Goal: Information Seeking & Learning: Learn about a topic

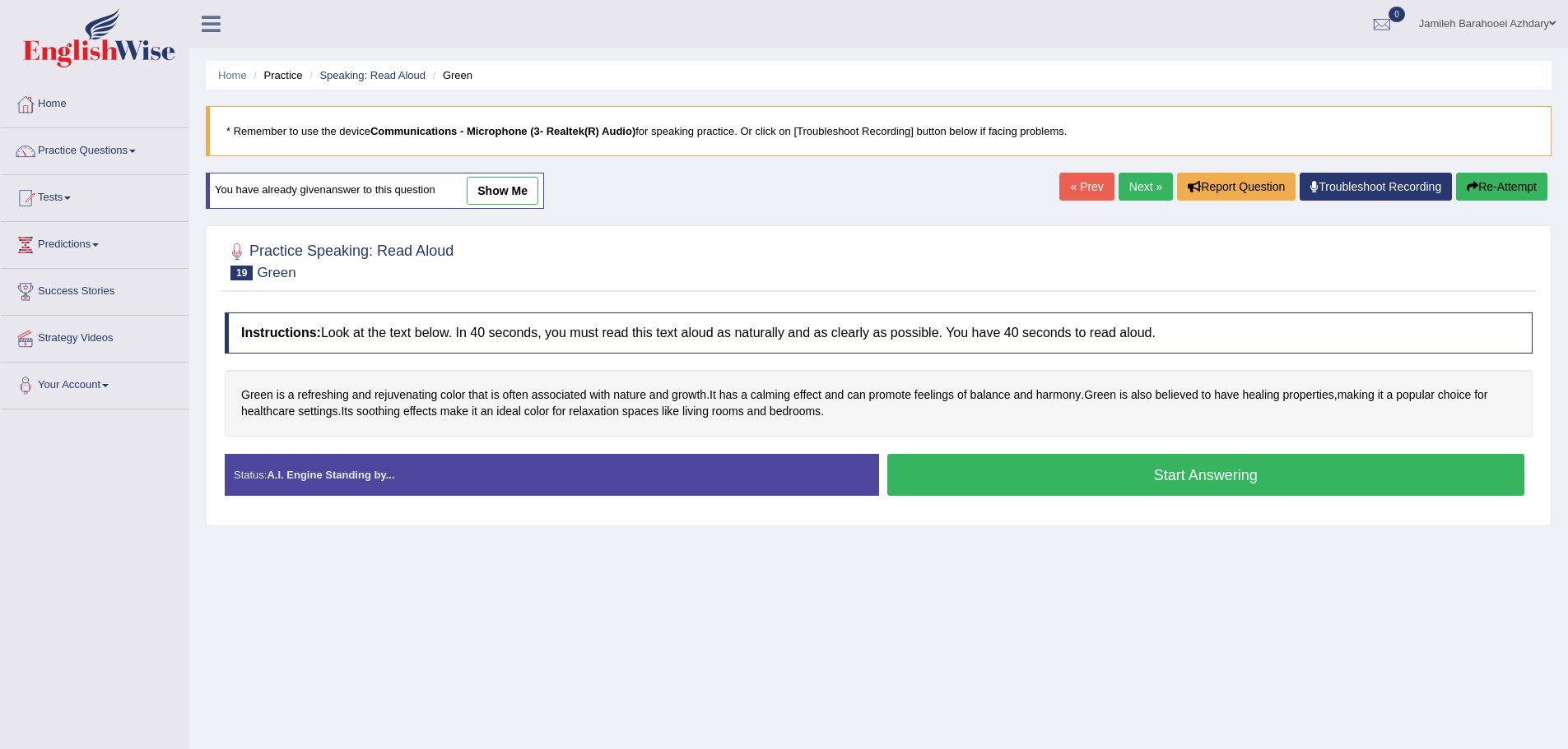
click at [799, 554] on div "Home Practice Speaking: Read Aloud Green * Remember to use the device Communica…" at bounding box center [878, 411] width 1378 height 822
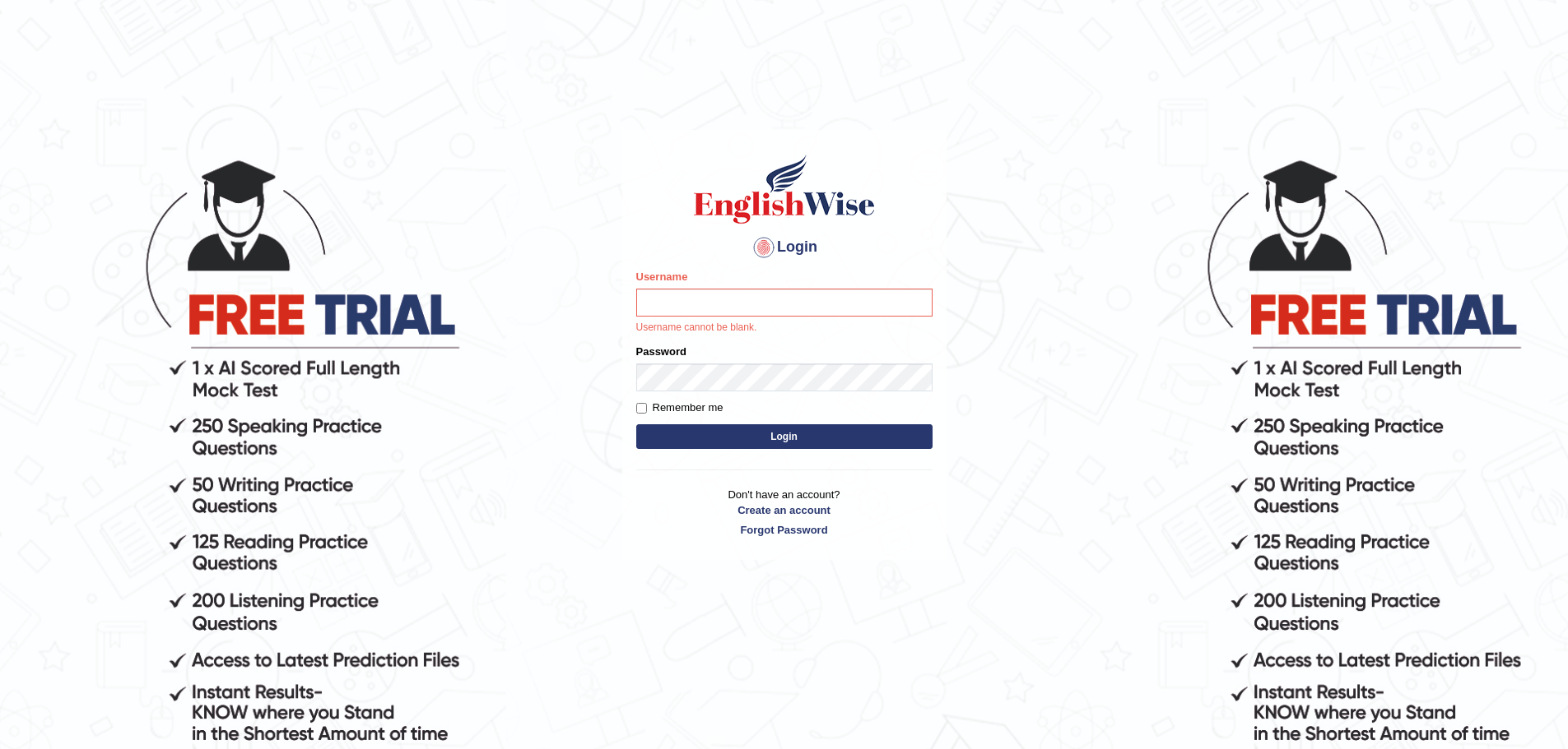
click at [655, 279] on label "Username" at bounding box center [662, 277] width 52 height 16
click at [655, 288] on input "Username" at bounding box center [784, 303] width 296 height 28
click at [682, 301] on input "Username" at bounding box center [784, 303] width 296 height 28
type input "jamileh_parramatta"
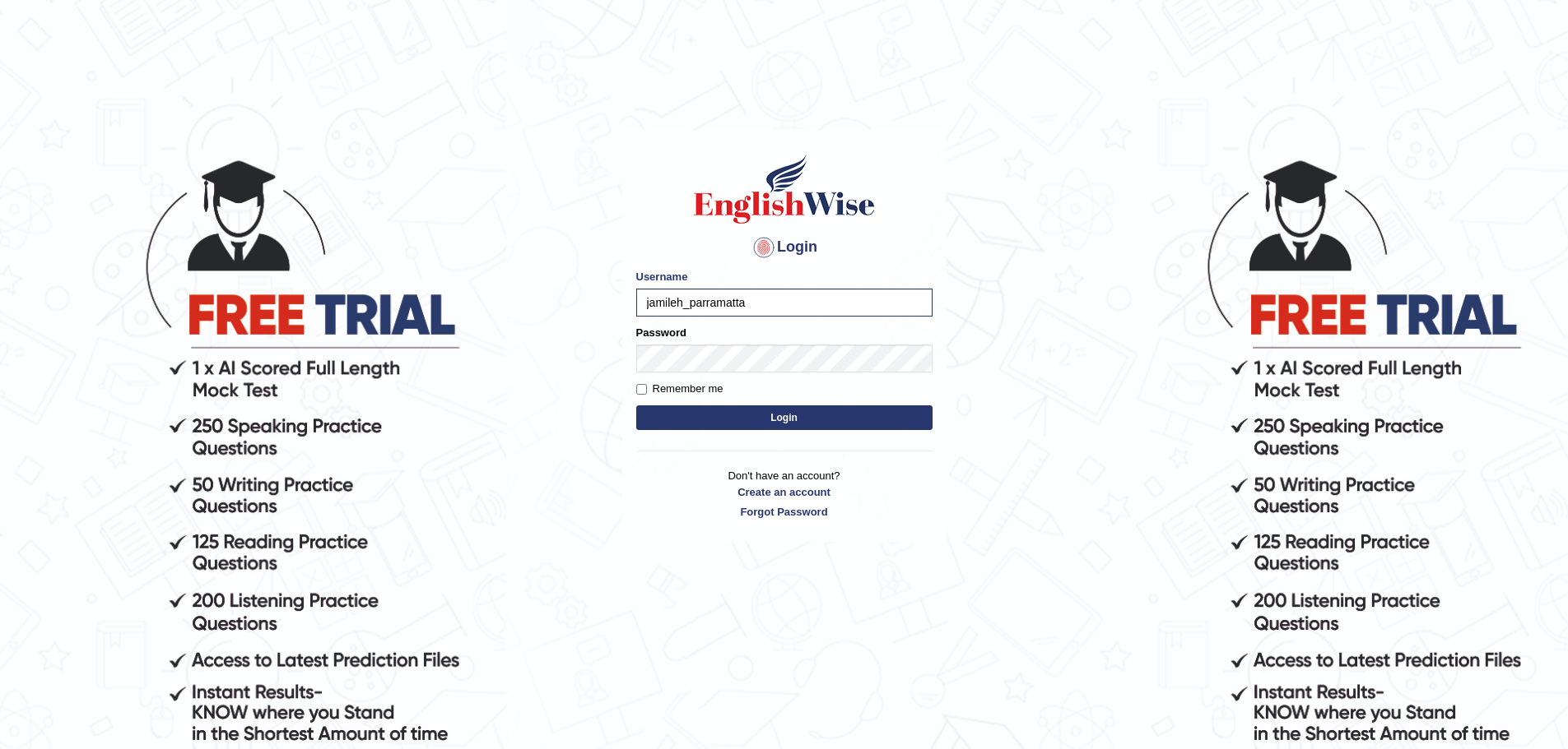
click at [688, 381] on label "Remember me" at bounding box center [680, 389] width 87 height 17
click at [647, 384] on input "Remember me" at bounding box center [641, 389] width 11 height 11
checkbox input "true"
click at [755, 435] on div "Login Please fix the following errors: Username jamileh_parramatta Password Rem…" at bounding box center [784, 336] width 324 height 412
click at [757, 421] on button "Login" at bounding box center [784, 418] width 296 height 25
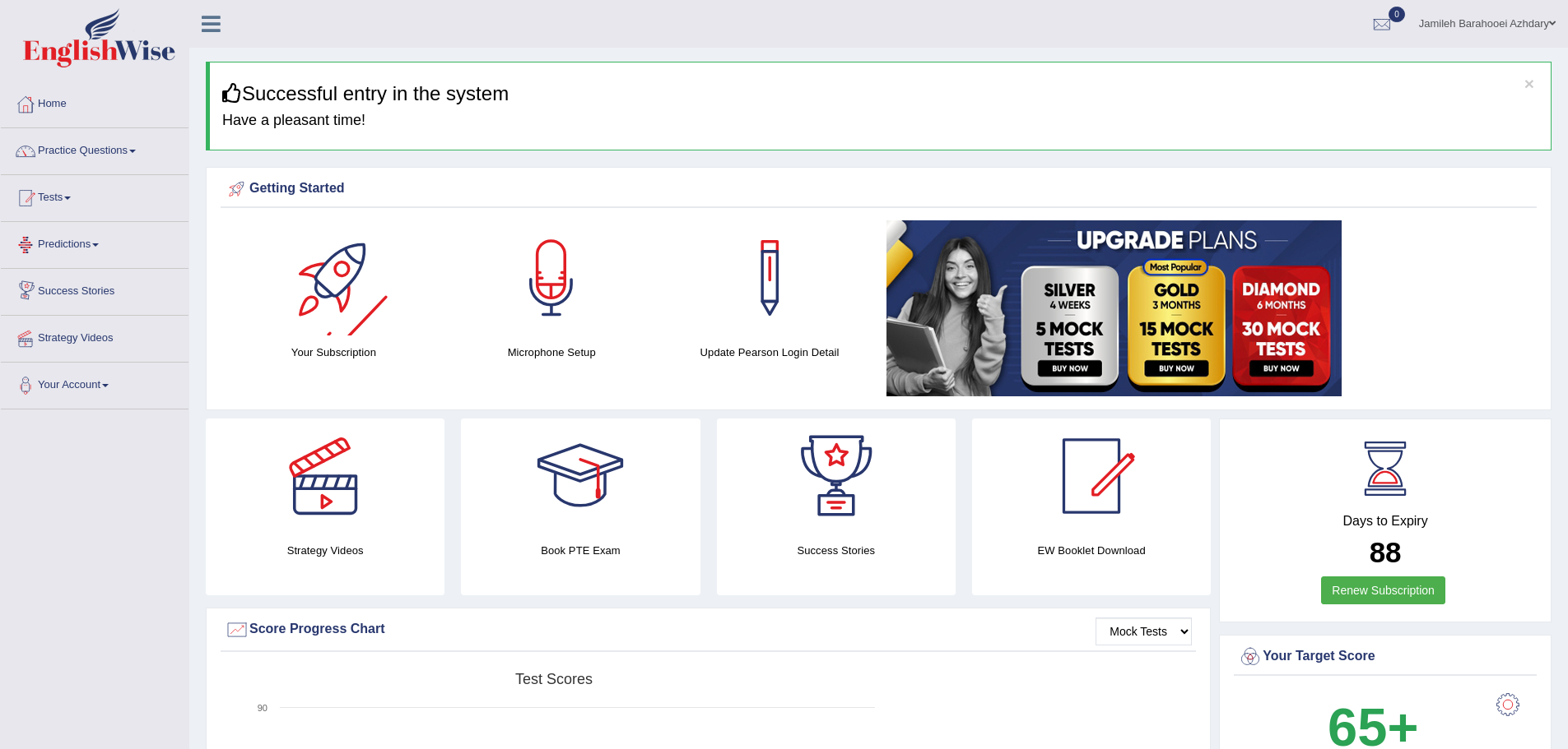
click at [74, 190] on link "Tests" at bounding box center [95, 195] width 188 height 41
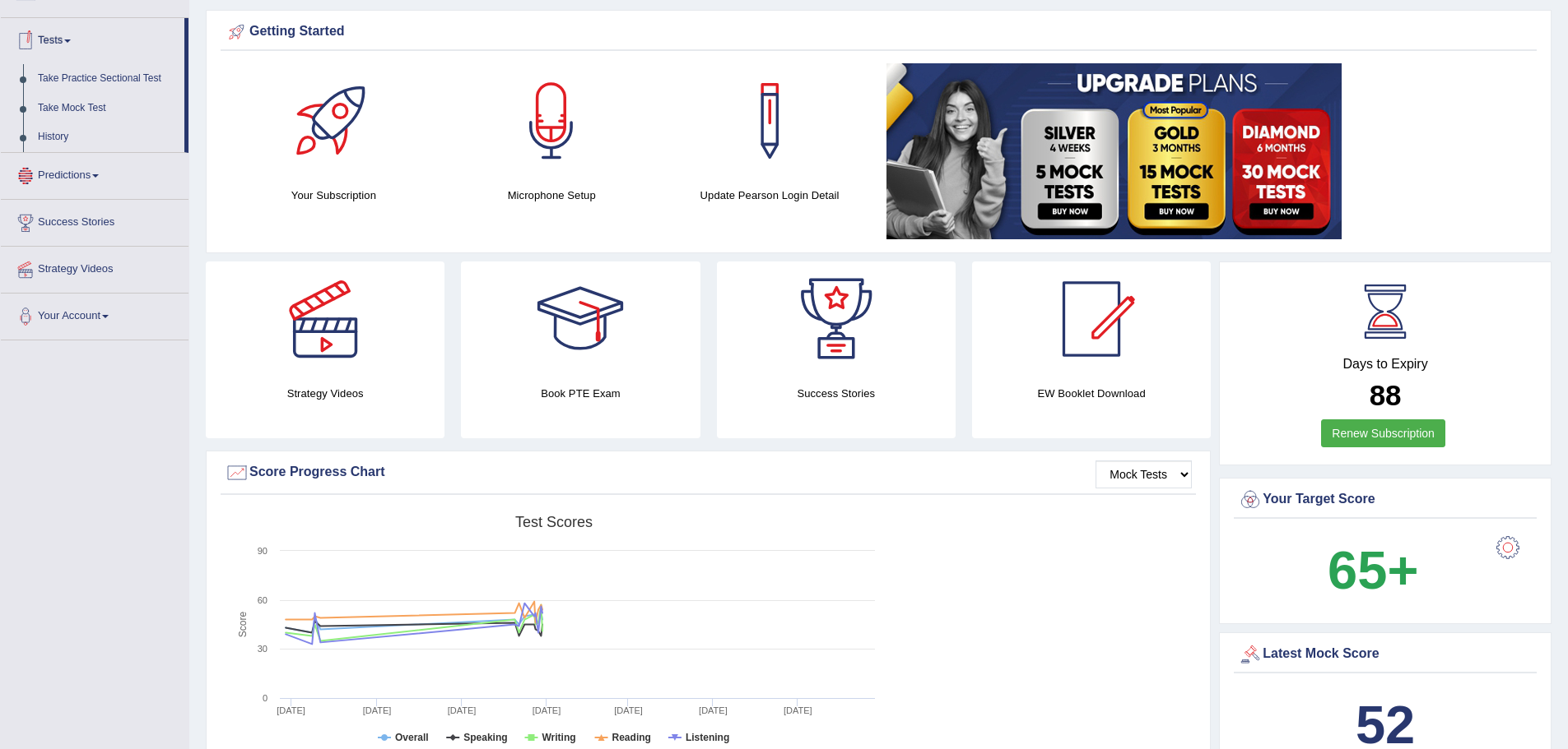
scroll to position [165, 0]
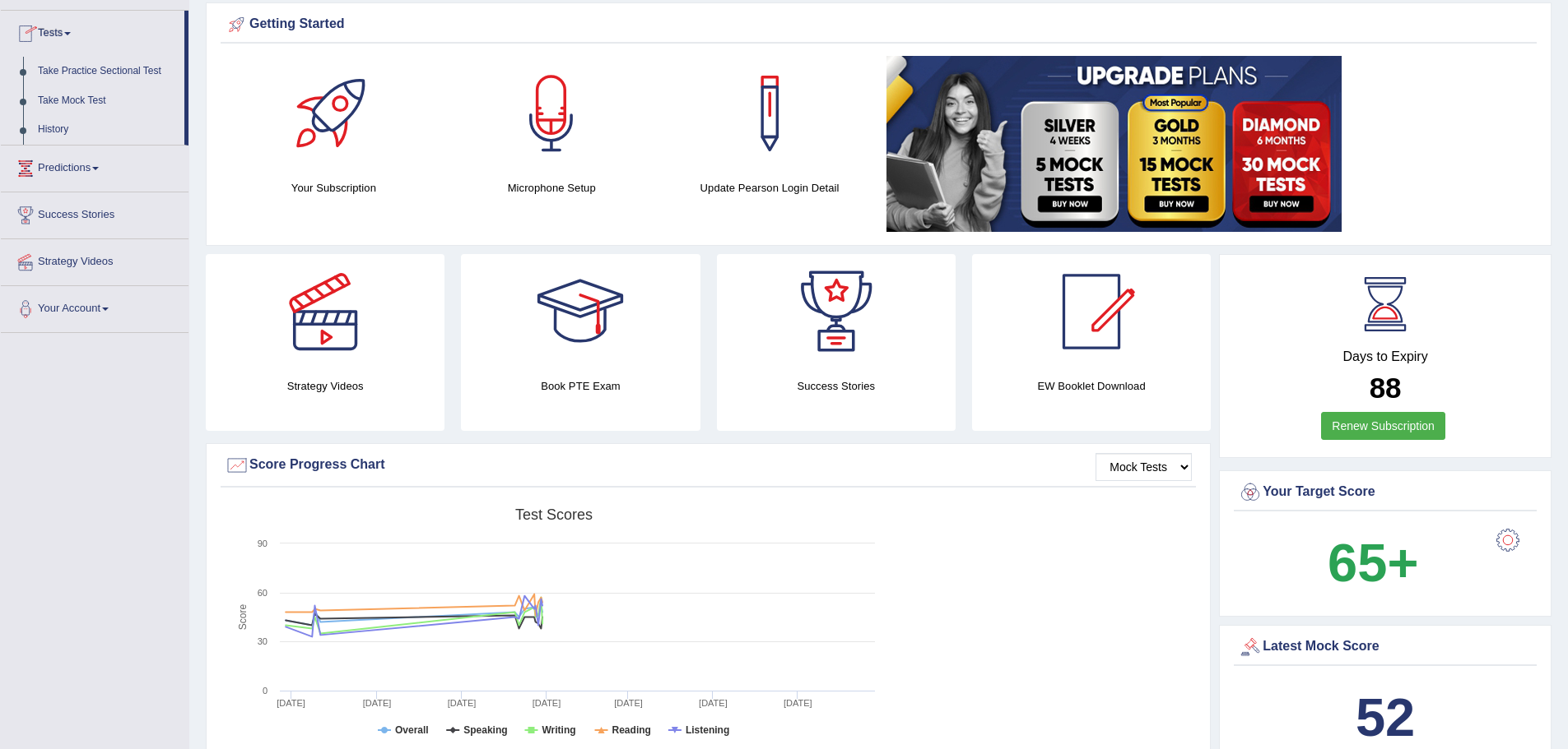
click at [93, 179] on link "Predictions" at bounding box center [95, 165] width 188 height 41
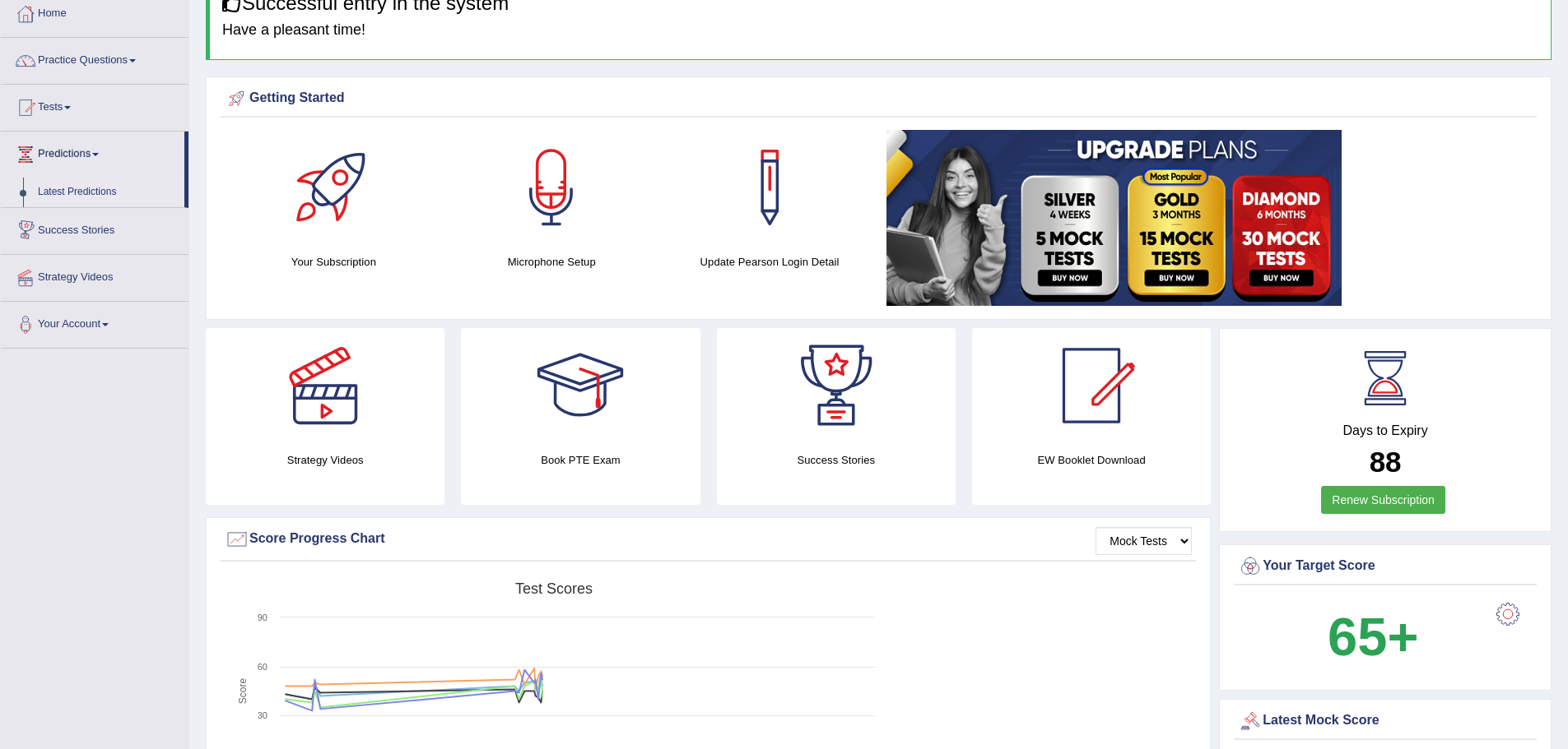
scroll to position [0, 0]
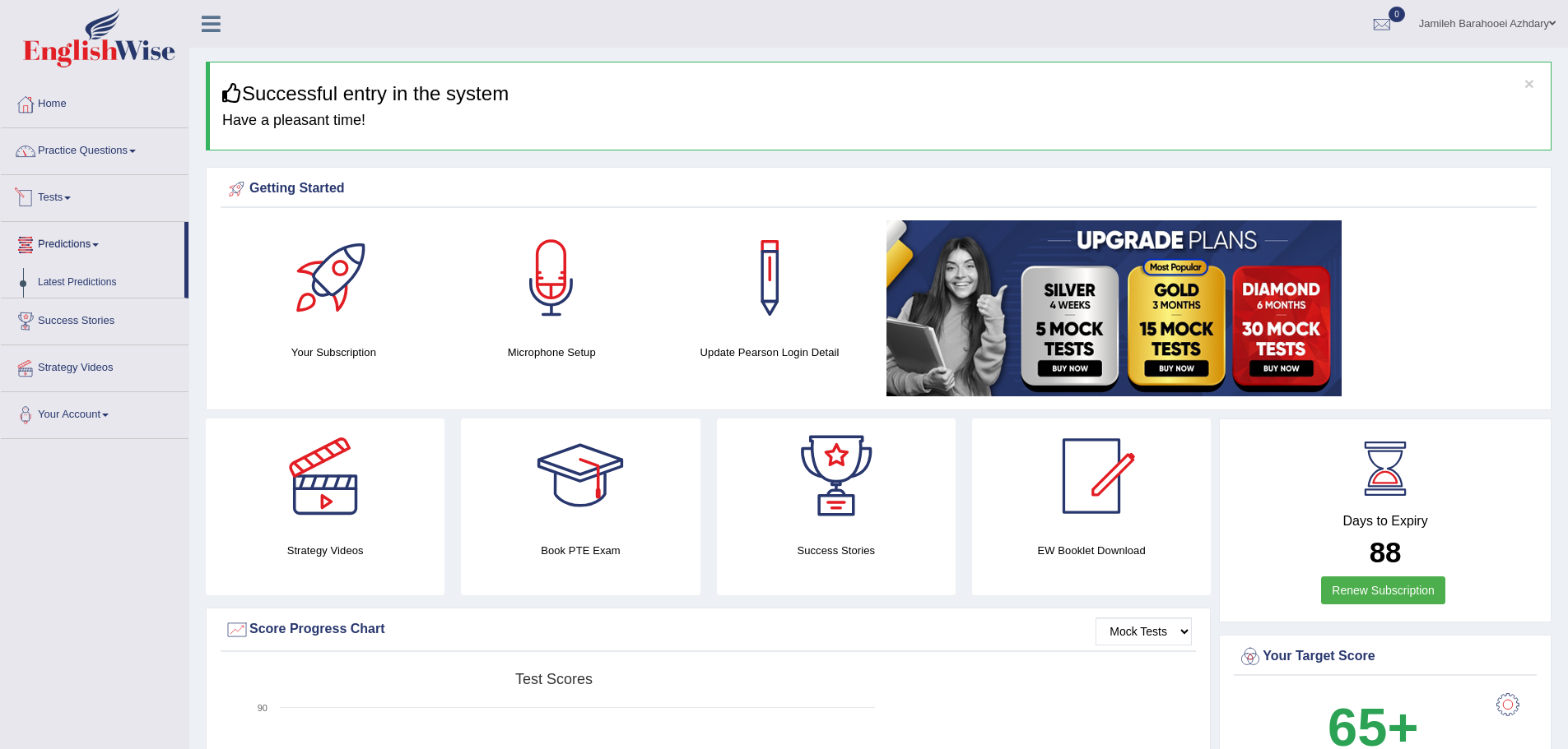
click at [83, 157] on link "Practice Questions" at bounding box center [95, 148] width 188 height 41
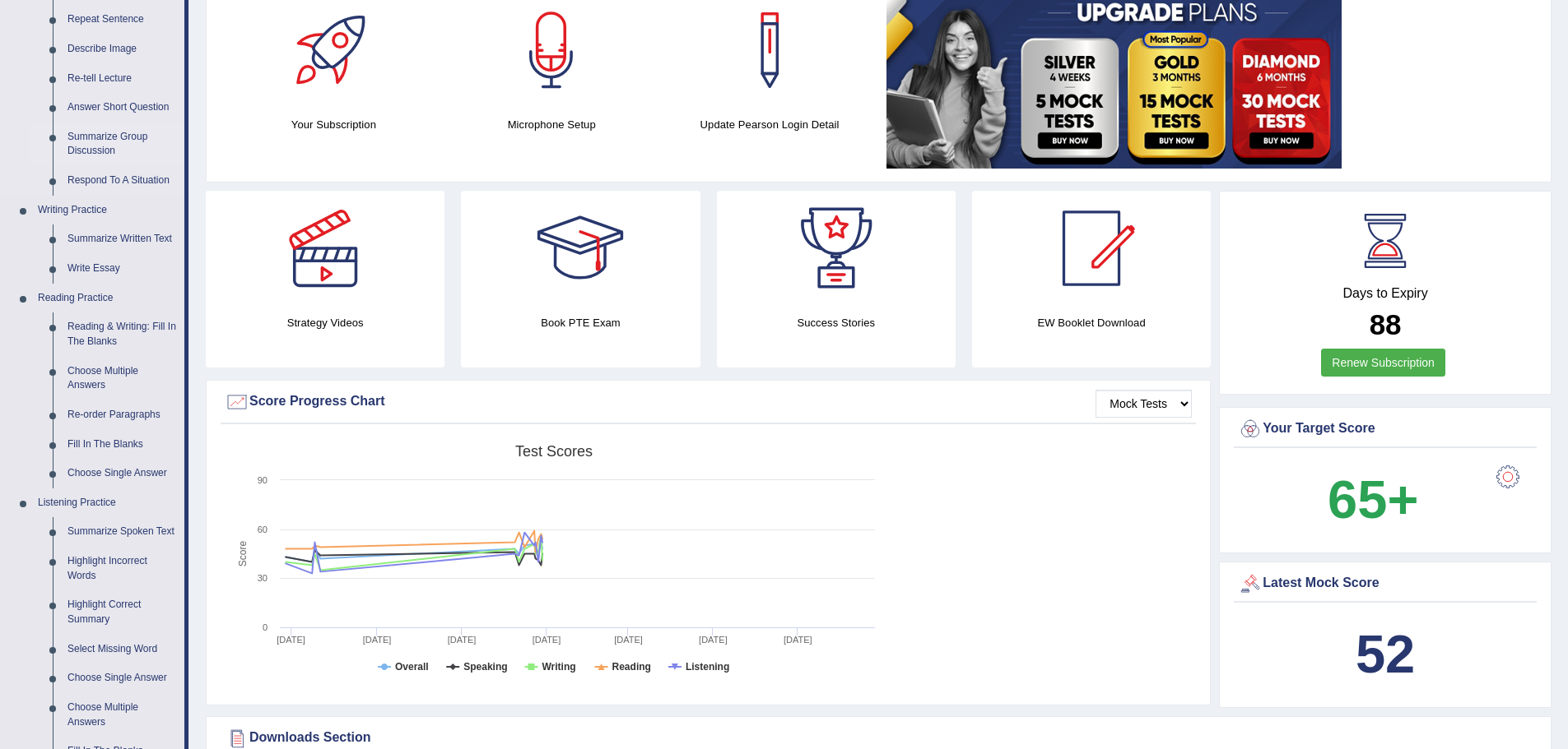
scroll to position [247, 0]
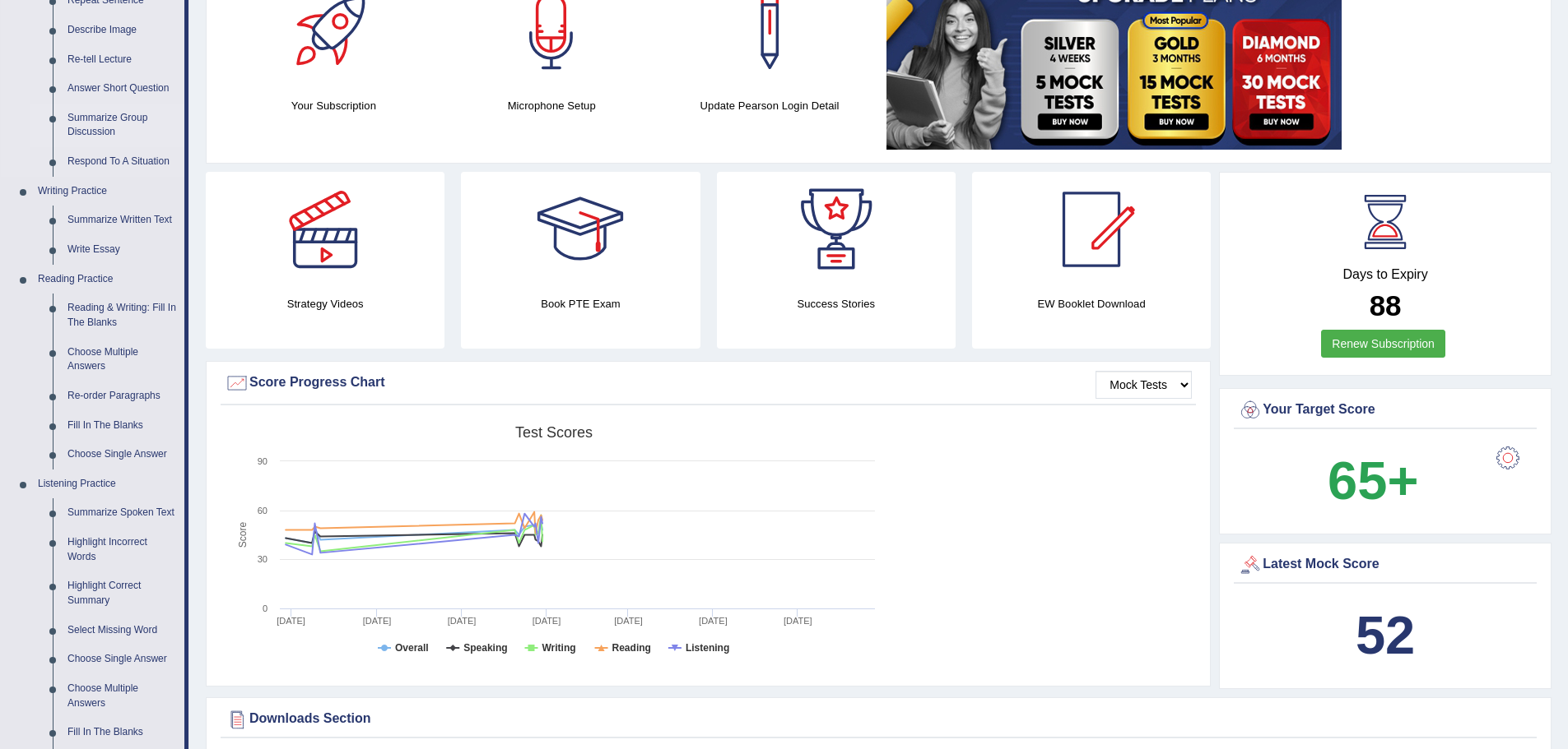
click at [97, 310] on link "Reading & Writing: Fill In The Blanks" at bounding box center [121, 315] width 124 height 43
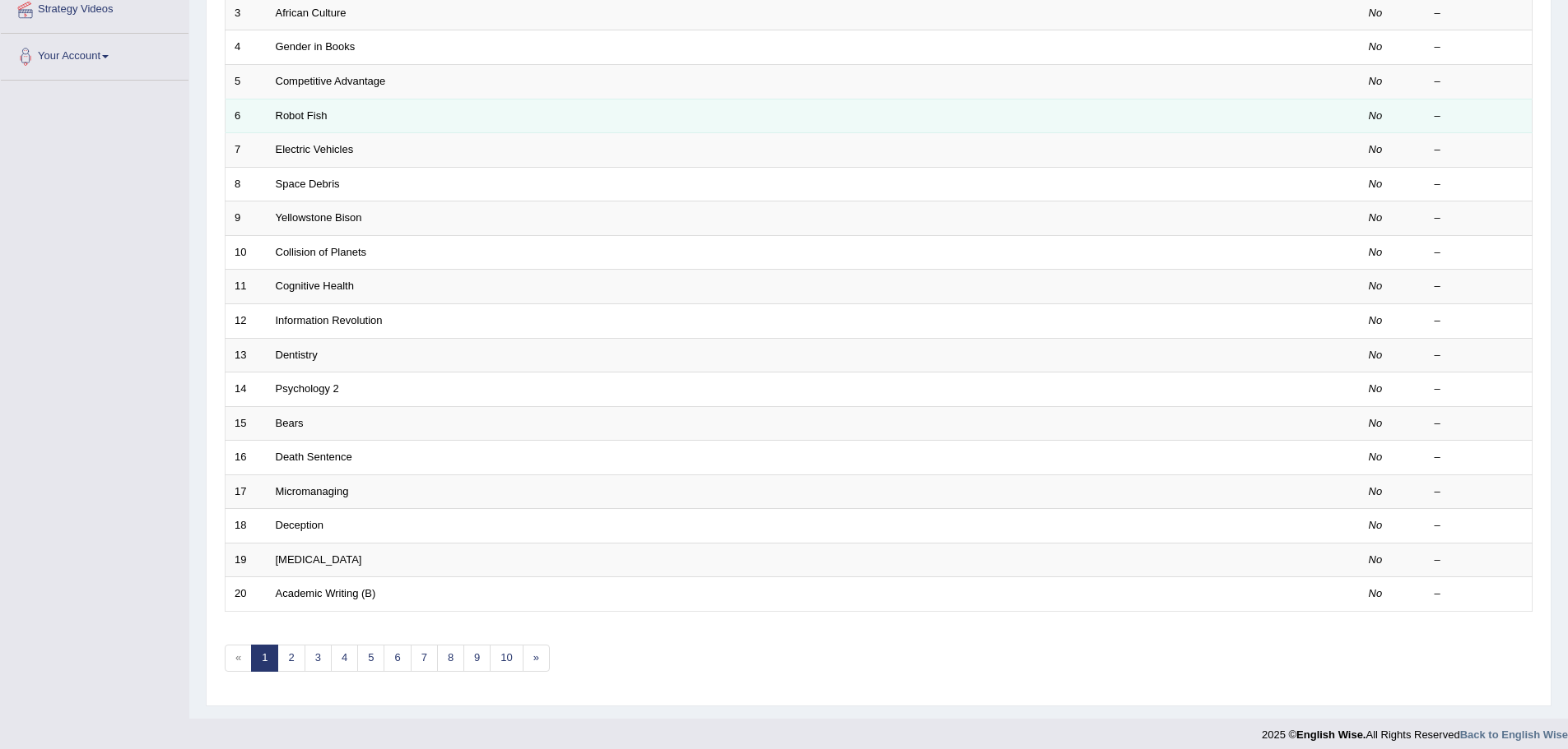
scroll to position [340, 0]
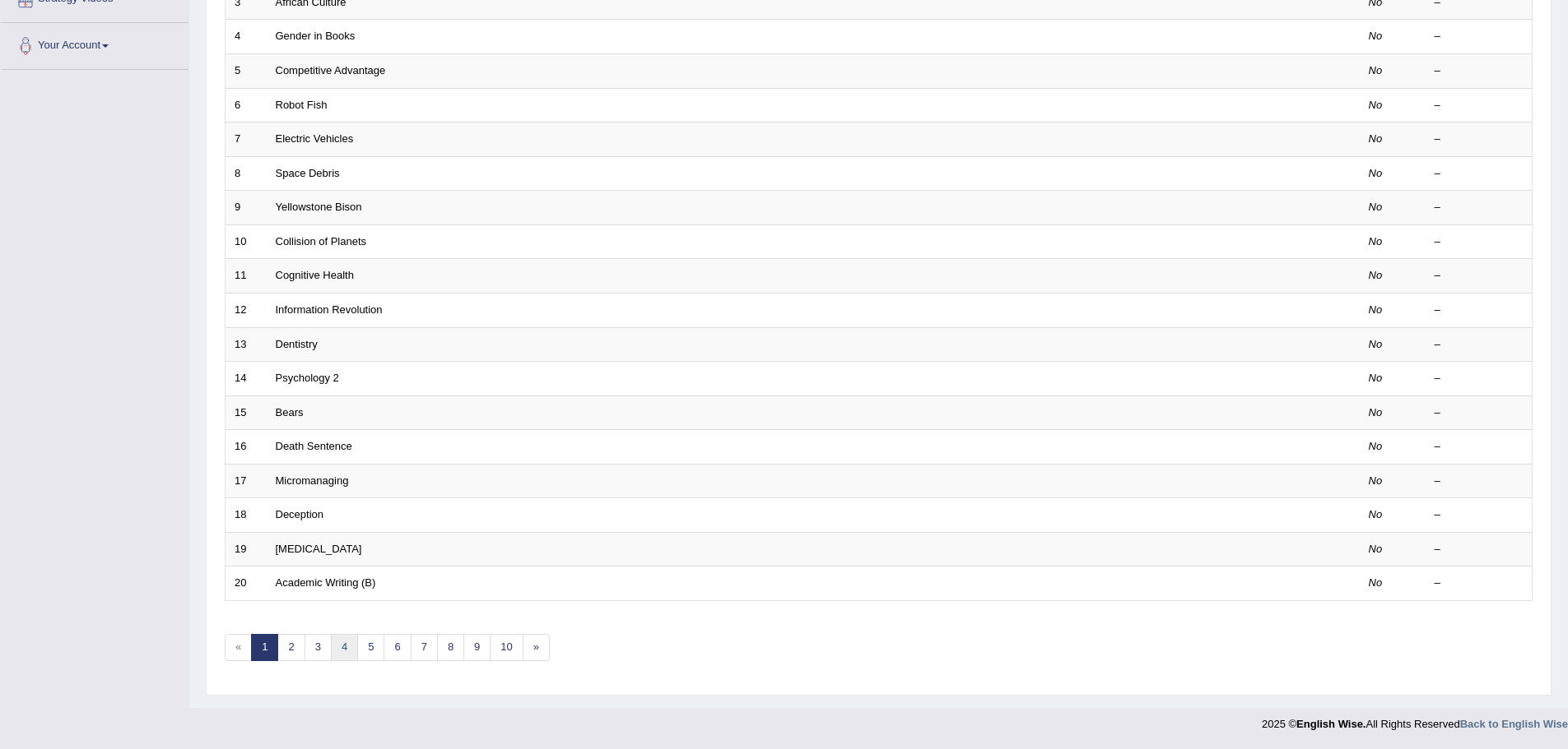
click at [351, 656] on link "4" at bounding box center [344, 648] width 27 height 27
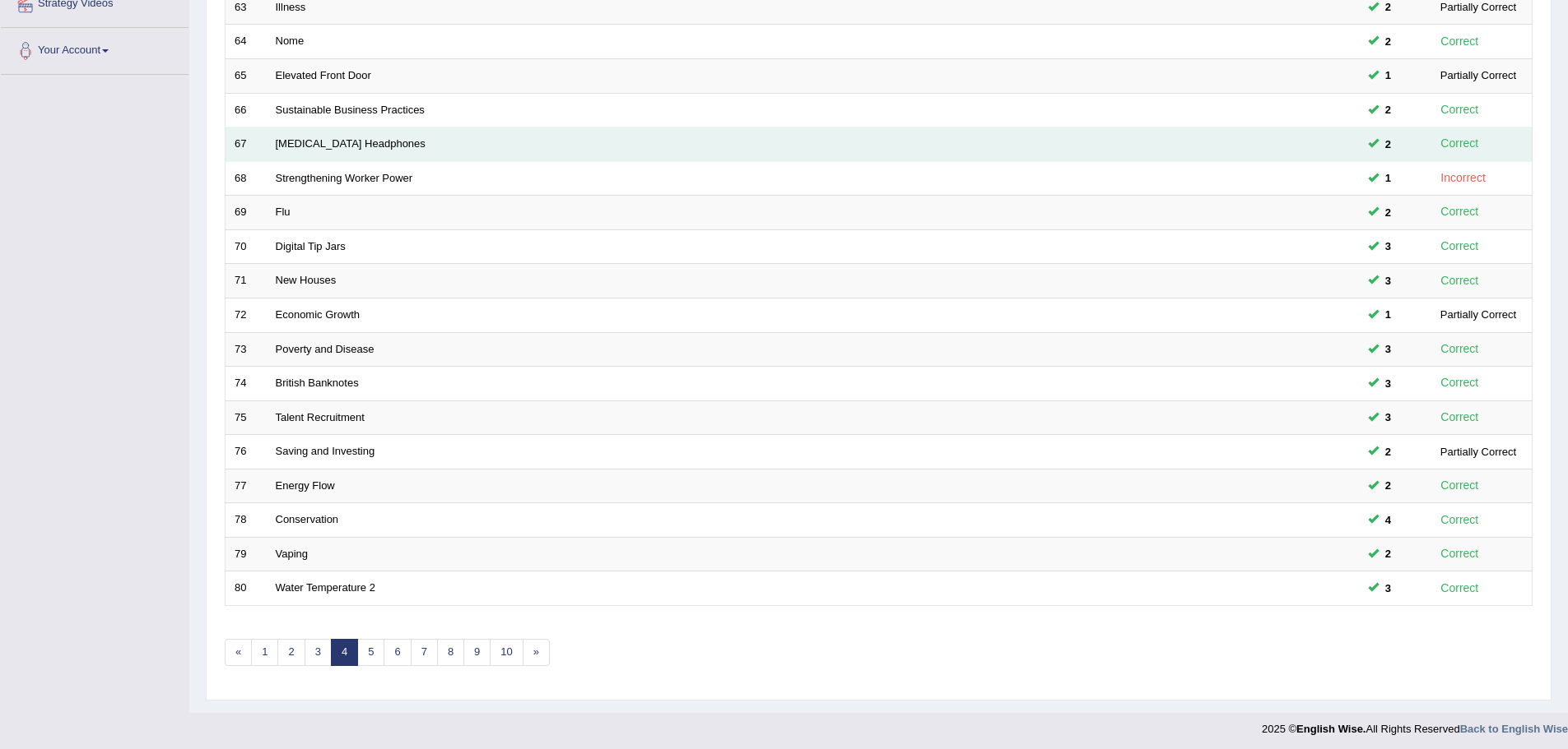
scroll to position [340, 0]
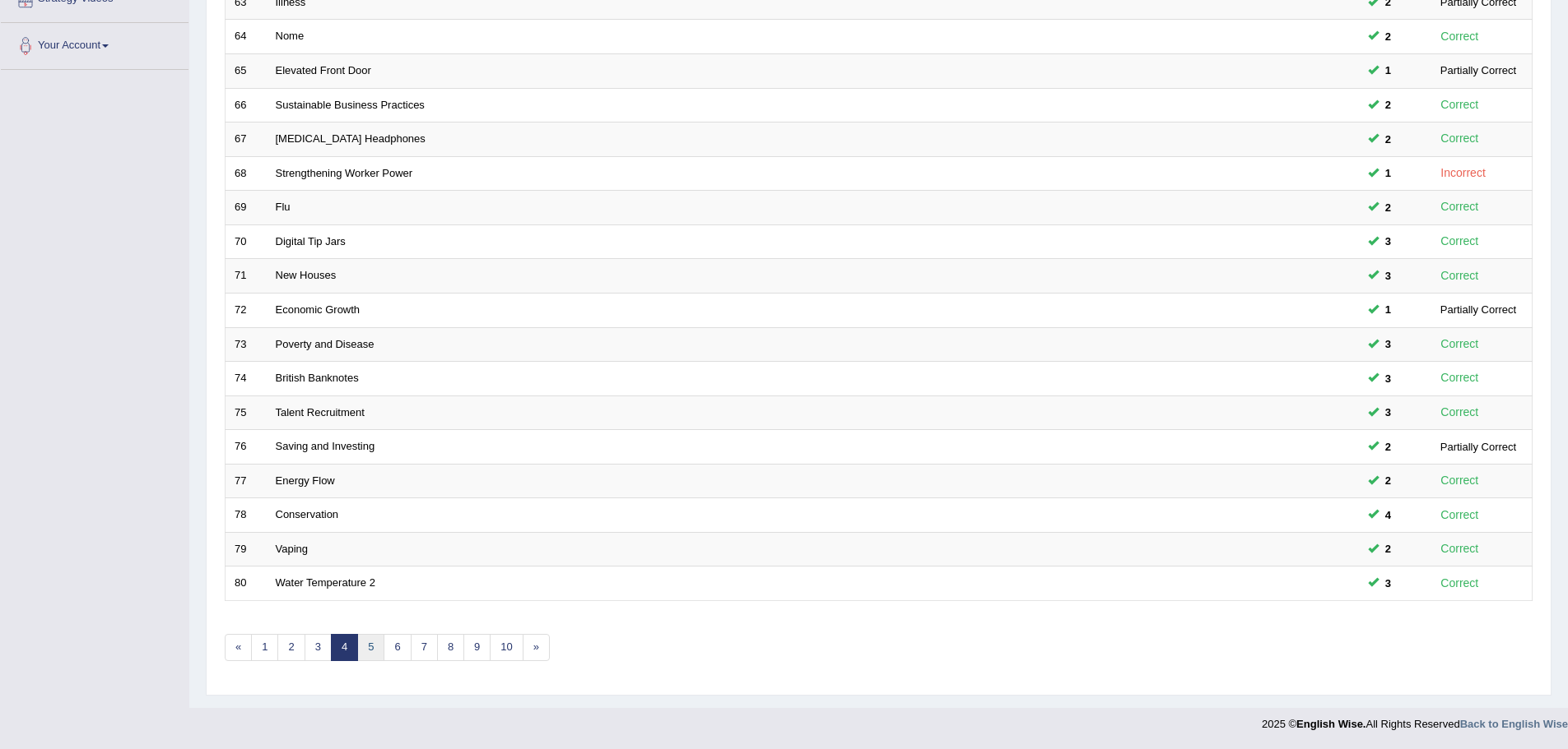
click at [373, 651] on link "5" at bounding box center [370, 648] width 27 height 27
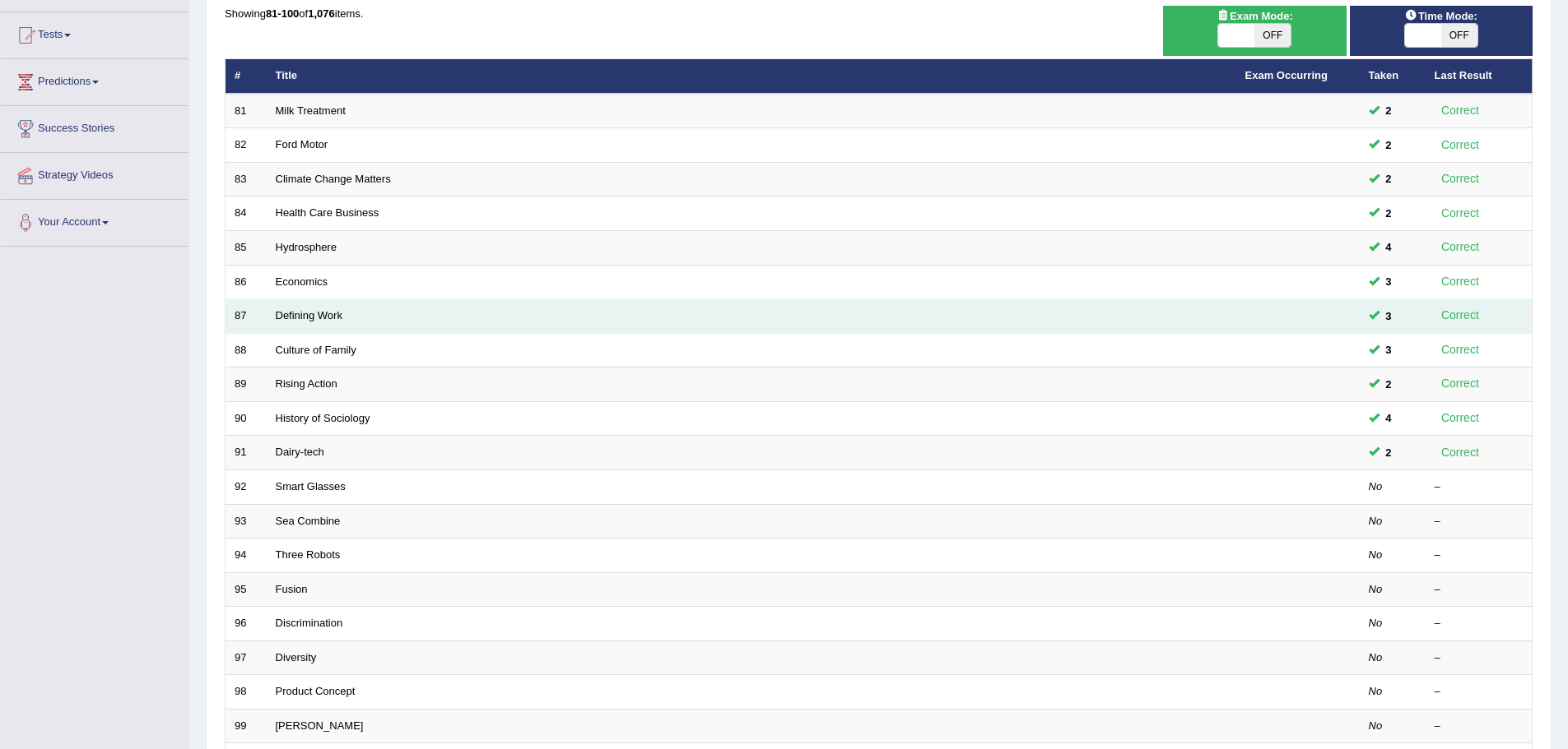
scroll to position [165, 0]
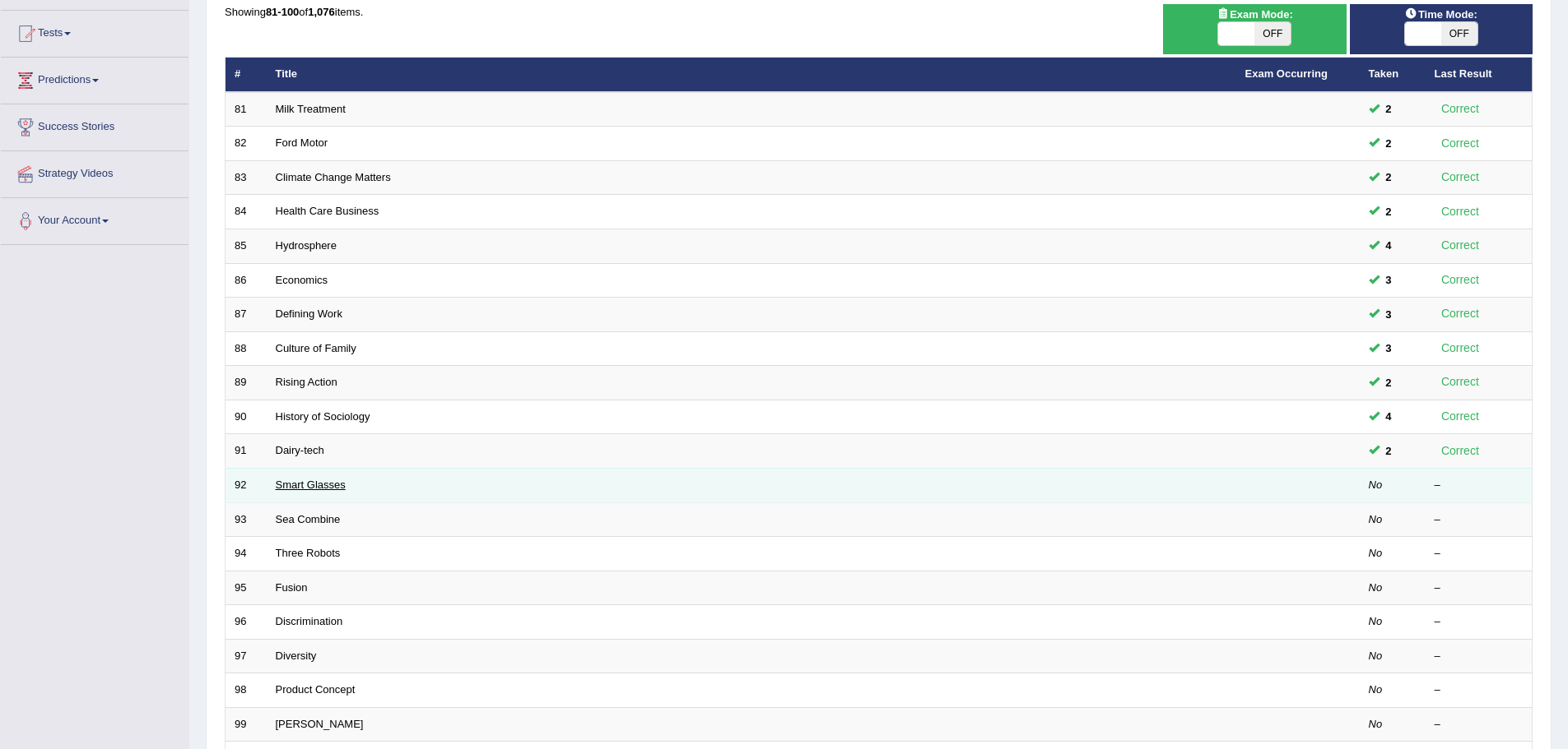
click at [301, 485] on link "Smart Glasses" at bounding box center [310, 485] width 70 height 12
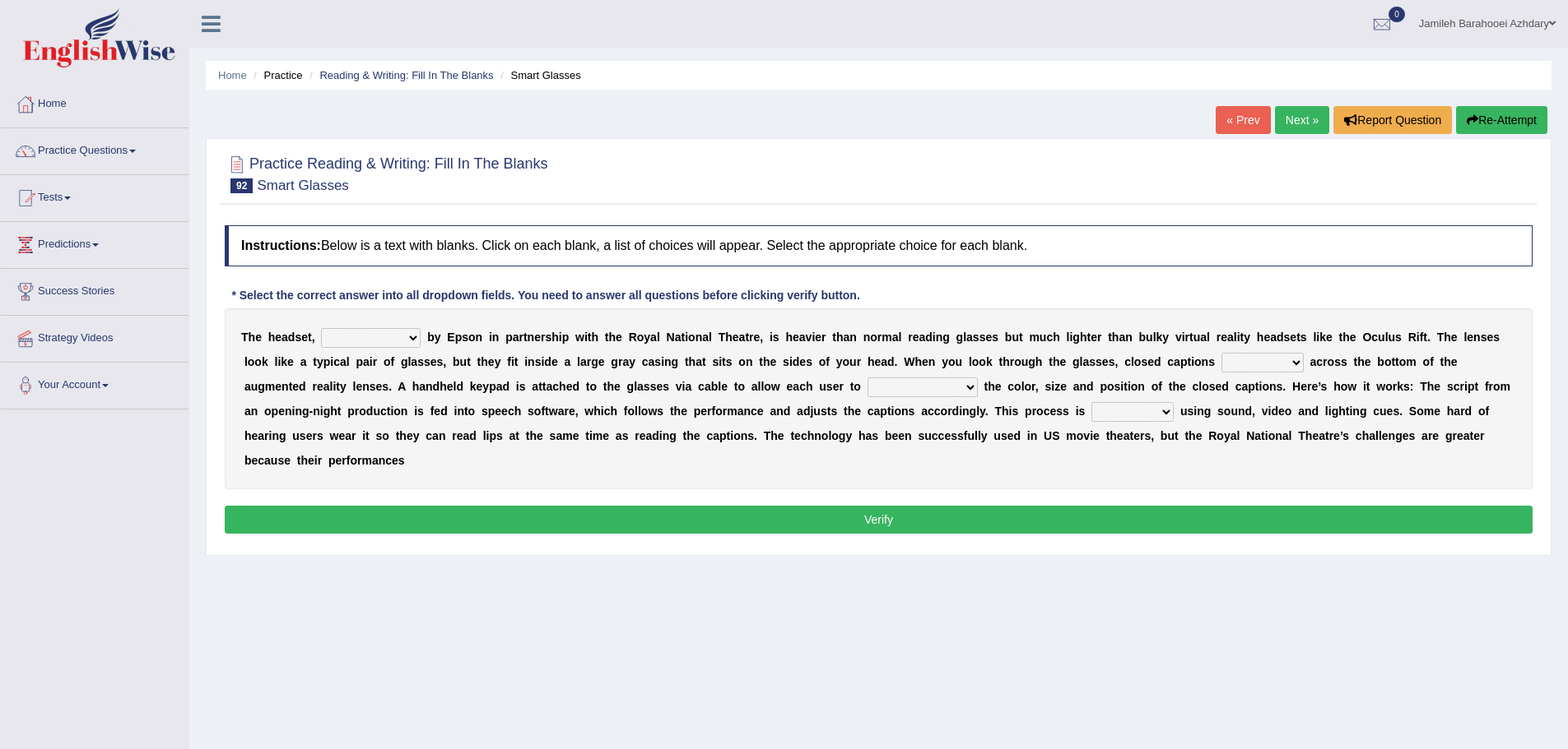
click at [406, 332] on select "expended suspended manufactured criticized" at bounding box center [371, 338] width 100 height 20
click at [198, 413] on div "Home Practice Reading & Writing: Fill In The Blanks Smart Glasses « Prev Next »…" at bounding box center [878, 411] width 1378 height 822
click at [408, 337] on select "expended suspended manufactured criticized" at bounding box center [371, 338] width 100 height 20
select select "manufactured"
click at [321, 328] on select "expended suspended manufactured criticized" at bounding box center [371, 338] width 100 height 20
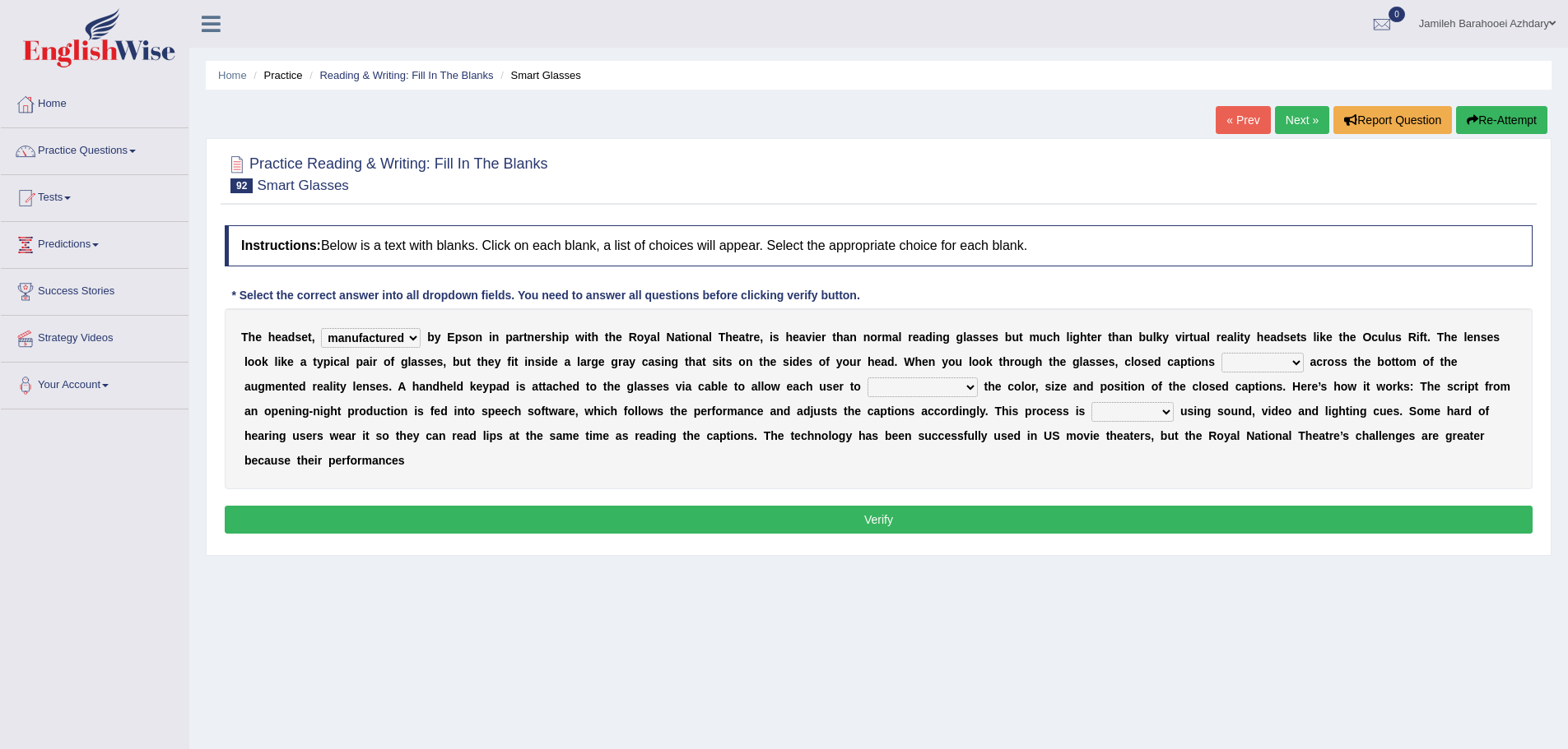
click at [1281, 363] on select "process scroll come project" at bounding box center [1262, 362] width 82 height 20
select select "come"
click at [1221, 352] on select "process scroll come project" at bounding box center [1262, 362] width 82 height 20
click at [913, 386] on select "capitalize particularize customize conventionalize" at bounding box center [922, 387] width 111 height 20
select select "customize"
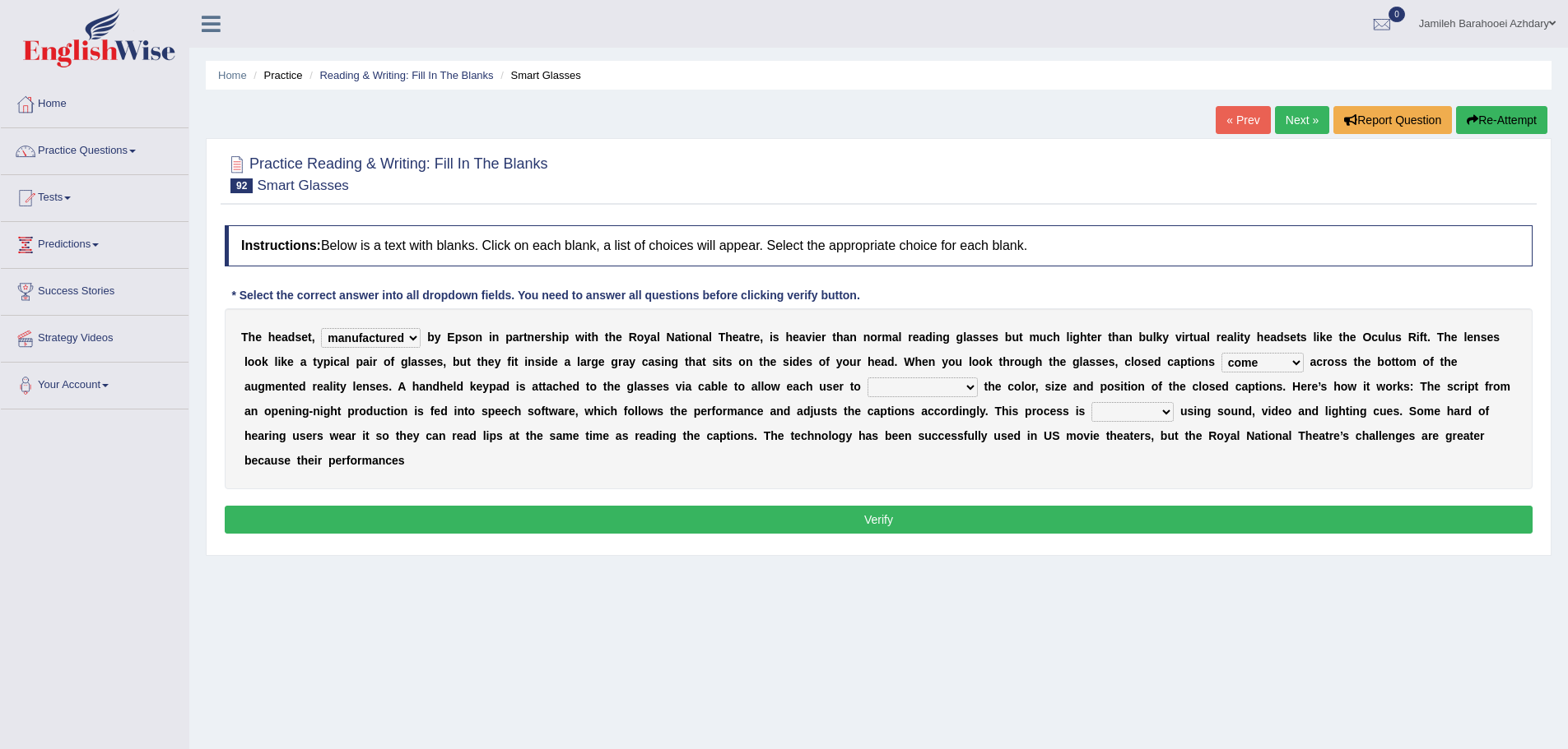
click at [868, 377] on select "capitalize particularize customize conventionalize" at bounding box center [922, 387] width 111 height 20
click at [903, 462] on div "T h e h e a d s e t , expended suspended manufactured criticized b y E p s o n …" at bounding box center [878, 399] width 1308 height 181
click at [1134, 407] on select "confined denied refined defined" at bounding box center [1132, 412] width 82 height 20
select select "defined"
click at [1091, 402] on select "confined denied refined defined" at bounding box center [1132, 412] width 82 height 20
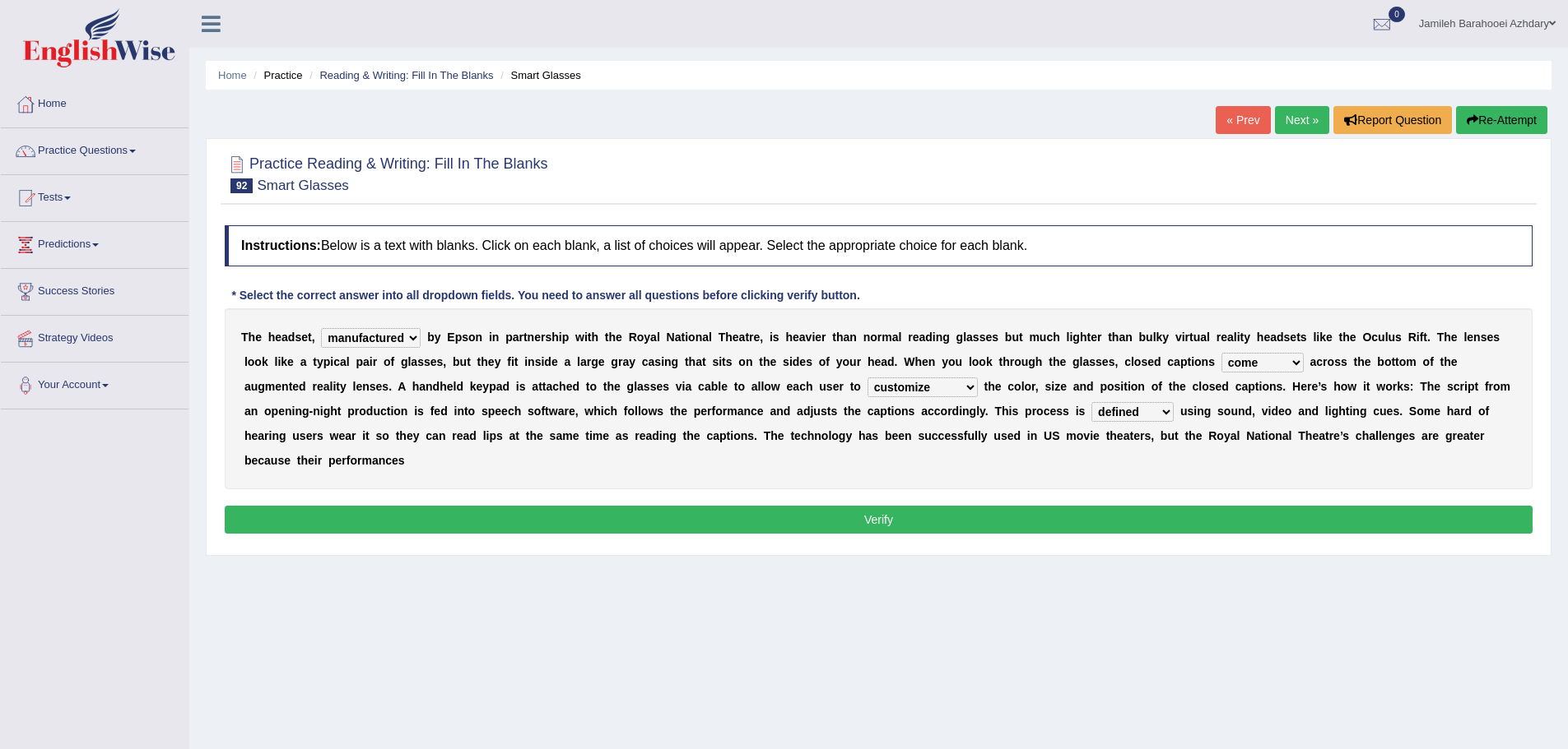
click at [1151, 511] on button "Verify" at bounding box center [878, 520] width 1308 height 28
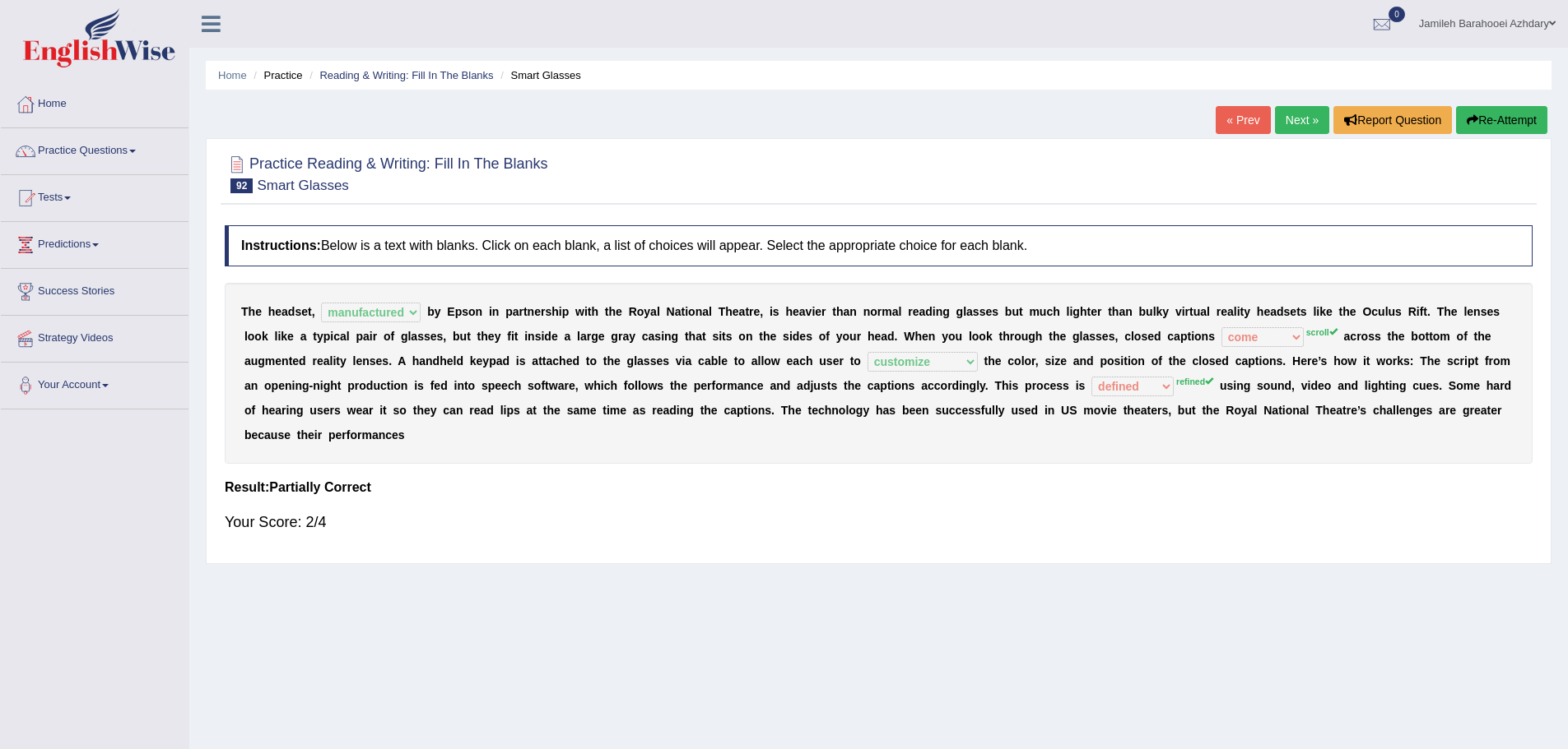
click at [1298, 111] on link "Next »" at bounding box center [1301, 121] width 54 height 28
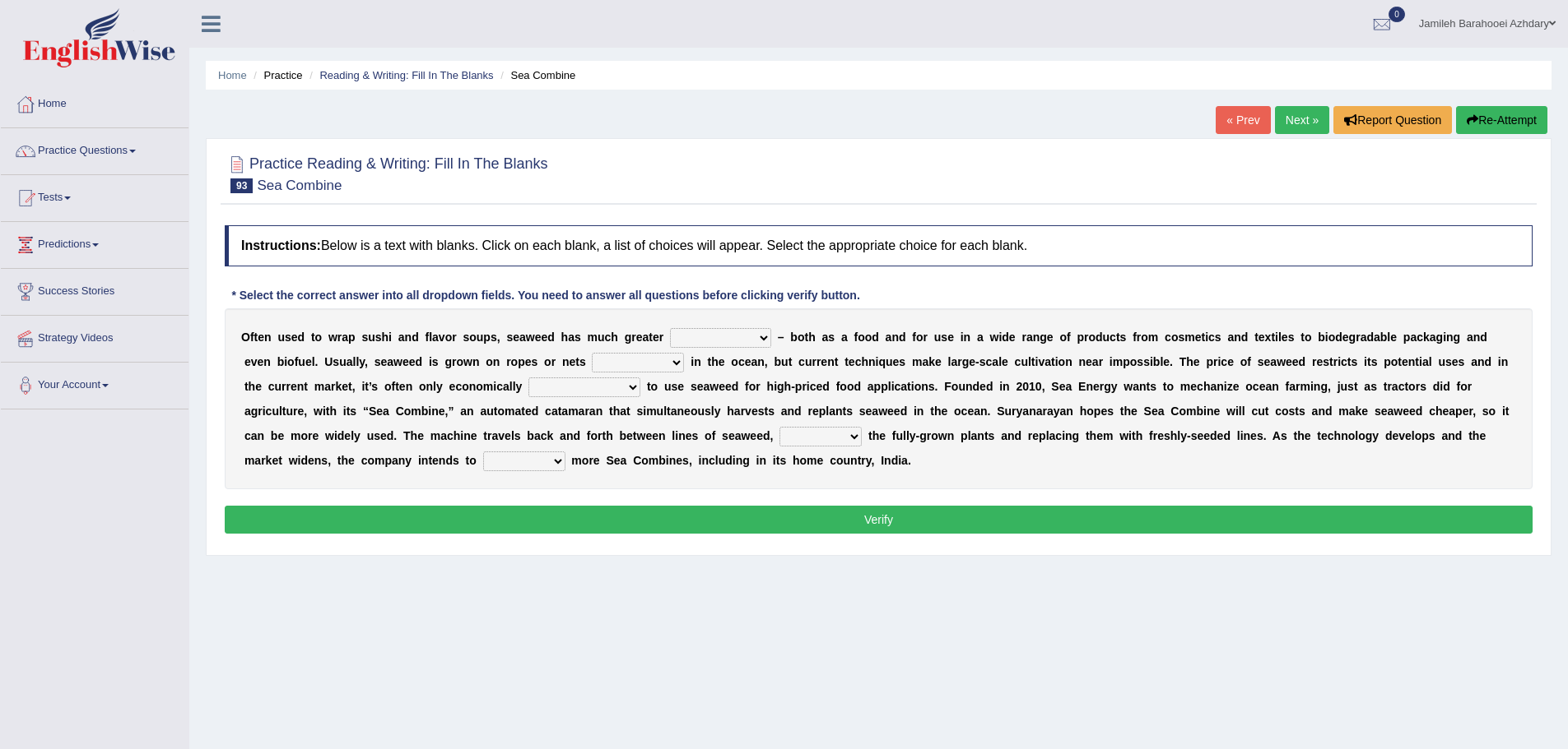
drag, startPoint x: 255, startPoint y: 338, endPoint x: 382, endPoint y: 341, distance: 127.0
click at [382, 341] on div "O f t e n u s e d t o w r a p s u s h i a n d f l a v o r s o u p s , s e a w e…" at bounding box center [878, 399] width 1308 height 181
click at [717, 343] on select "spatial consequential initial potential" at bounding box center [720, 338] width 101 height 20
select select "potential"
click at [670, 328] on select "spatial consequential initial potential" at bounding box center [720, 338] width 101 height 20
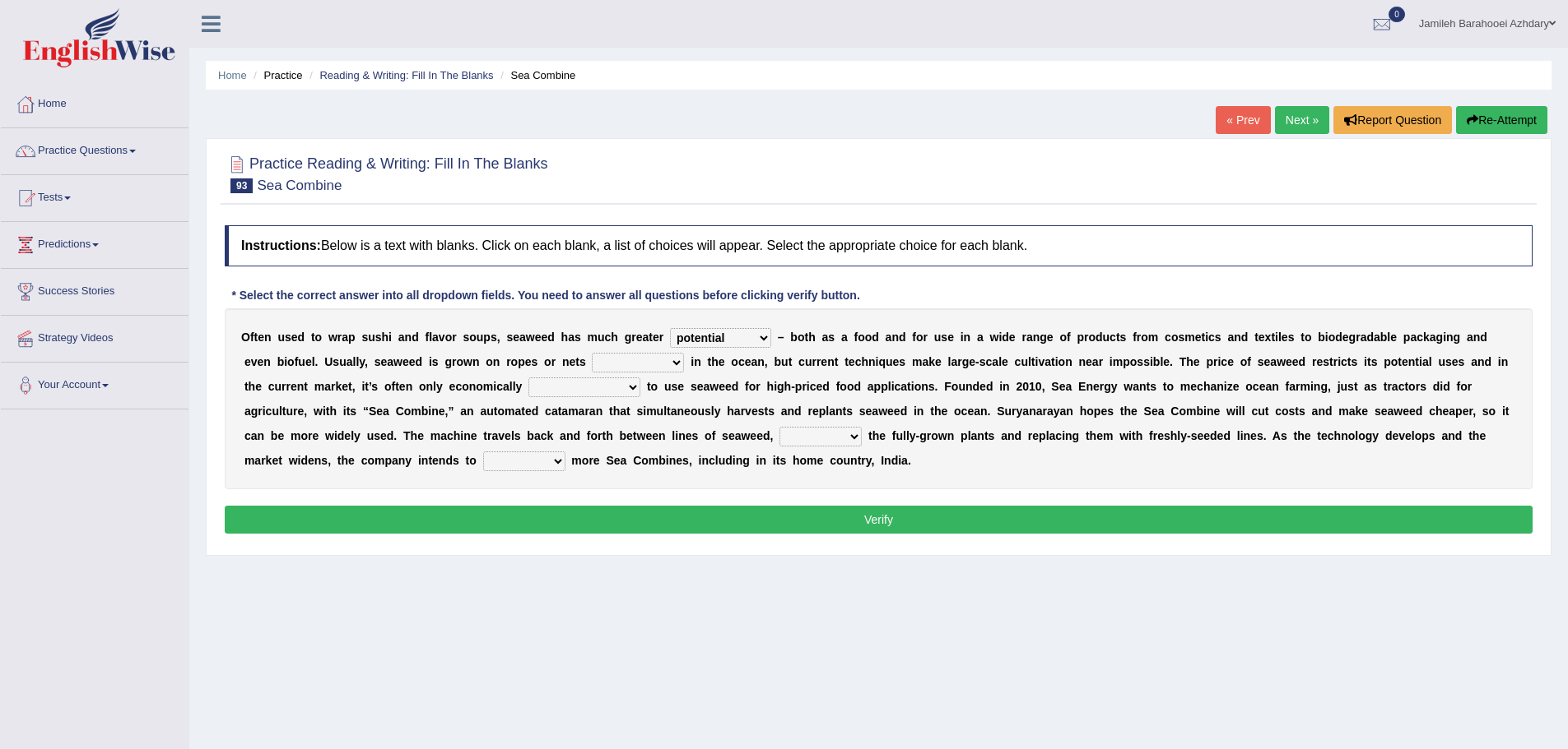
click at [649, 360] on select "purchased suspended transcended amended" at bounding box center [637, 362] width 92 height 20
select select "amended"
click at [591, 352] on select "purchased suspended transcended amended" at bounding box center [637, 362] width 92 height 20
click at [635, 383] on select "convertible predictable comprehensible viable" at bounding box center [584, 387] width 112 height 20
select select "viable"
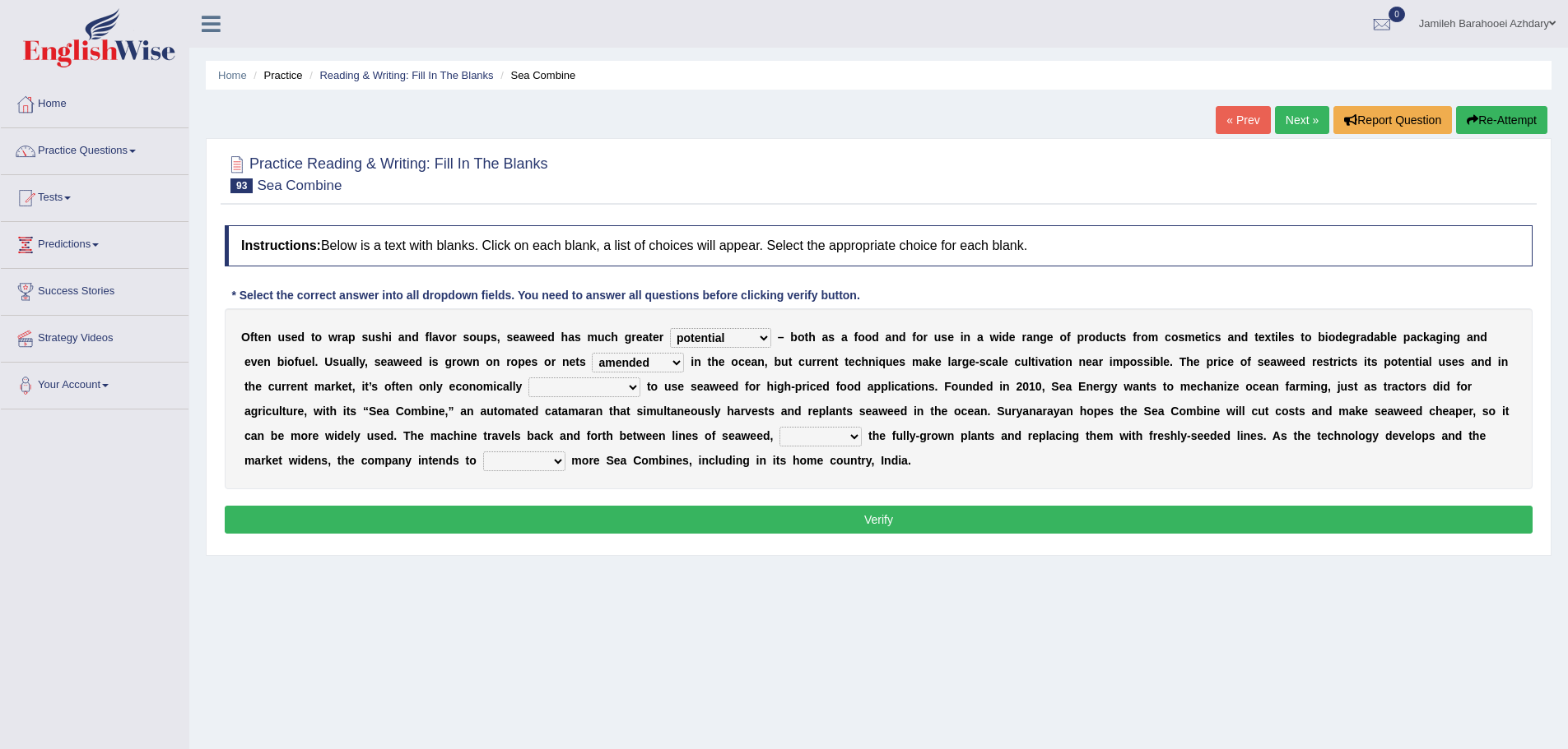
click at [528, 377] on select "convertible predictable comprehensible viable" at bounding box center [584, 387] width 112 height 20
click at [814, 431] on select "planting disposing harvesting seeding" at bounding box center [820, 436] width 82 height 20
select select "seeding"
click at [779, 426] on select "planting disposing harvesting seeding" at bounding box center [820, 436] width 82 height 20
click at [536, 466] on select "replace employ deploy recycle" at bounding box center [524, 461] width 82 height 20
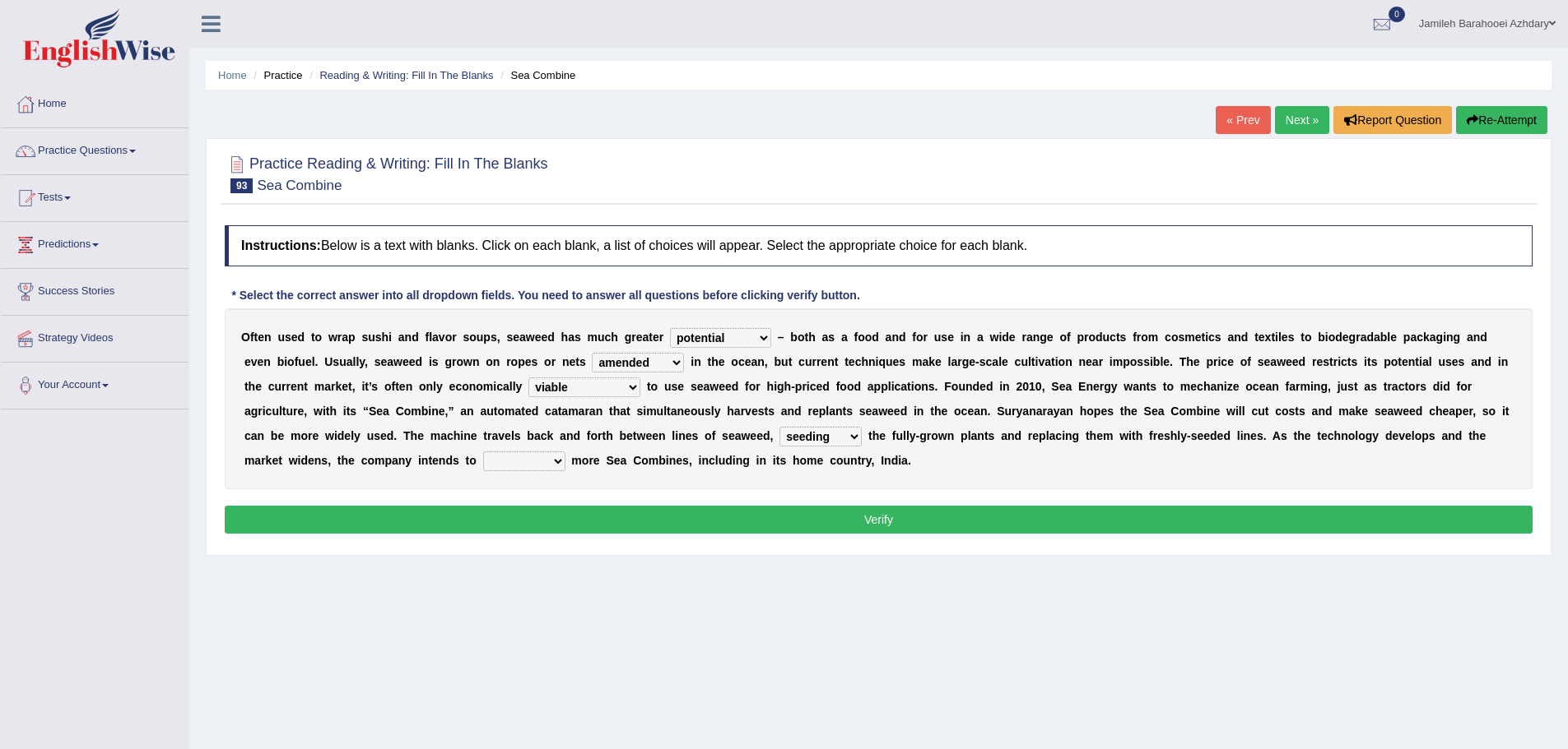
select select "deploy"
click at [483, 451] on select "replace employ deploy recycle" at bounding box center [524, 461] width 82 height 20
click at [540, 532] on button "Verify" at bounding box center [878, 520] width 1308 height 28
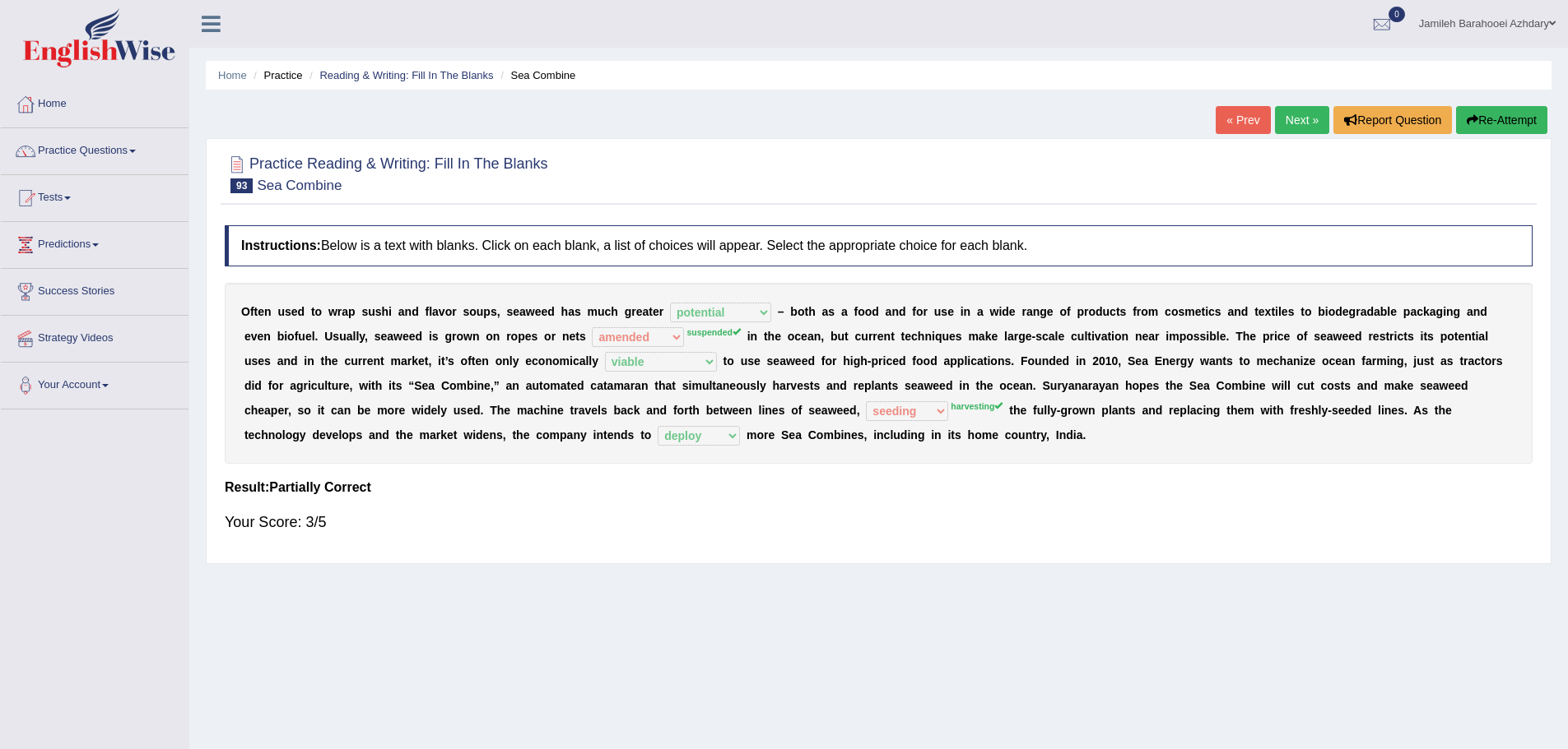
click at [1312, 123] on link "Next »" at bounding box center [1301, 121] width 54 height 28
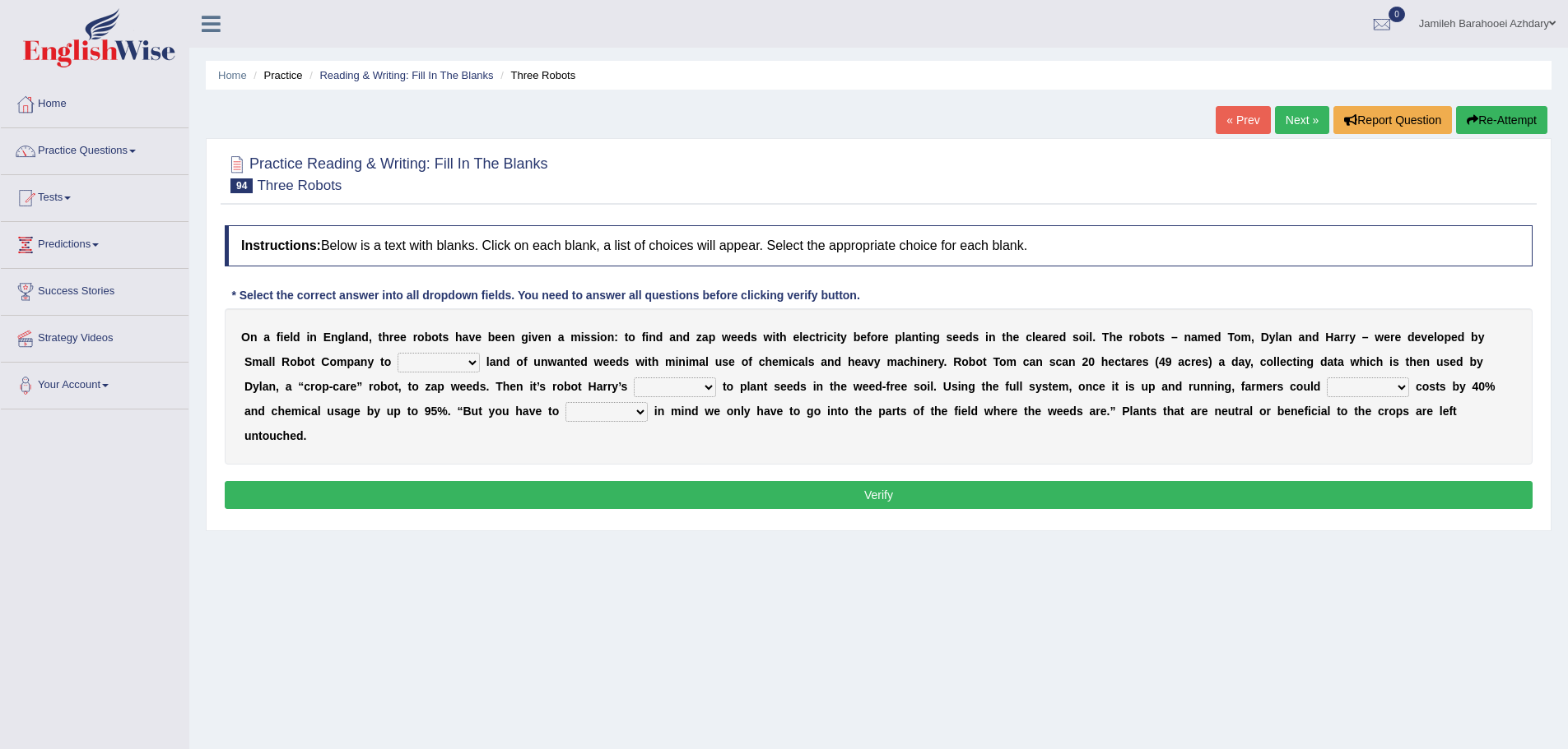
click at [459, 353] on select "rid rip rig cultivate" at bounding box center [438, 362] width 82 height 20
select select "rid"
click at [398, 352] on select "rid rip rig cultivate" at bounding box center [438, 362] width 82 height 20
drag, startPoint x: 962, startPoint y: 366, endPoint x: 1342, endPoint y: 382, distance: 380.3
click at [1534, 373] on div "Instructions: Below is a text with blanks. Click on each blank, a list of choic…" at bounding box center [878, 369] width 1316 height 305
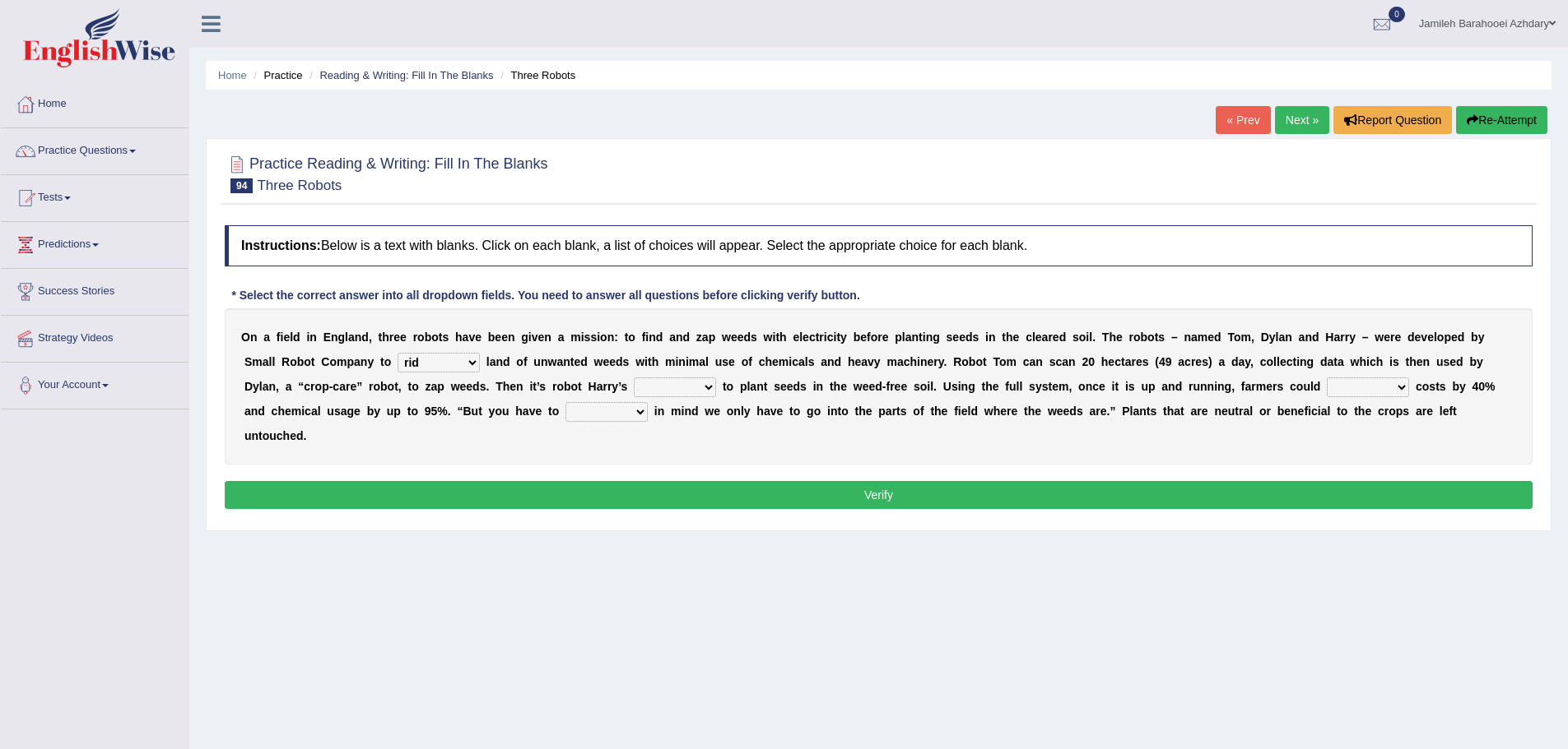
click at [688, 385] on select "turn field luck homeland" at bounding box center [675, 387] width 82 height 20
select select "turn"
click at [634, 377] on select "turn field luck homeland" at bounding box center [675, 387] width 82 height 20
click at [1365, 388] on select "reduce deduce distribute Increase" at bounding box center [1368, 387] width 82 height 20
select select "distribute"
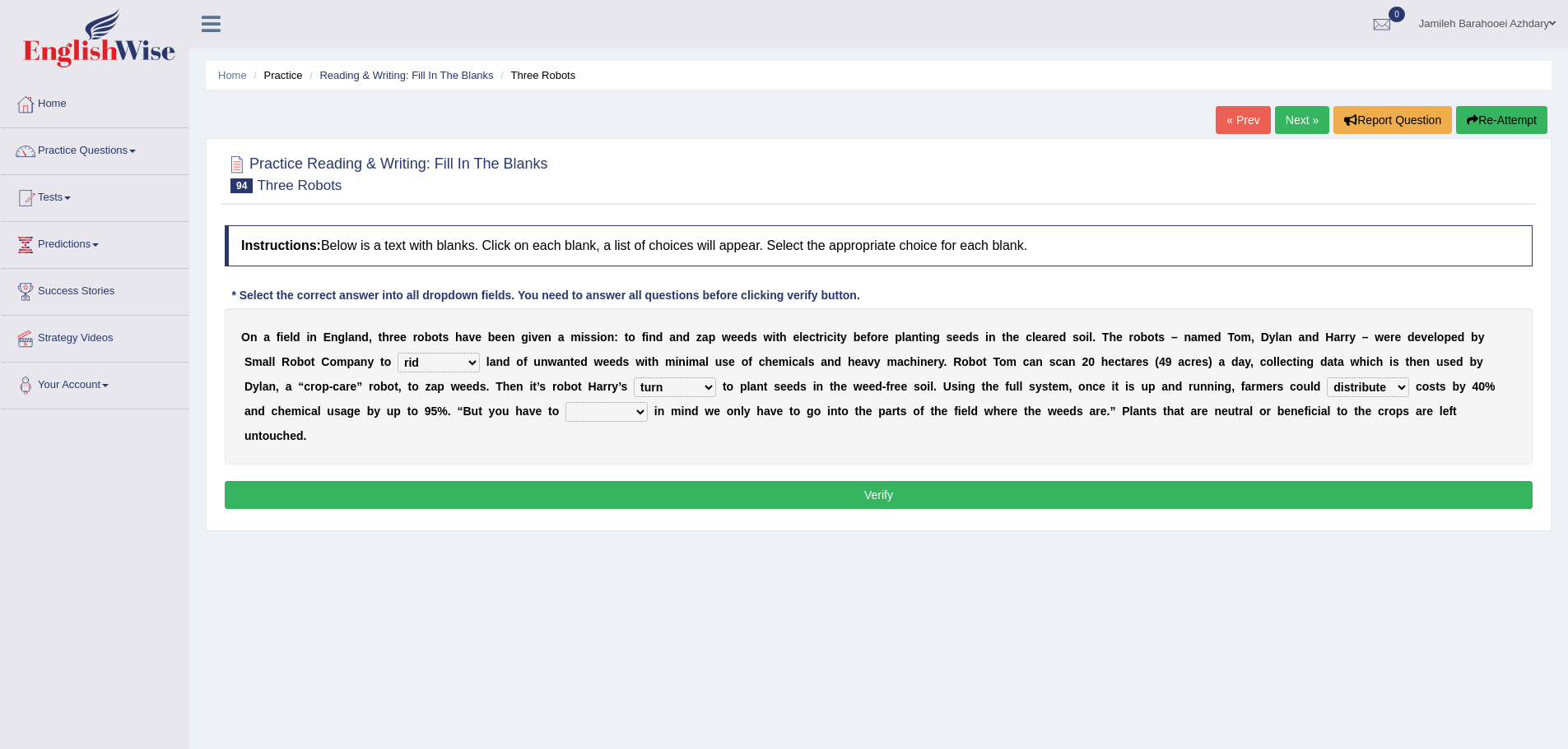
click at [1327, 377] on select "reduce deduce distribute Increase" at bounding box center [1368, 387] width 82 height 20
click at [628, 407] on select "bear catch flee bend" at bounding box center [606, 412] width 82 height 20
select select "bear"
click at [566, 402] on select "bear catch flee bend" at bounding box center [606, 412] width 82 height 20
click at [648, 488] on button "Verify" at bounding box center [878, 495] width 1308 height 28
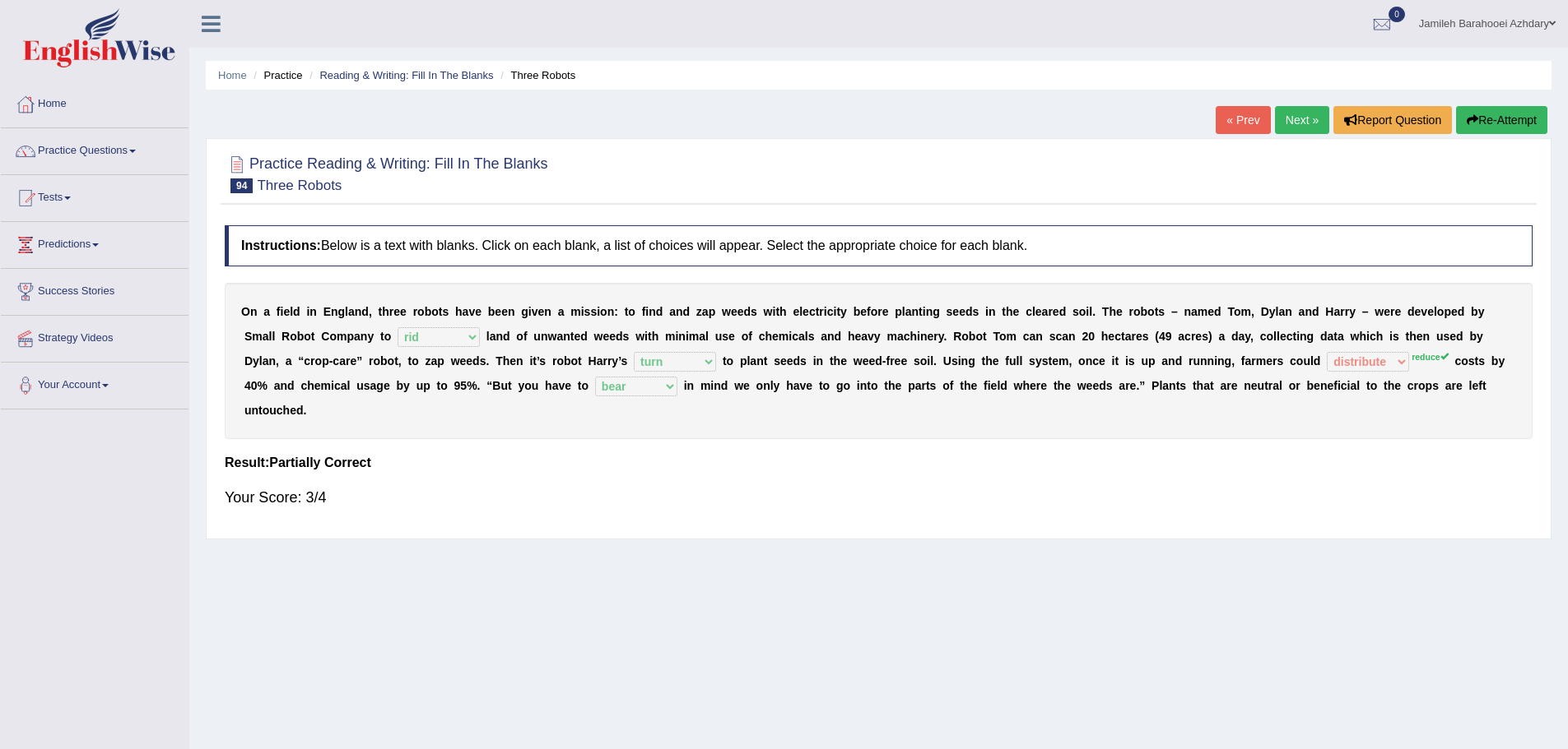
click at [1292, 120] on link "Next »" at bounding box center [1301, 121] width 54 height 28
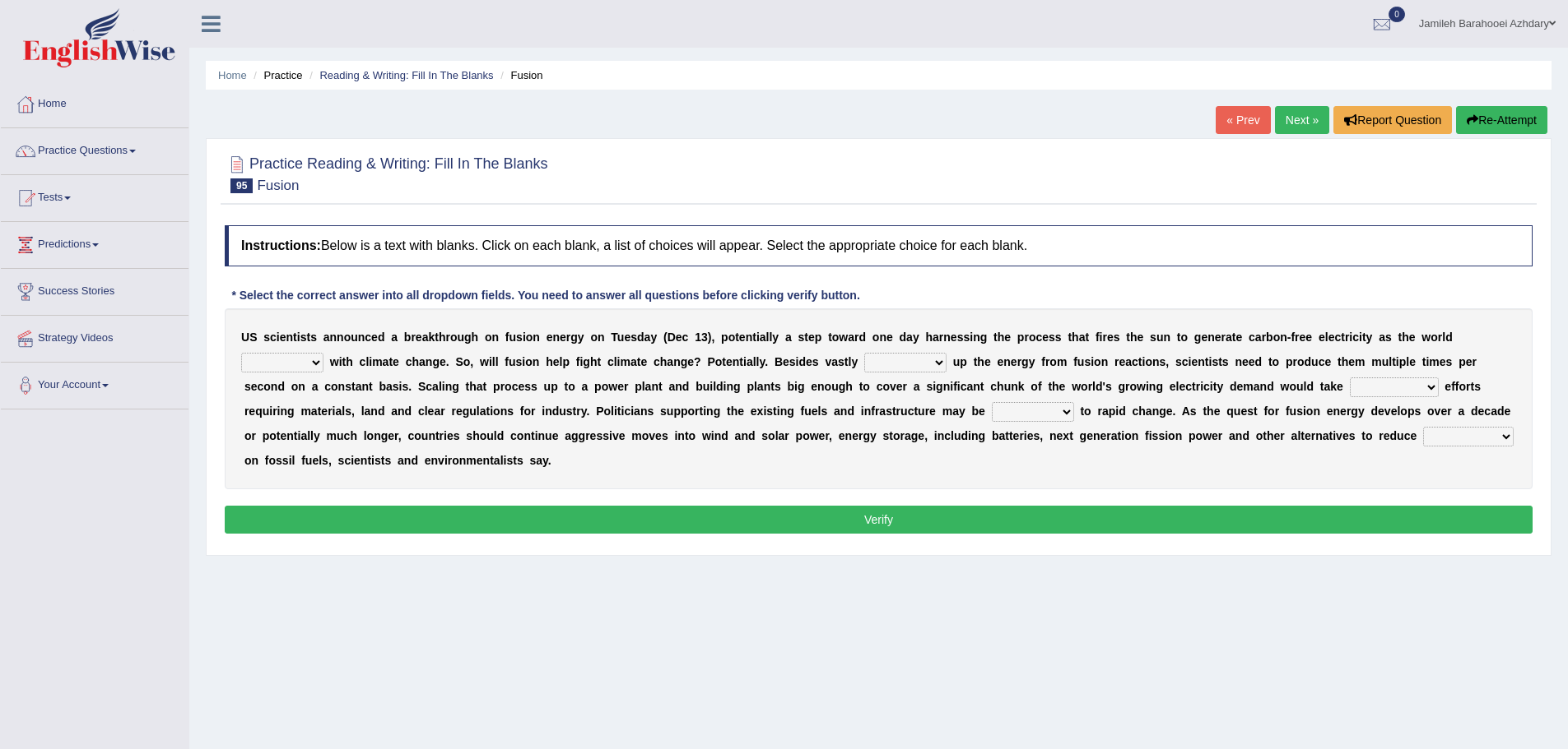
click at [324, 359] on b at bounding box center [327, 362] width 7 height 13
click at [319, 360] on select "disagrees struggles combines compares" at bounding box center [282, 362] width 82 height 20
select select "struggles"
click at [241, 352] on select "disagrees struggles combines compares" at bounding box center [282, 362] width 82 height 20
click at [304, 359] on select "disagrees struggles combines compares" at bounding box center [282, 362] width 82 height 20
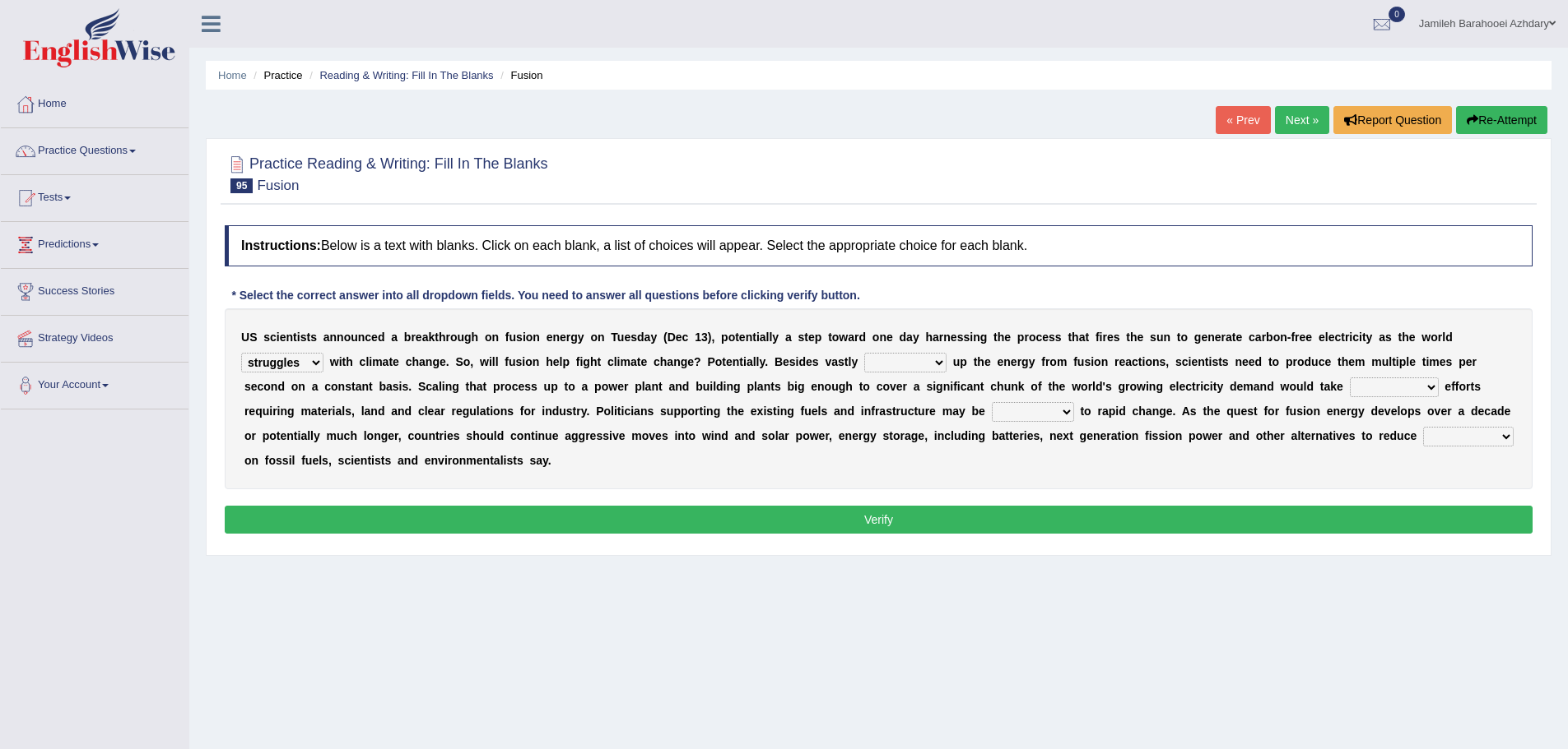
click at [461, 418] on div "U S s c i e n t i s t s a n n o u n c e d a b r e a k t h r o u g h o n f u s i…" at bounding box center [878, 399] width 1308 height 181
click at [893, 359] on select "declining receding retaining ramping" at bounding box center [905, 362] width 82 height 20
select select "ramping"
click at [864, 352] on select "declining receding retaining ramping" at bounding box center [905, 362] width 82 height 20
drag, startPoint x: 594, startPoint y: 413, endPoint x: 710, endPoint y: 412, distance: 116.0
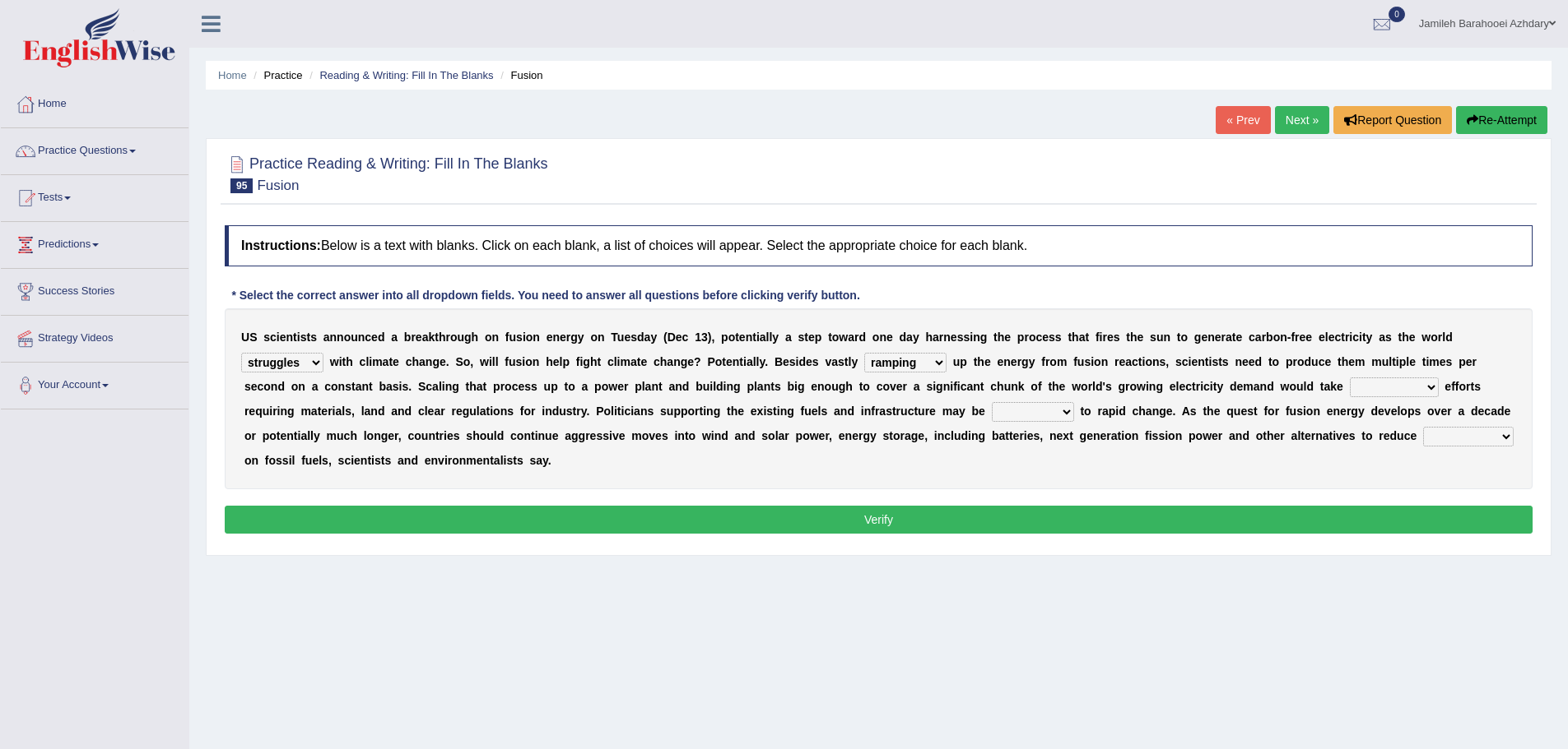
click at [710, 412] on div "U S s c i e n t i s t s a n n o u n c e d a b r e a k t h r o u g h o n f u s i…" at bounding box center [878, 399] width 1308 height 181
click at [1042, 414] on select "rebellious resistant hospitable receptive" at bounding box center [1032, 412] width 82 height 20
select select "resistant"
click at [992, 402] on select "rebellious resistant hospitable receptive" at bounding box center [1032, 412] width 82 height 20
drag, startPoint x: 1217, startPoint y: 416, endPoint x: 1422, endPoint y: 411, distance: 205.1
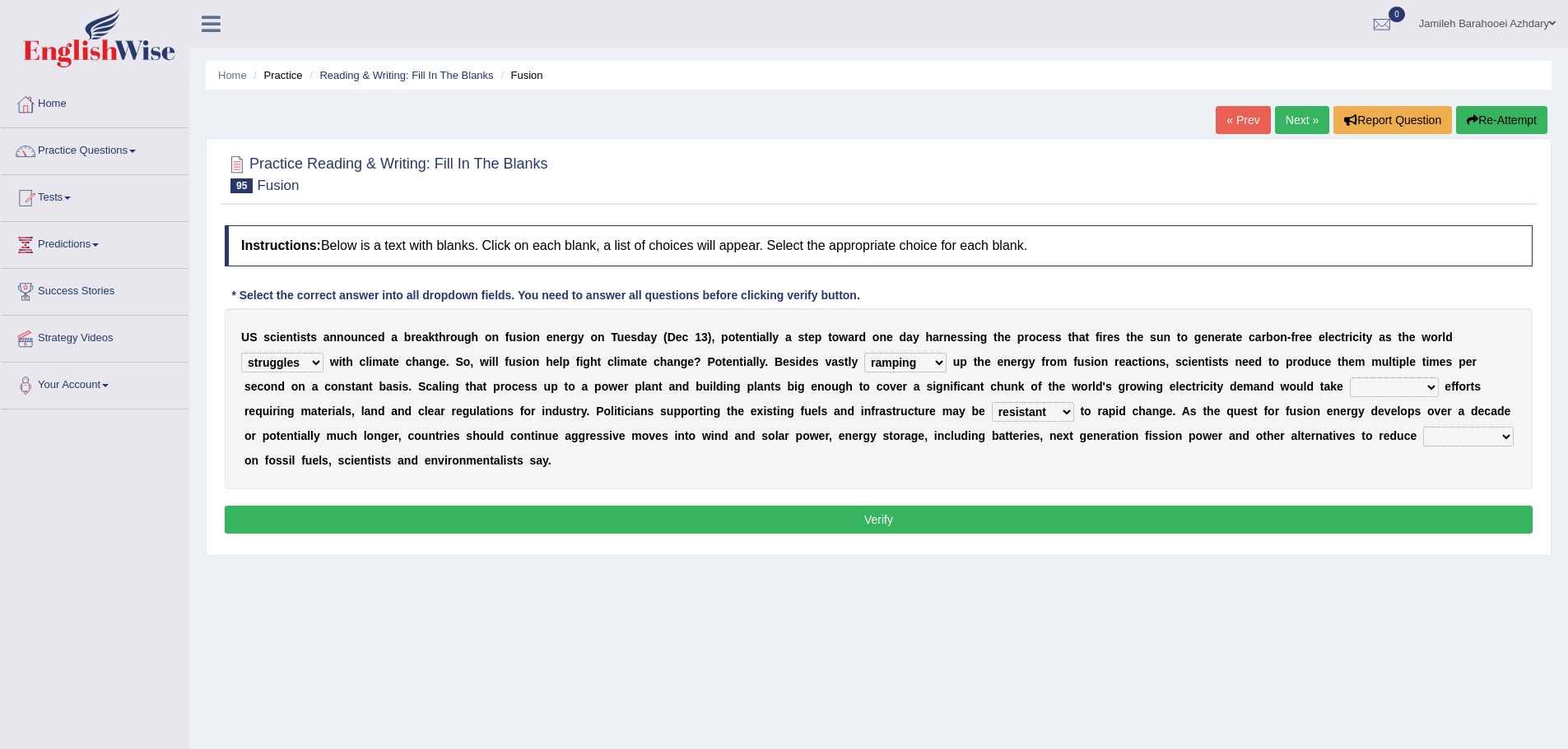
click at [1422, 411] on div "U S s c i e n t i s t s a n n o u n c e d a b r e a k t h r o u g h o n f u s i…" at bounding box center [878, 399] width 1308 height 181
click at [1454, 431] on select "comments research influence dependence" at bounding box center [1467, 436] width 91 height 20
select select "dependence"
click at [1422, 426] on select "comments research influence dependence" at bounding box center [1467, 436] width 91 height 20
click at [876, 520] on button "Verify" at bounding box center [878, 520] width 1308 height 28
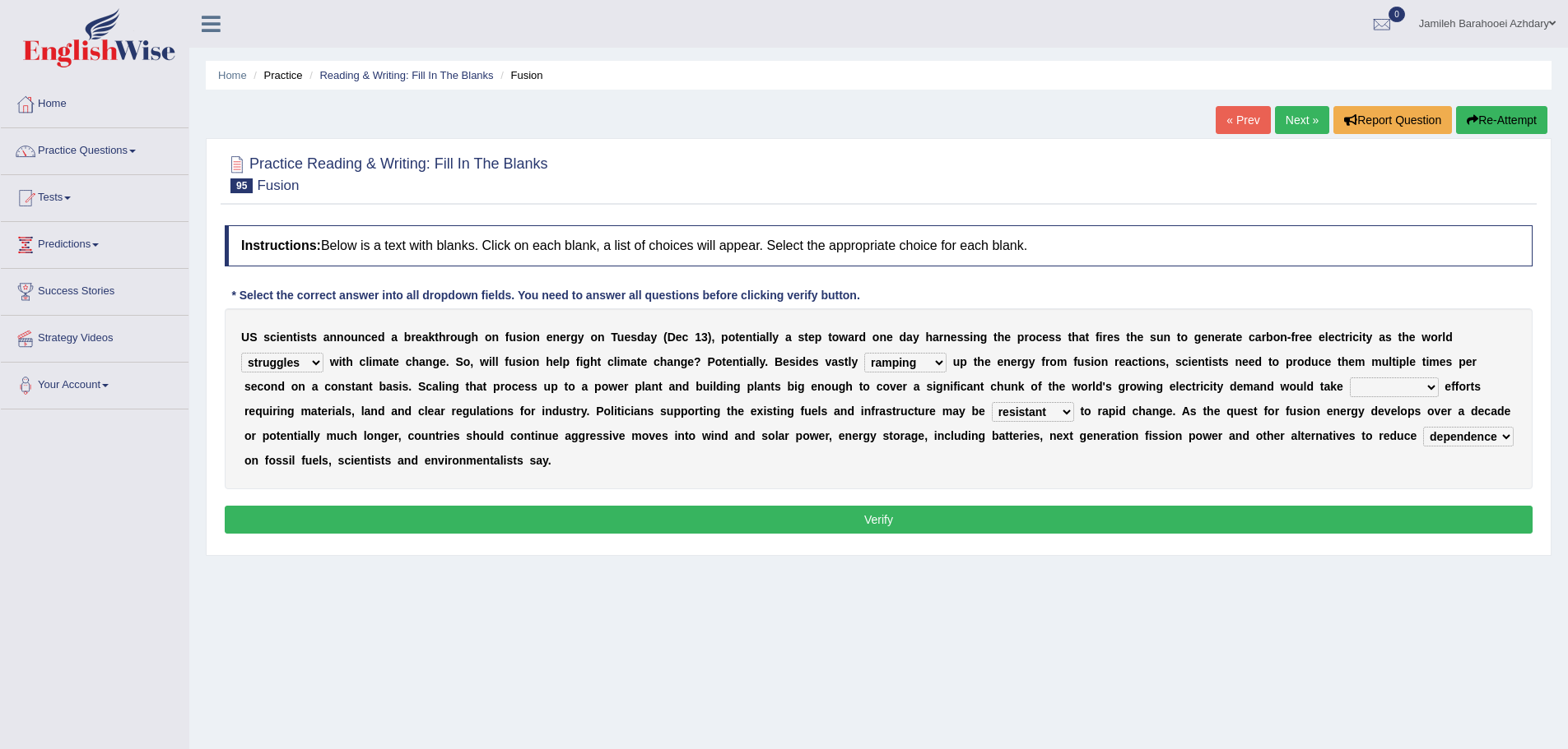
click at [1171, 420] on div "U S s c i e n t i s t s a n n o u n c e d a b r e a k t h r o u g h o n f u s i…" at bounding box center [878, 399] width 1308 height 181
click at [1391, 384] on select "mental limited futile momentous" at bounding box center [1393, 387] width 89 height 20
click at [700, 417] on b "t" at bounding box center [701, 411] width 4 height 13
click at [1422, 377] on div "U S s c i e n t i s t s a n n o u n c e d a b r e a k t h r o u g h o n f u s i…" at bounding box center [878, 399] width 1308 height 181
click at [1422, 383] on select "mental limited futile momentous" at bounding box center [1393, 387] width 89 height 20
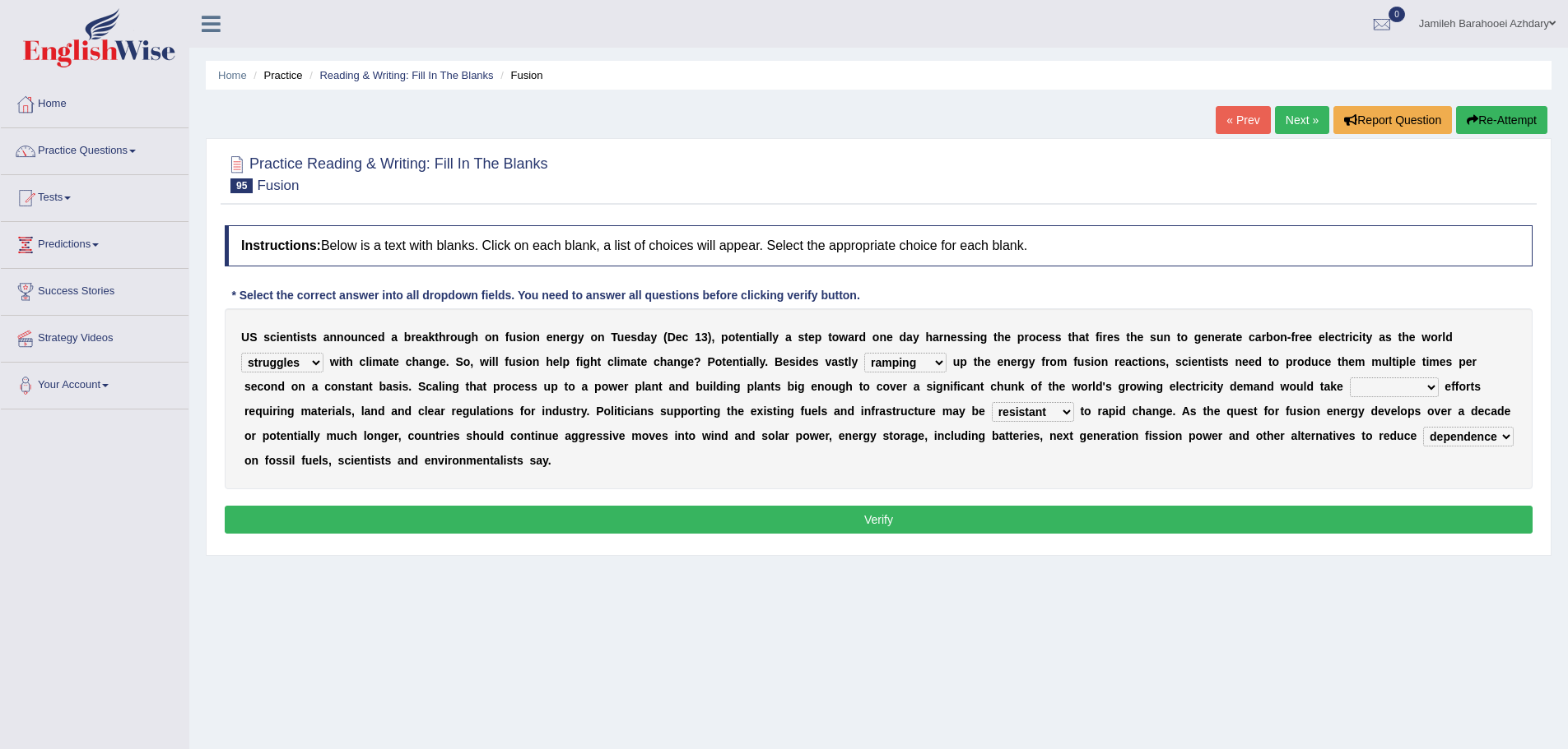
select select "momentous"
click at [1349, 377] on select "mental limited futile momentous" at bounding box center [1393, 387] width 89 height 20
click at [653, 528] on button "Verify" at bounding box center [878, 520] width 1308 height 28
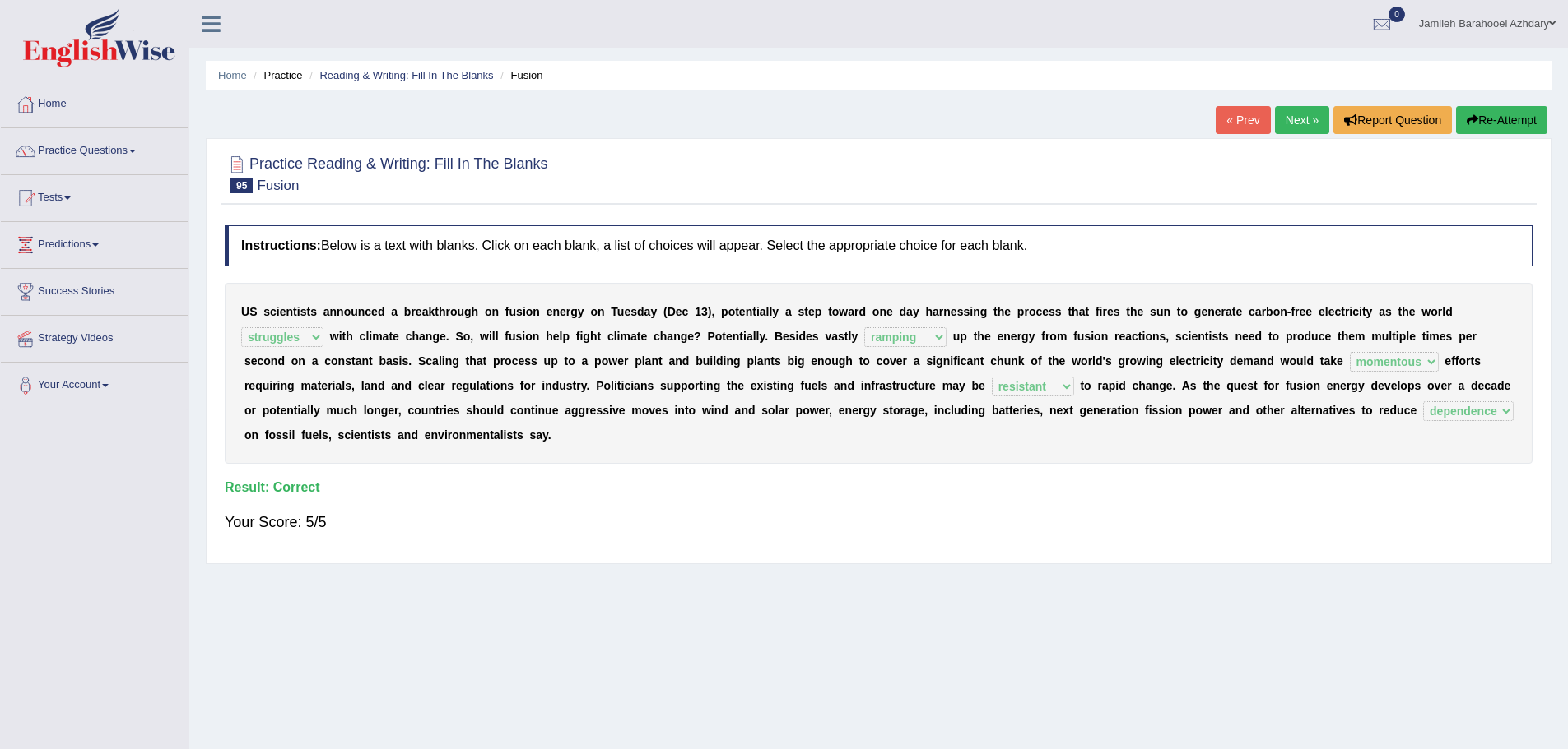
click at [1295, 116] on link "Next »" at bounding box center [1301, 121] width 54 height 28
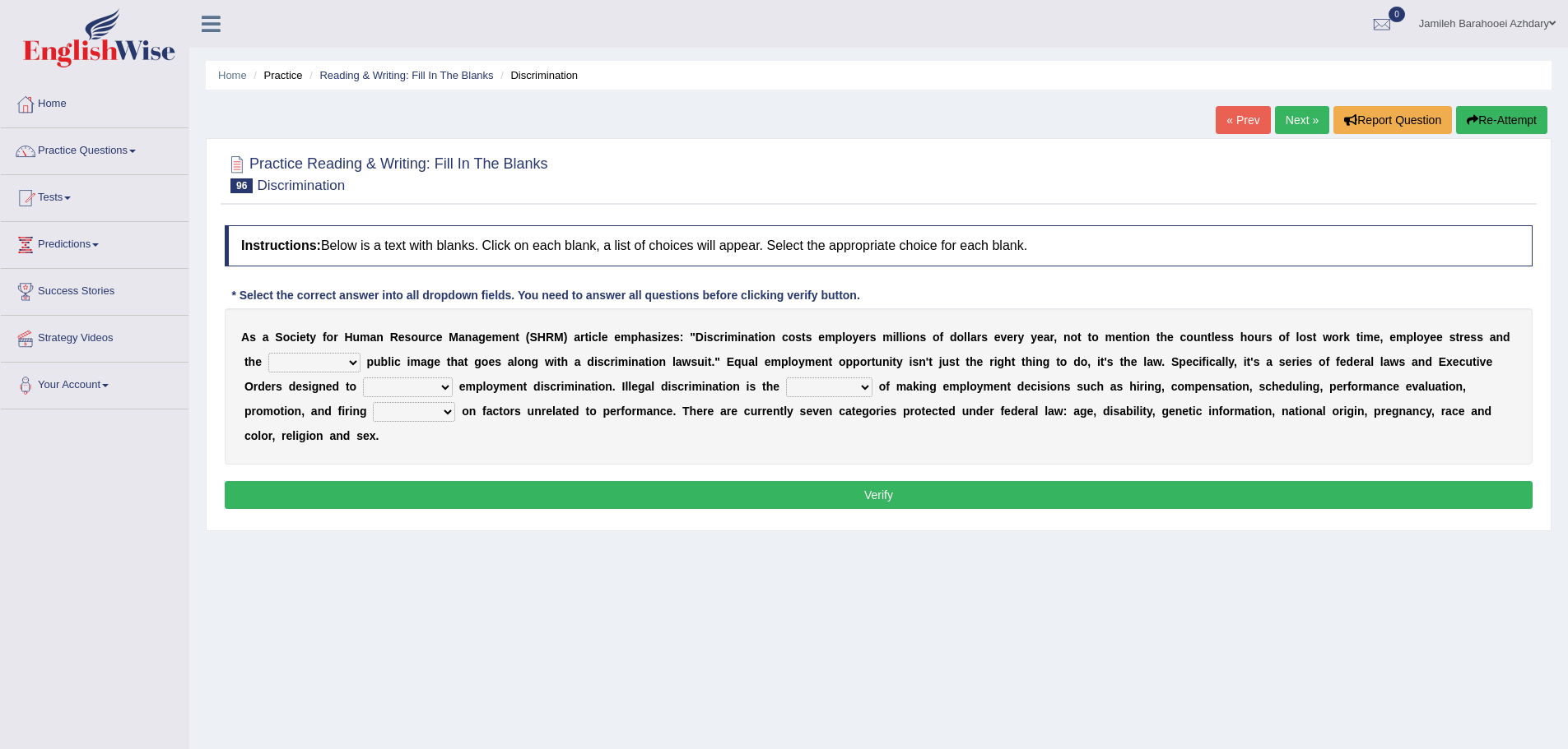
drag, startPoint x: 695, startPoint y: 340, endPoint x: 756, endPoint y: 343, distance: 61.1
click at [756, 343] on div "A s a S o c i e t y f o r H u m a n R e s o u r c e M a n a g e m e n t ( S H R…" at bounding box center [878, 387] width 1308 height 156
click at [312, 367] on select "constructive negative responsive imaginative" at bounding box center [314, 362] width 92 height 20
select select "negative"
click at [269, 352] on select "constructive negative responsive imaginative" at bounding box center [314, 362] width 92 height 20
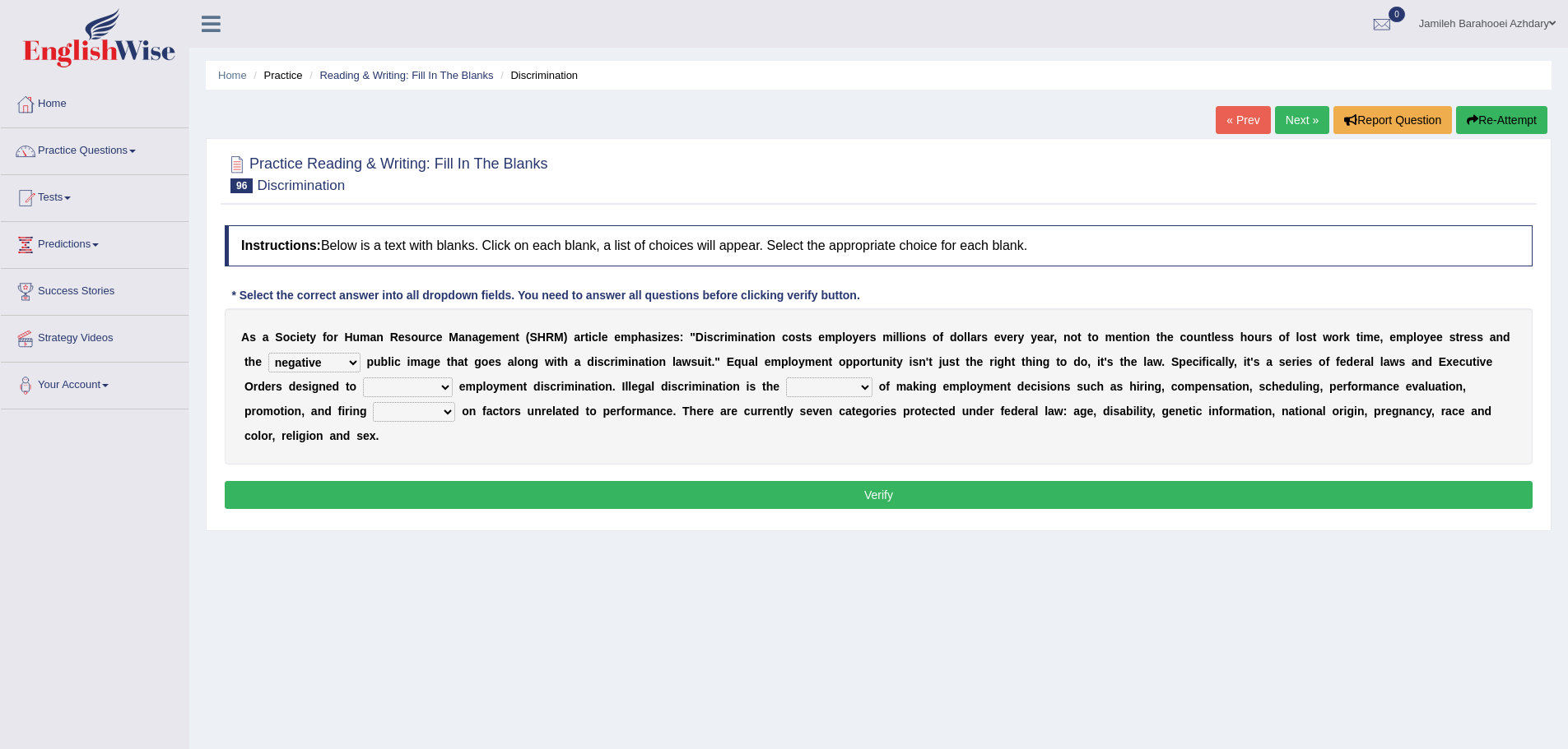
click at [458, 387] on b at bounding box center [456, 387] width 7 height 13
click at [451, 387] on select "eliminate subordinate alternate illuminate" at bounding box center [408, 387] width 90 height 20
select select "eliminate"
click at [363, 377] on select "eliminate subordinate alternate illuminate" at bounding box center [408, 387] width 90 height 20
click at [820, 392] on select "practice partition trajectory accomplice" at bounding box center [829, 387] width 87 height 20
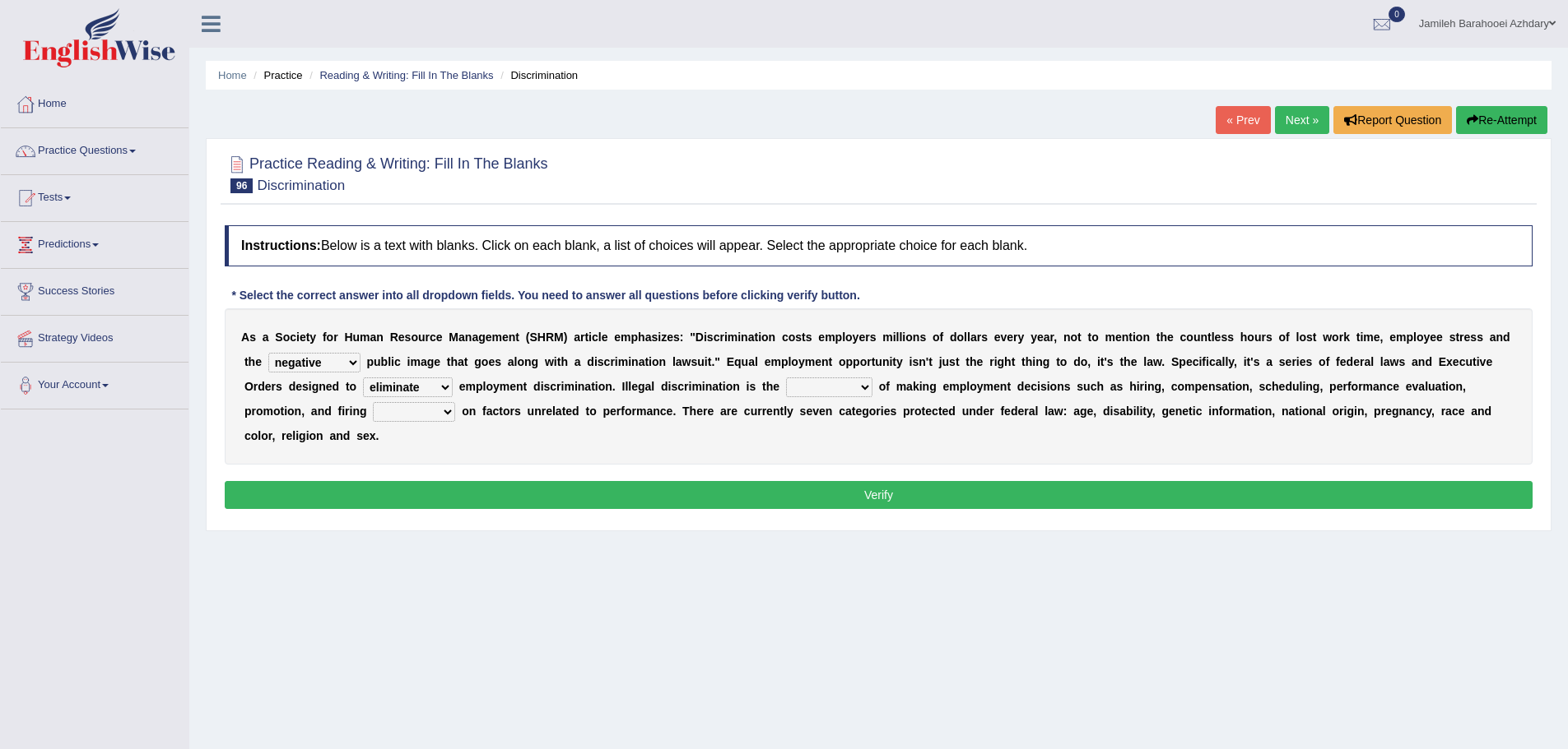
select select "practice"
click at [786, 377] on select "practice partition trajectory accomplice" at bounding box center [829, 387] width 87 height 20
click at [415, 412] on select "based basis base basing" at bounding box center [413, 412] width 82 height 20
select select "based"
click at [373, 402] on select "based basis base basing" at bounding box center [413, 412] width 82 height 20
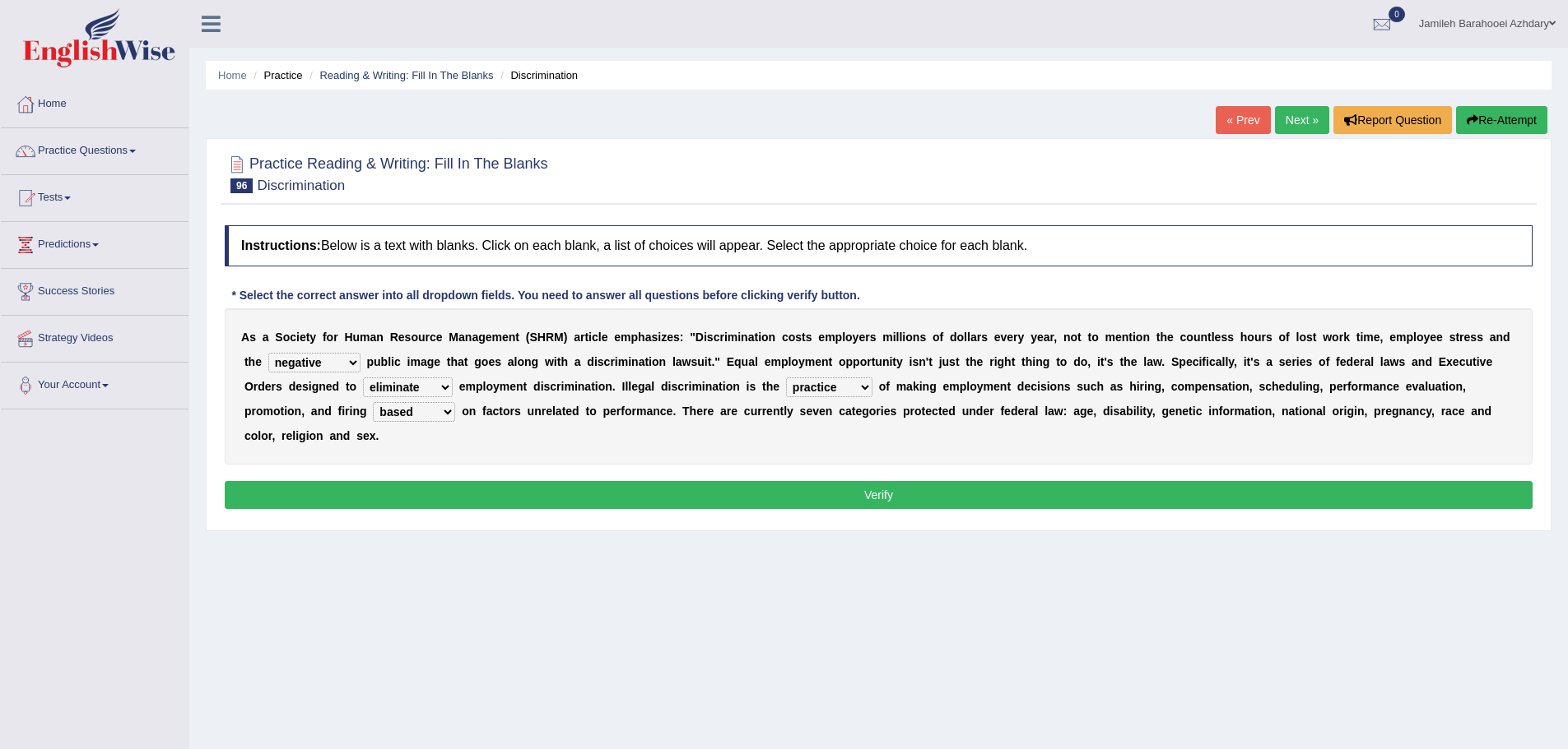
click at [430, 416] on select "based basis base basing" at bounding box center [413, 412] width 82 height 20
click at [430, 413] on select "based basis base basing" at bounding box center [413, 412] width 82 height 20
click at [373, 402] on select "based basis base basing" at bounding box center [413, 412] width 82 height 20
click at [847, 504] on button "Verify" at bounding box center [878, 495] width 1308 height 28
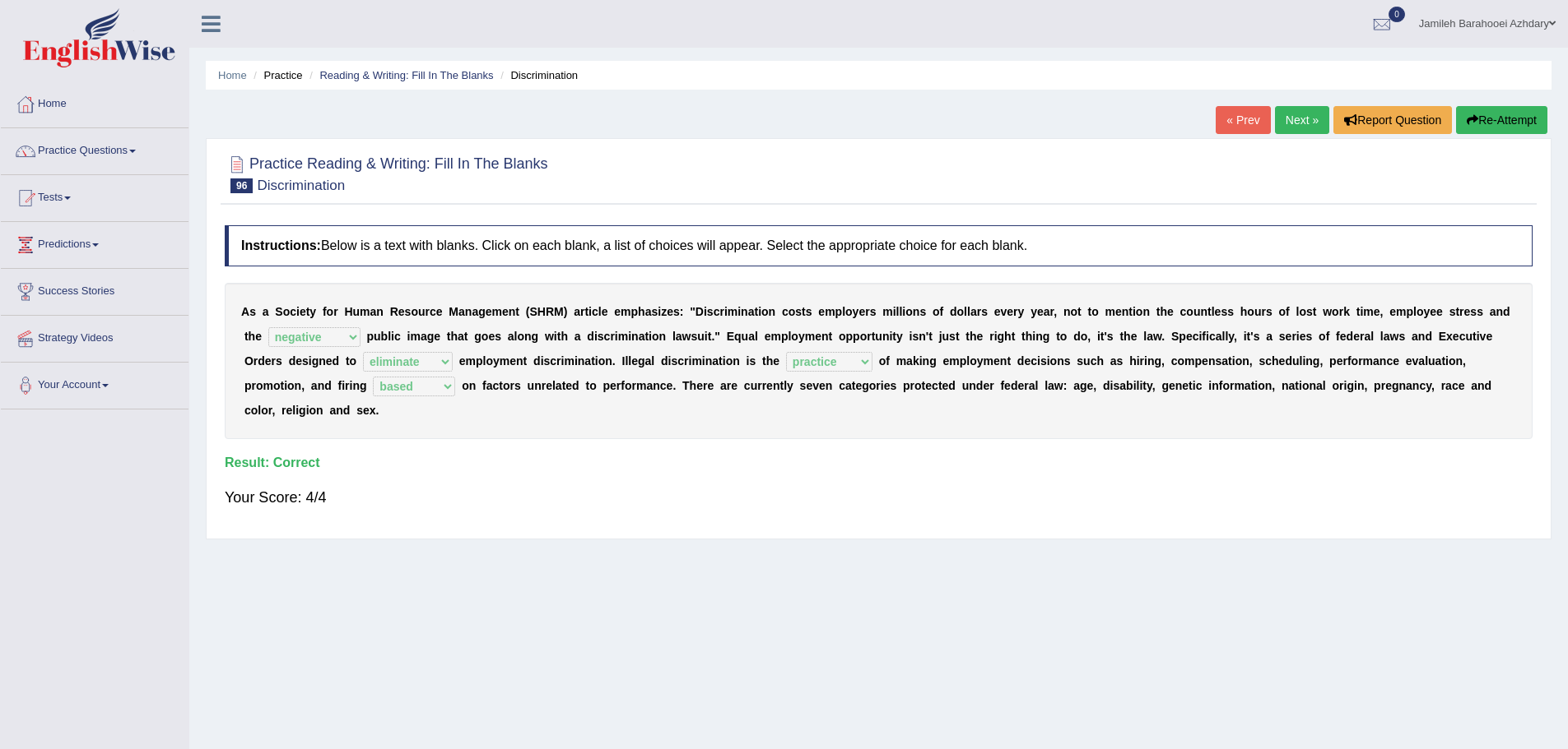
click at [1306, 120] on link "Next »" at bounding box center [1301, 121] width 54 height 28
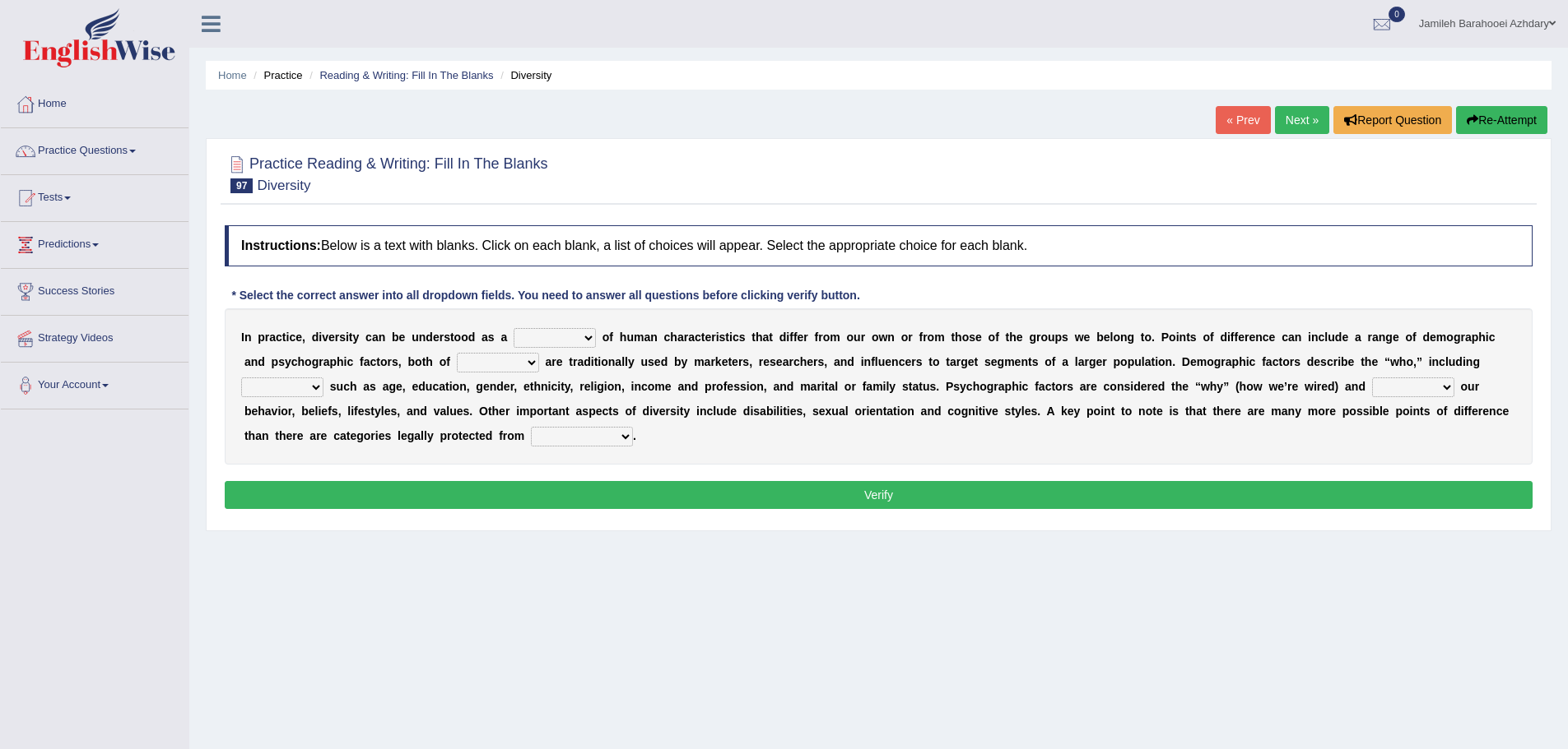
click at [591, 336] on select "sense hoard range set" at bounding box center [554, 338] width 82 height 20
select select "sense"
click at [513, 328] on select "sense hoard range set" at bounding box center [554, 338] width 82 height 20
drag, startPoint x: 1165, startPoint y: 339, endPoint x: 1229, endPoint y: 336, distance: 64.1
click at [1229, 336] on div "I n p r a c t i c e , d i v e r s i t y c a n b e u n d e r s t o o d a s a sen…" at bounding box center [878, 387] width 1308 height 156
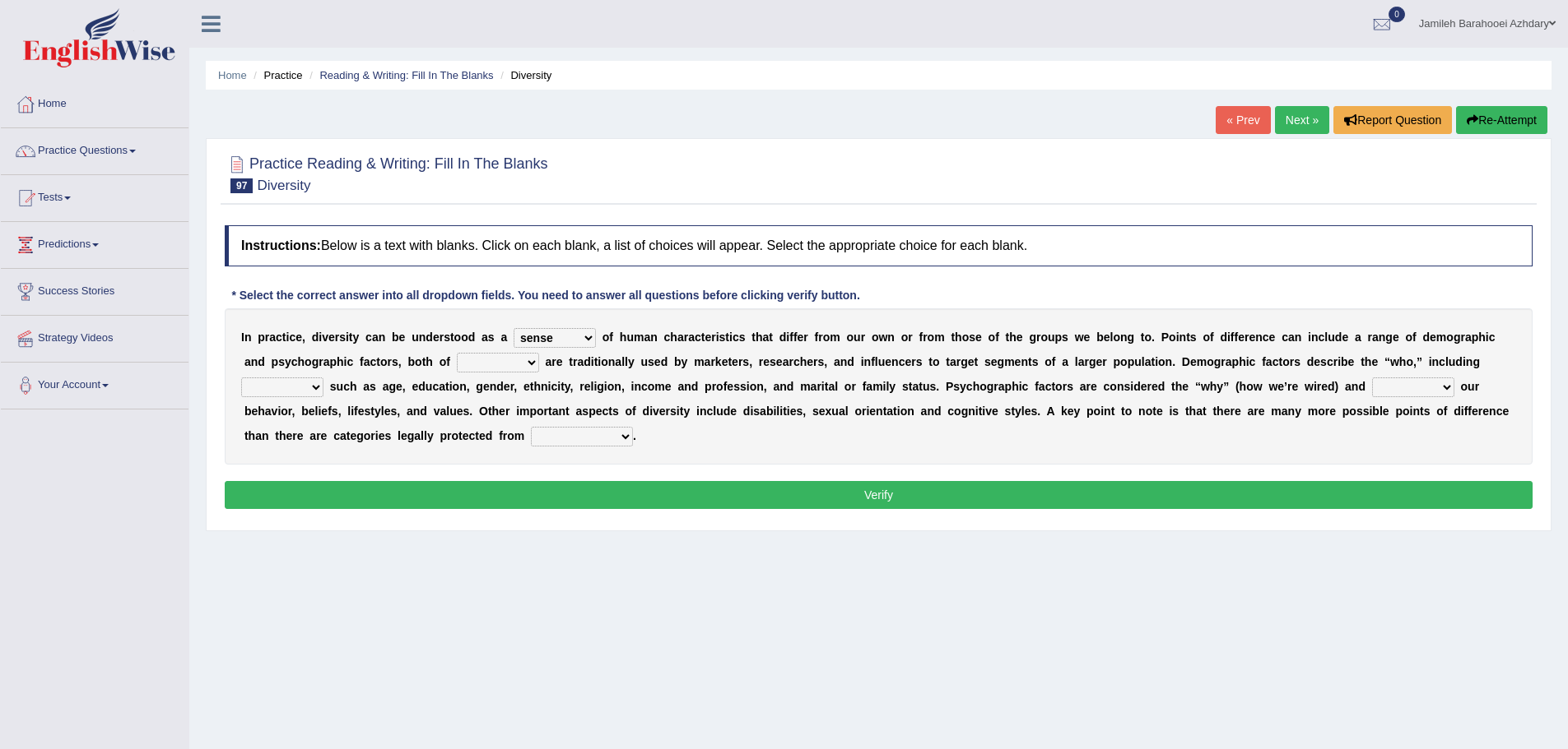
click at [1185, 515] on div "Instructions: Below is a text with blanks. Click on each blank, a list of choic…" at bounding box center [878, 369] width 1316 height 305
click at [512, 353] on select "them who whom which" at bounding box center [497, 362] width 82 height 20
select select "them"
click at [457, 352] on select "them who whom which" at bounding box center [497, 362] width 82 height 20
click at [294, 378] on select "baits straits traits gaits" at bounding box center [282, 387] width 82 height 20
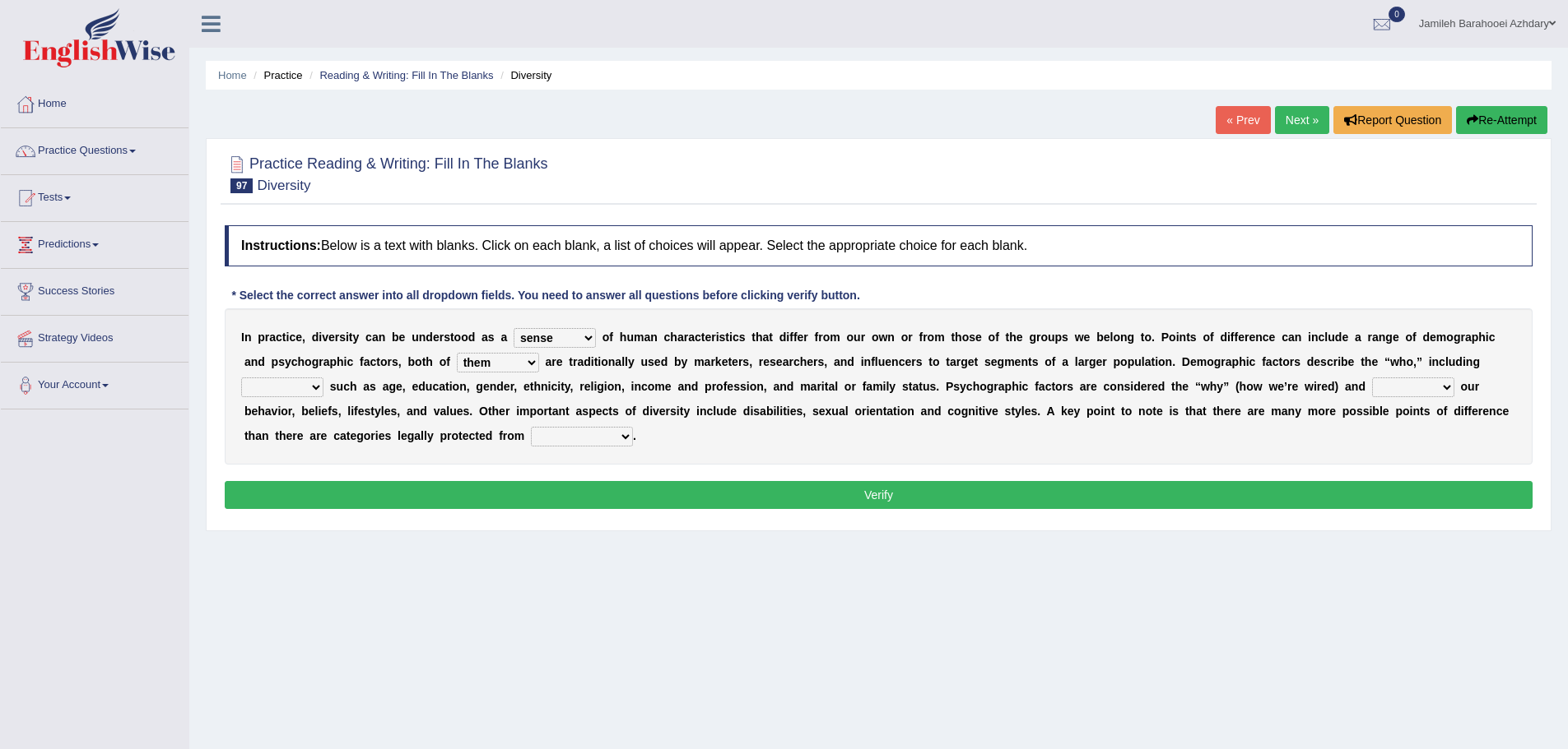
select select "traits"
click at [241, 377] on select "baits straits traits gaits" at bounding box center [282, 387] width 82 height 20
click at [1413, 387] on select "project reflect reject deject" at bounding box center [1412, 387] width 82 height 20
select select "reflect"
click at [1372, 377] on select "project reflect reject deject" at bounding box center [1412, 387] width 82 height 20
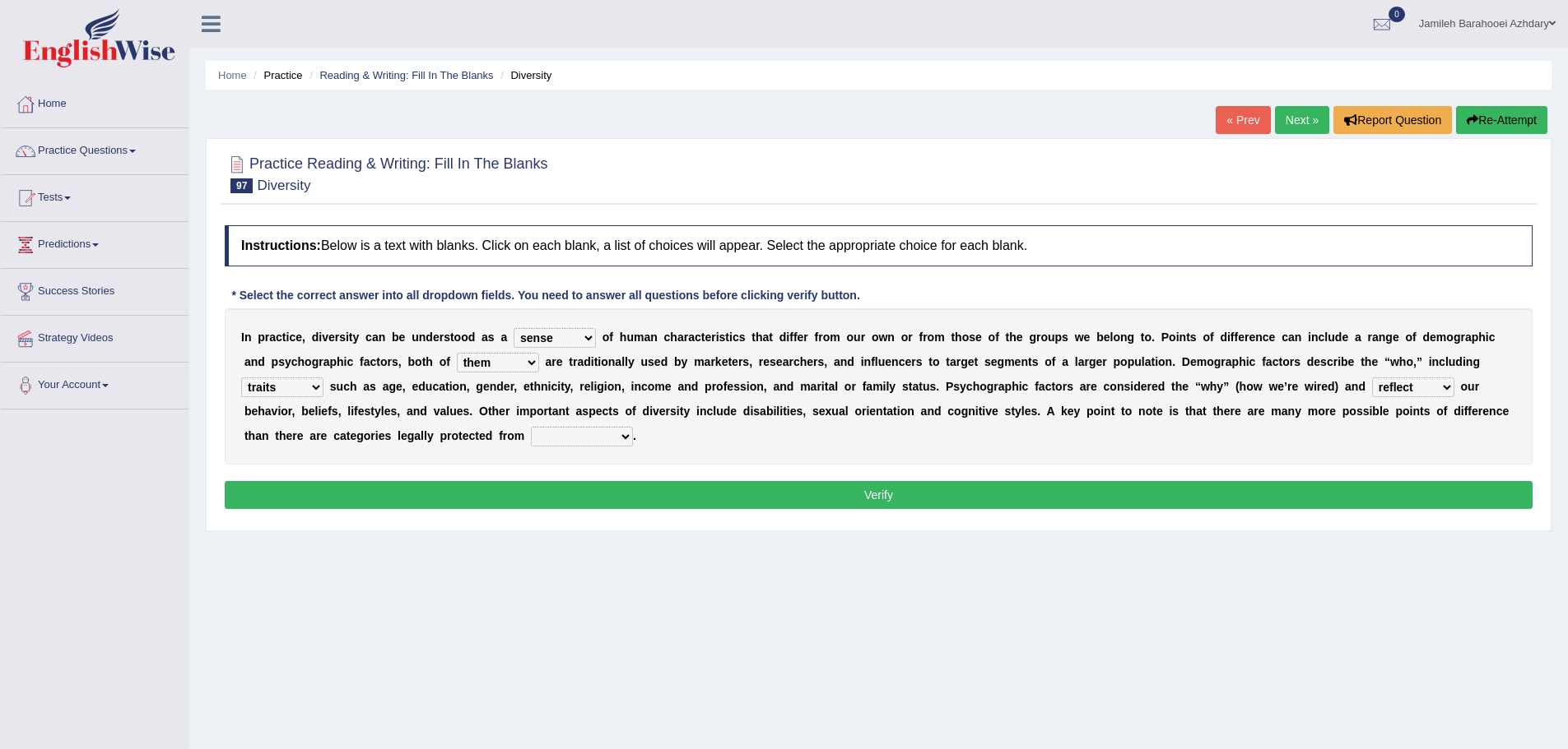
click at [603, 446] on select "confrontation degradation discrimination contamination" at bounding box center [581, 436] width 102 height 20
click at [531, 426] on select "confrontation degradation discrimination contamination" at bounding box center [581, 436] width 102 height 20
click at [608, 436] on select "confrontation degradation discrimination contamination" at bounding box center [581, 436] width 102 height 20
select select "discrimination"
click at [531, 426] on select "confrontation degradation discrimination contamination" at bounding box center [581, 436] width 102 height 20
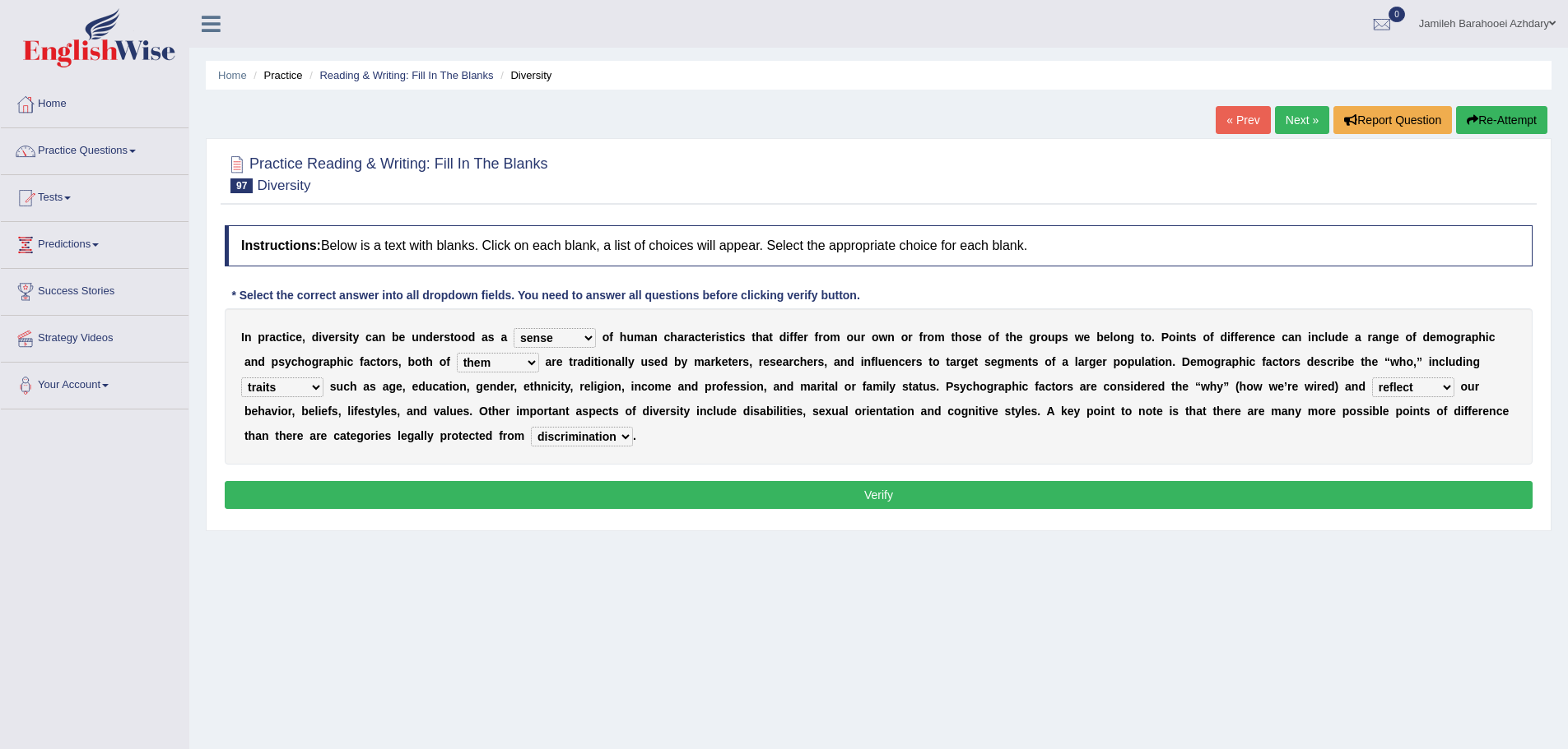
click at [622, 495] on button "Verify" at bounding box center [878, 495] width 1308 height 28
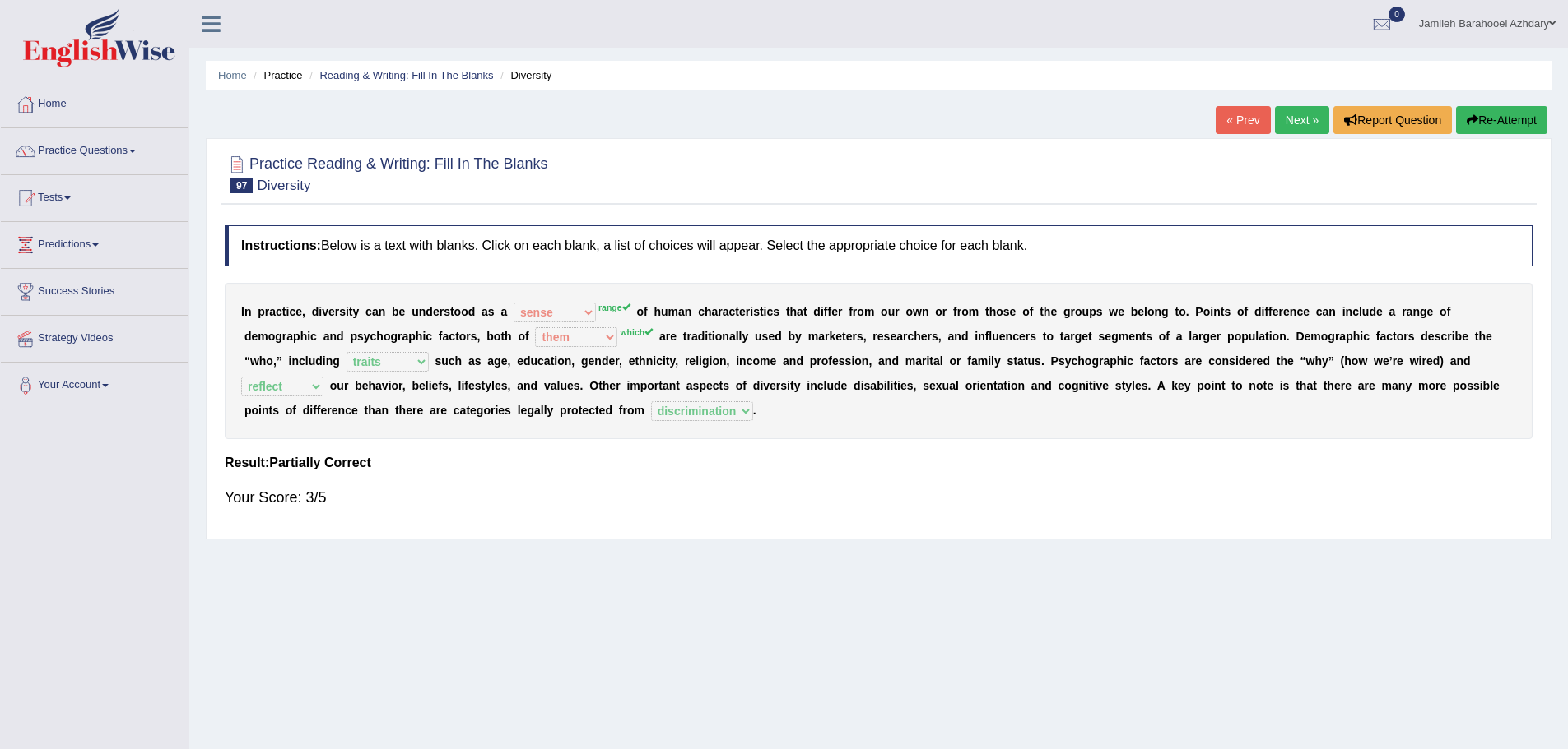
click at [1297, 125] on link "Next »" at bounding box center [1301, 121] width 54 height 28
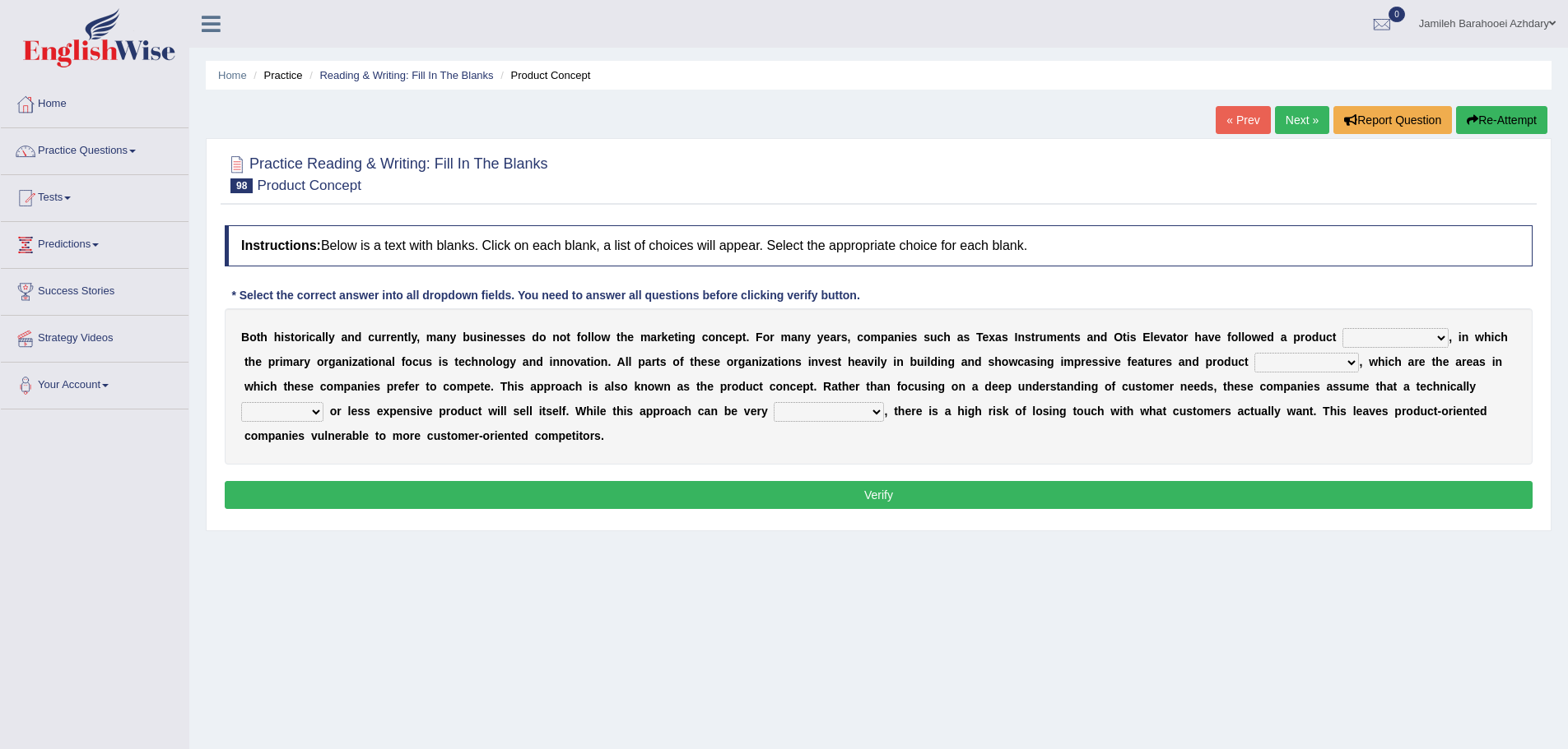
drag, startPoint x: 254, startPoint y: 333, endPoint x: 349, endPoint y: 328, distance: 95.1
click at [349, 328] on div "B o t h h i s t o r i c a l l y a n d c u r r e n t l y , m a n y b u s i n e s…" at bounding box center [878, 387] width 1308 height 156
click at [1391, 335] on select "temptation orientation documentation consultation" at bounding box center [1396, 338] width 106 height 20
select select "documentation"
click at [1343, 328] on select "temptation orientation documentation consultation" at bounding box center [1396, 338] width 106 height 20
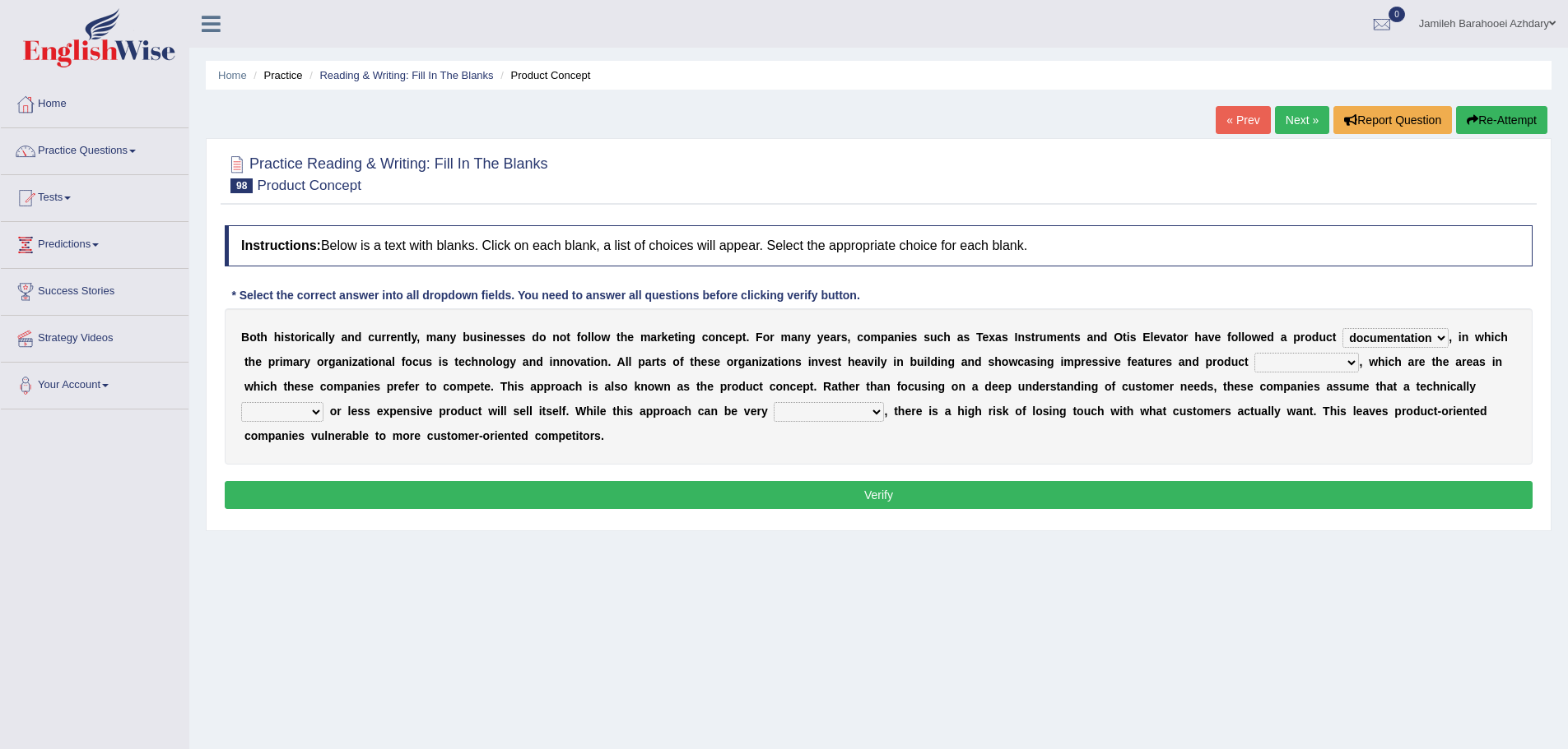
click at [1330, 362] on select "advances circumstances allowances tolerances" at bounding box center [1307, 362] width 105 height 20
select select "advances"
click at [1254, 352] on select "advances circumstances allowances tolerances" at bounding box center [1307, 362] width 105 height 20
click at [317, 415] on select "inferior interior superior ulterior" at bounding box center [282, 412] width 82 height 20
select select "superior"
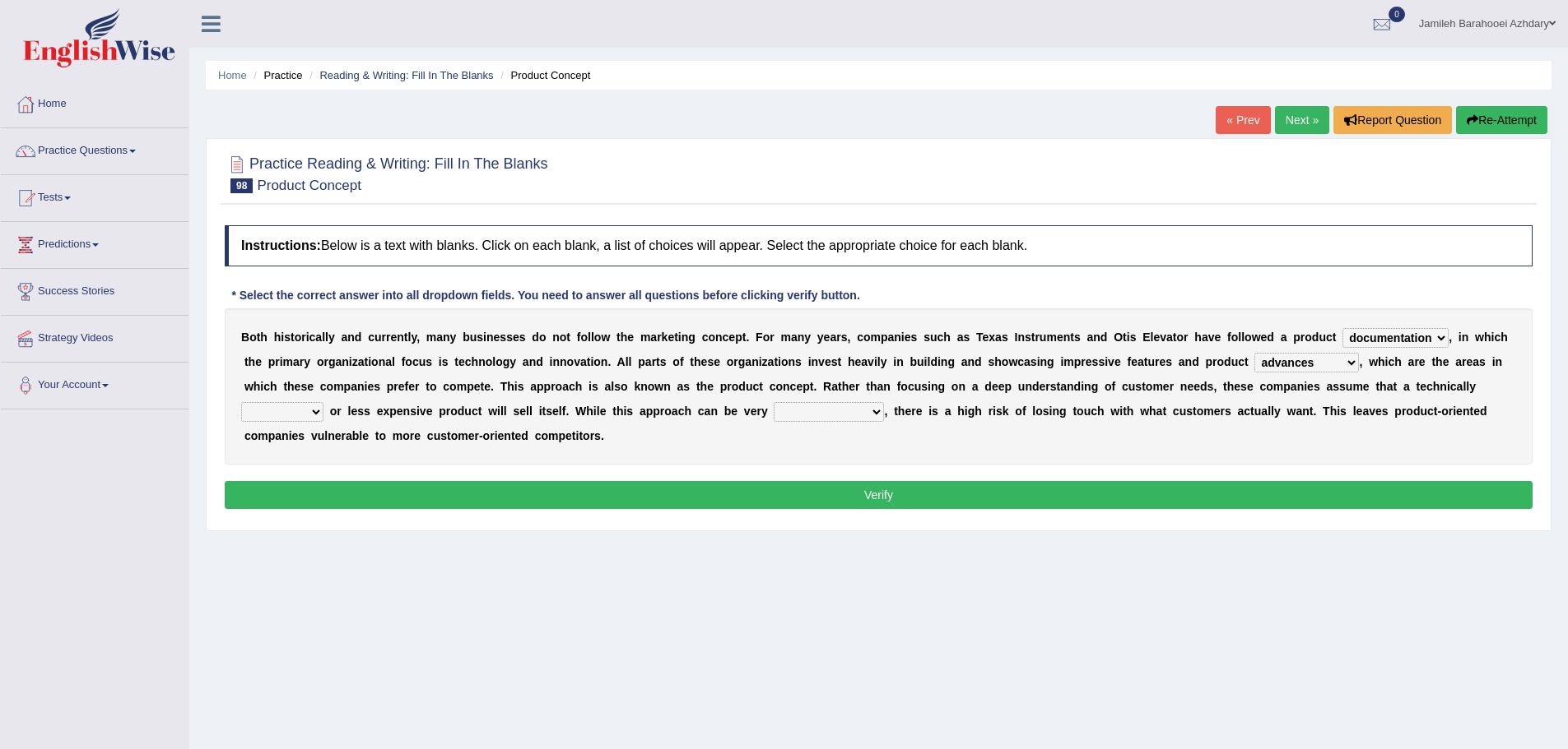
click at [241, 402] on select "inferior interior superior ulterior" at bounding box center [282, 412] width 82 height 20
click at [803, 412] on select "profitable insurmountable comfortable transmittable" at bounding box center [829, 412] width 111 height 20
select select "profitable"
click at [774, 402] on select "profitable insurmountable comfortable transmittable" at bounding box center [829, 412] width 111 height 20
click at [1011, 493] on button "Verify" at bounding box center [878, 495] width 1308 height 28
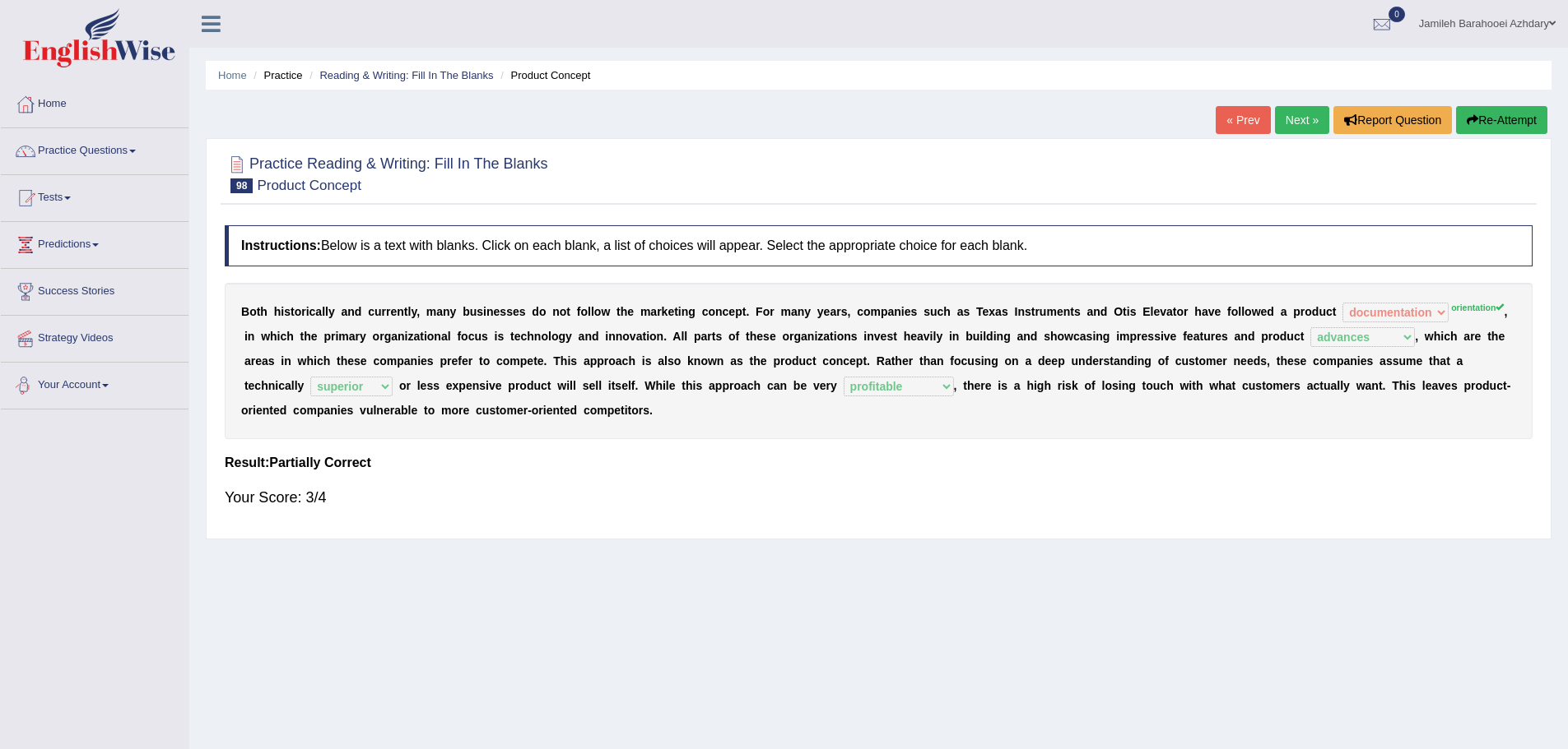
click at [1320, 115] on link "Next »" at bounding box center [1301, 121] width 54 height 28
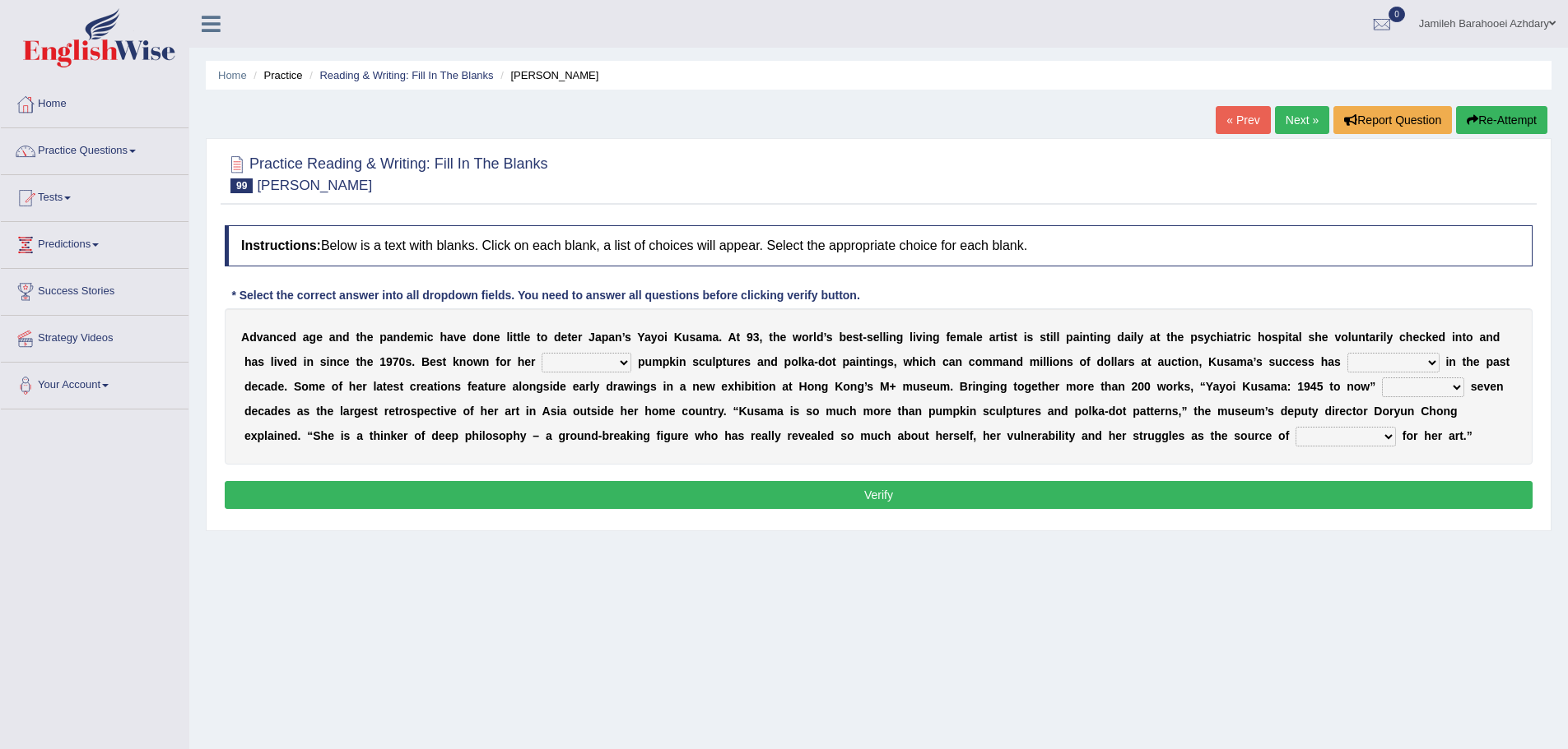
click at [607, 364] on select "signed signal synthesized signature" at bounding box center [586, 362] width 90 height 20
select select "signed"
click at [542, 352] on select "signed signal synthesized signature" at bounding box center [586, 362] width 90 height 20
click at [1387, 362] on select "flourished skyrocketed discouraged occupied" at bounding box center [1392, 362] width 92 height 20
select select "flourished"
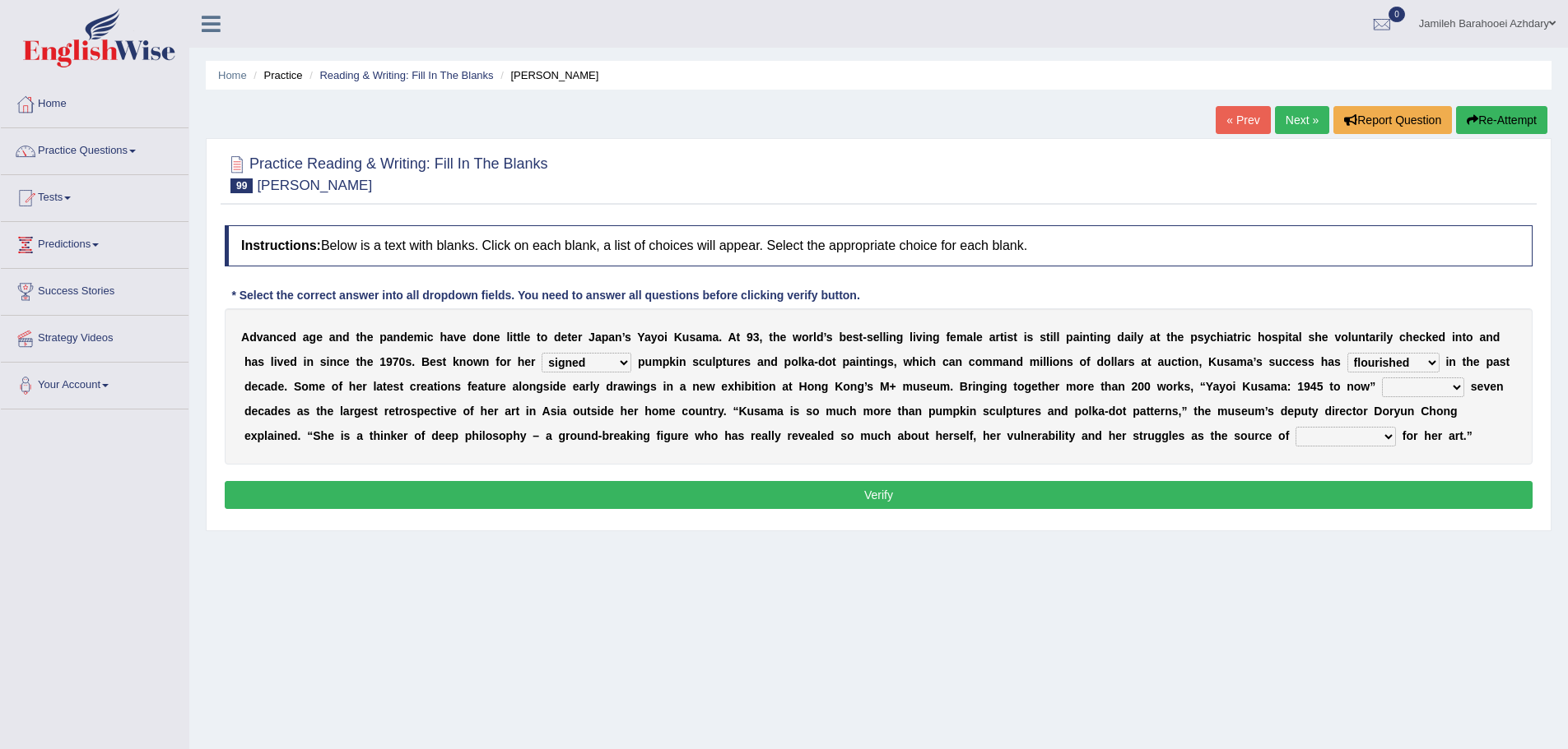
click at [1347, 352] on select "flourished skyrocketed discouraged occupied" at bounding box center [1392, 362] width 92 height 20
click at [1434, 386] on select "extends spans vulgarizes strains" at bounding box center [1422, 387] width 82 height 20
click at [1382, 377] on select "extends spans vulgarizes strains" at bounding box center [1422, 387] width 82 height 20
click at [1438, 388] on select "extends spans vulgarizes strains" at bounding box center [1422, 387] width 82 height 20
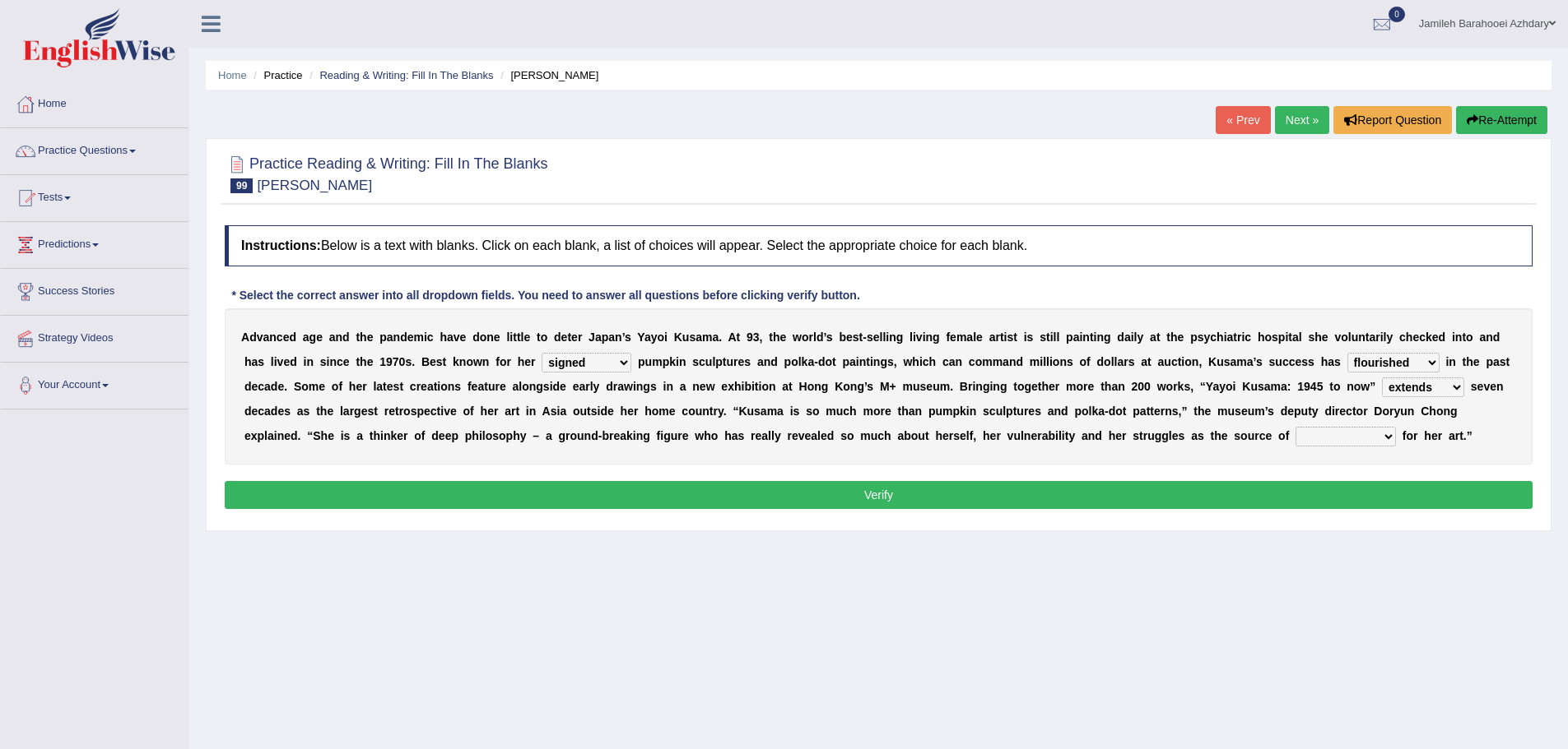
click at [1438, 388] on select "extends spans vulgarizes strains" at bounding box center [1422, 387] width 82 height 20
select select "spans"
click at [1382, 377] on select "extends spans vulgarizes strains" at bounding box center [1422, 387] width 82 height 20
click at [1333, 436] on select "respiration Inspiration transliteration concentration" at bounding box center [1345, 436] width 101 height 20
select select "Inspiration"
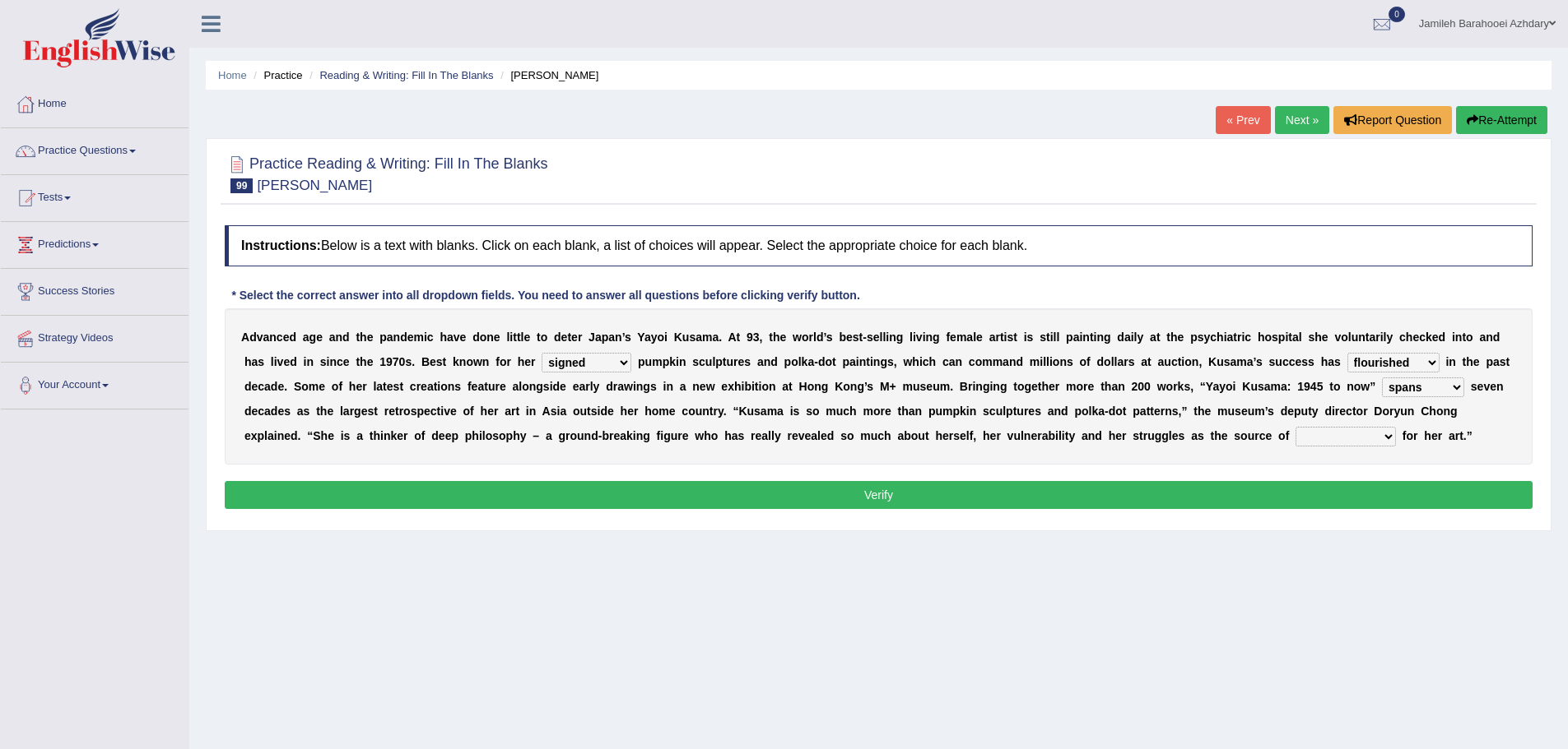
click at [1295, 426] on select "respiration Inspiration transliteration concentration" at bounding box center [1345, 436] width 101 height 20
click at [1347, 424] on div "A d v a n c e d a g e a n d t h e p a n d e m i c h a v e d o n e l i t t l e t…" at bounding box center [878, 387] width 1308 height 156
click at [1349, 432] on select "respiration Inspiration transliteration concentration" at bounding box center [1345, 436] width 101 height 20
click at [1295, 426] on select "respiration Inspiration transliteration concentration" at bounding box center [1345, 436] width 101 height 20
click at [918, 496] on button "Verify" at bounding box center [878, 495] width 1308 height 28
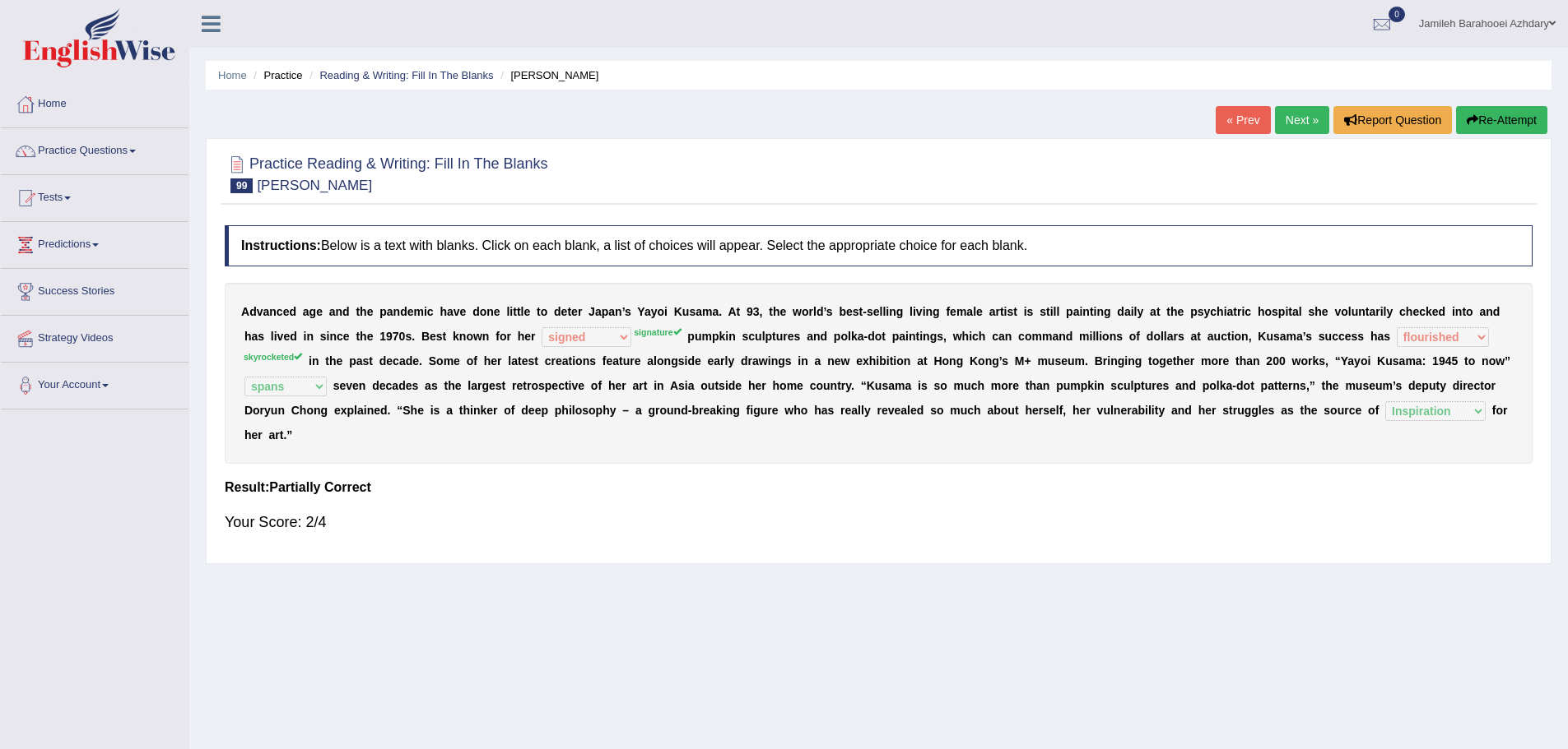
click at [1285, 116] on link "Next »" at bounding box center [1301, 121] width 54 height 28
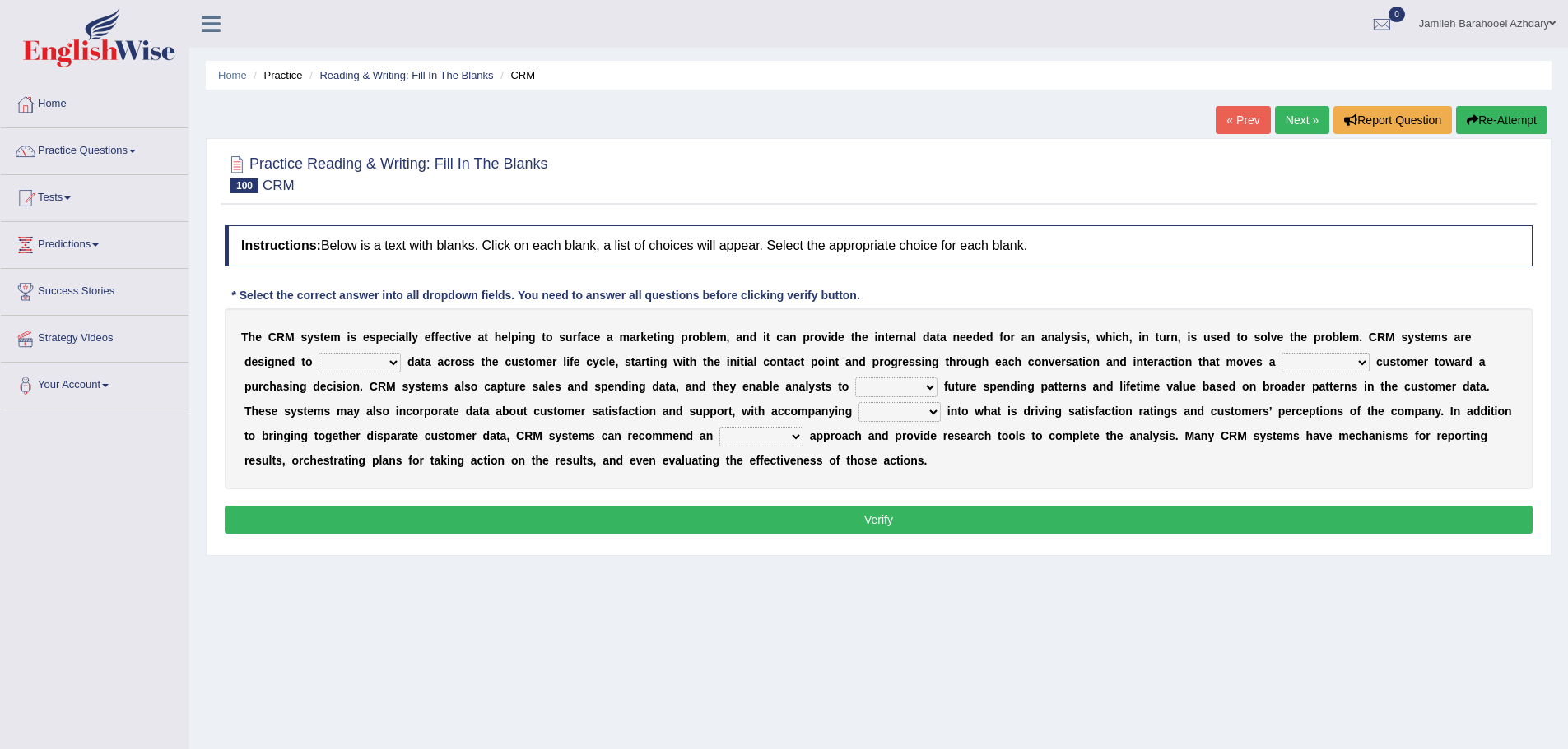
click at [353, 362] on select "venture capture feature rapture" at bounding box center [359, 362] width 82 height 20
drag, startPoint x: 1438, startPoint y: 342, endPoint x: 1422, endPoint y: 343, distance: 16.0
click at [1438, 343] on b "m" at bounding box center [1435, 338] width 10 height 13
drag, startPoint x: 1372, startPoint y: 342, endPoint x: 1496, endPoint y: 338, distance: 124.1
click at [1496, 338] on div "T h e C R M s y s t e m i s e s p e c i a l l y e f f e c t i v e a t h e l p i…" at bounding box center [878, 399] width 1308 height 181
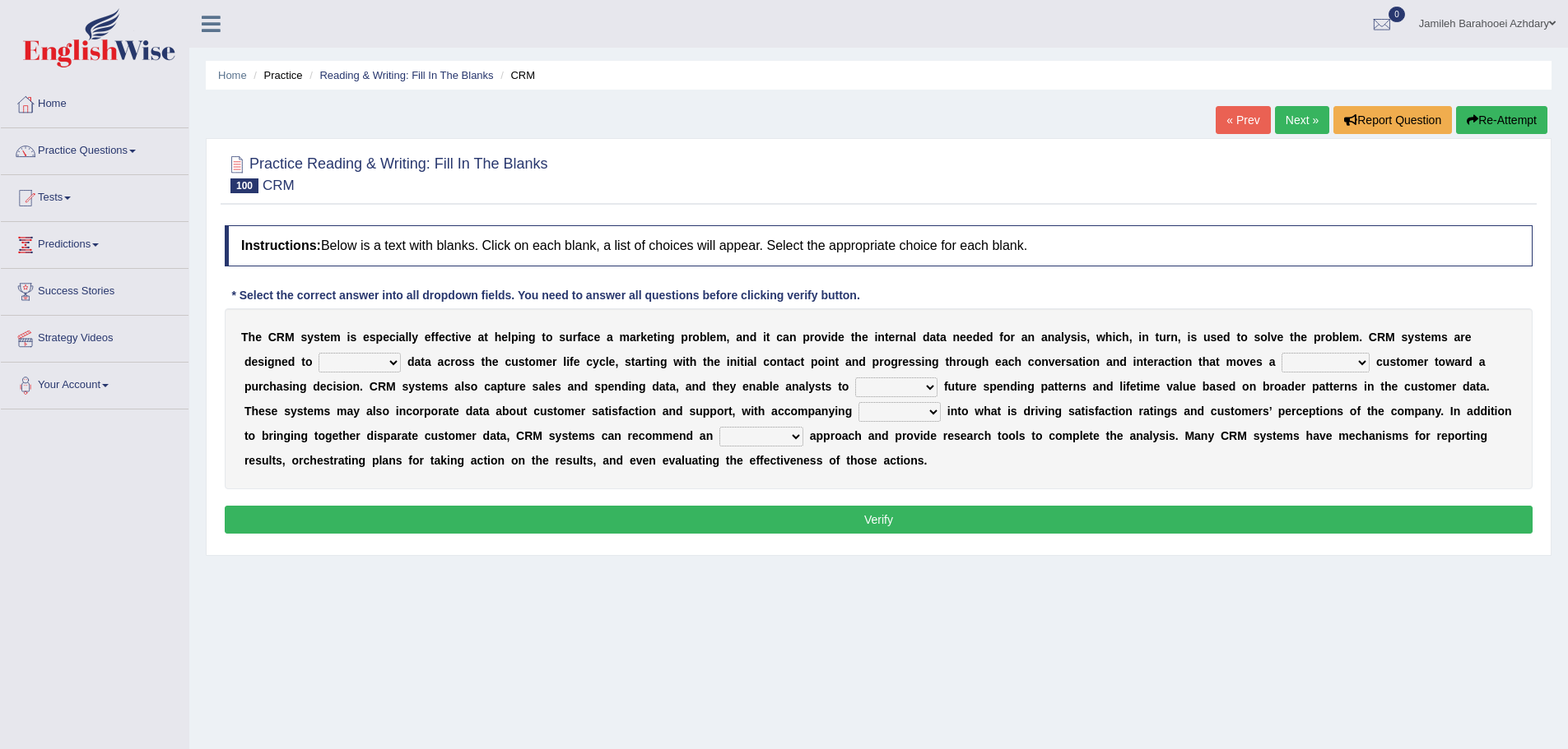
click at [359, 362] on select "venture capture feature rapture" at bounding box center [359, 362] width 82 height 20
select select "capture"
click at [319, 352] on select "venture capture feature rapture" at bounding box center [359, 362] width 82 height 20
click at [1326, 366] on select "prospective respective convective reflective" at bounding box center [1325, 362] width 88 height 20
select select "prospective"
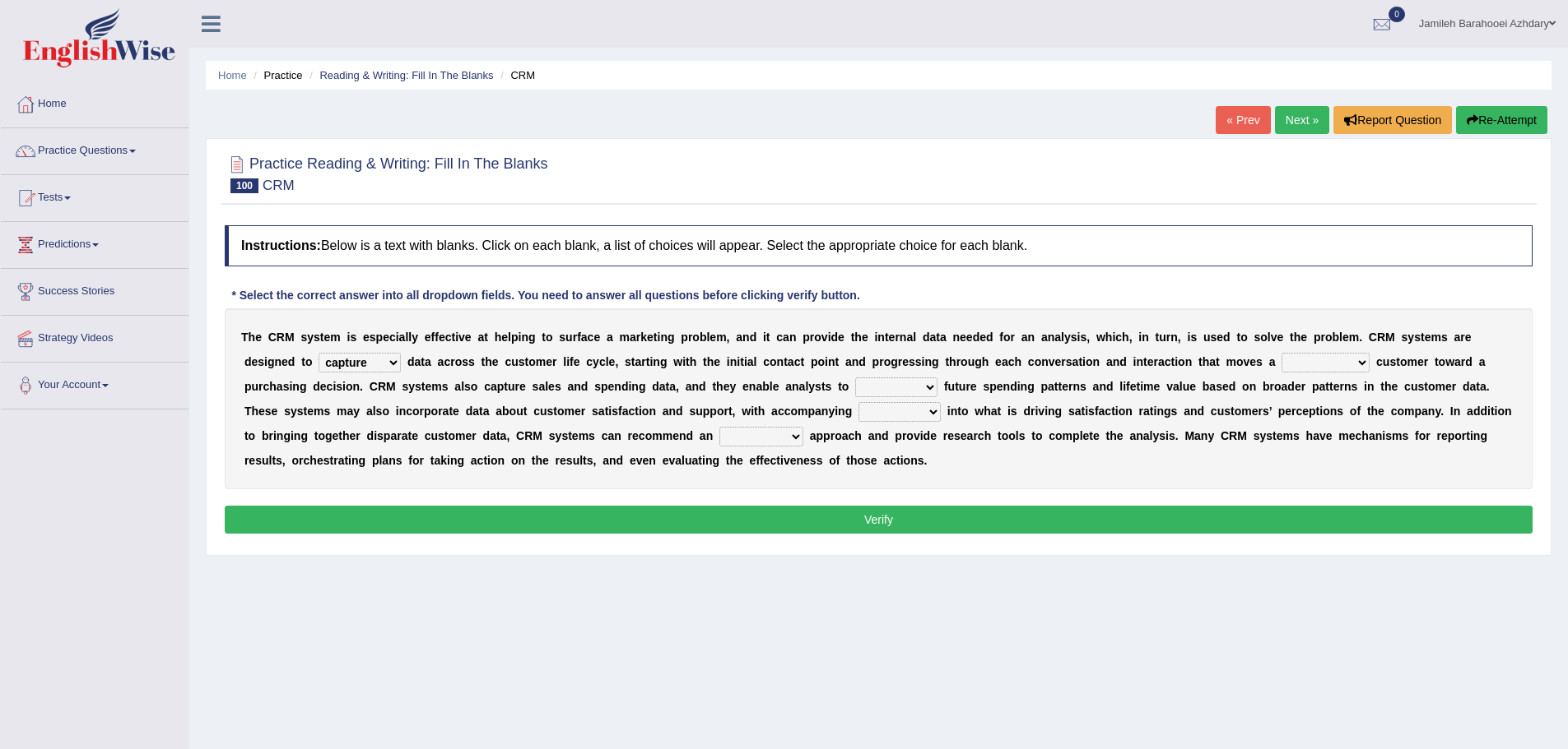
click at [1281, 352] on select "prospective respective convective reflective" at bounding box center [1325, 362] width 88 height 20
drag, startPoint x: 388, startPoint y: 388, endPoint x: 486, endPoint y: 387, distance: 98.0
click at [484, 387] on div "T h e C R M s y s t e m i s e s p e c i a l l y e f f e c t i v e a t h e l p i…" at bounding box center [878, 399] width 1308 height 181
click at [892, 388] on select "descend reject deject project" at bounding box center [896, 387] width 82 height 20
select select "project"
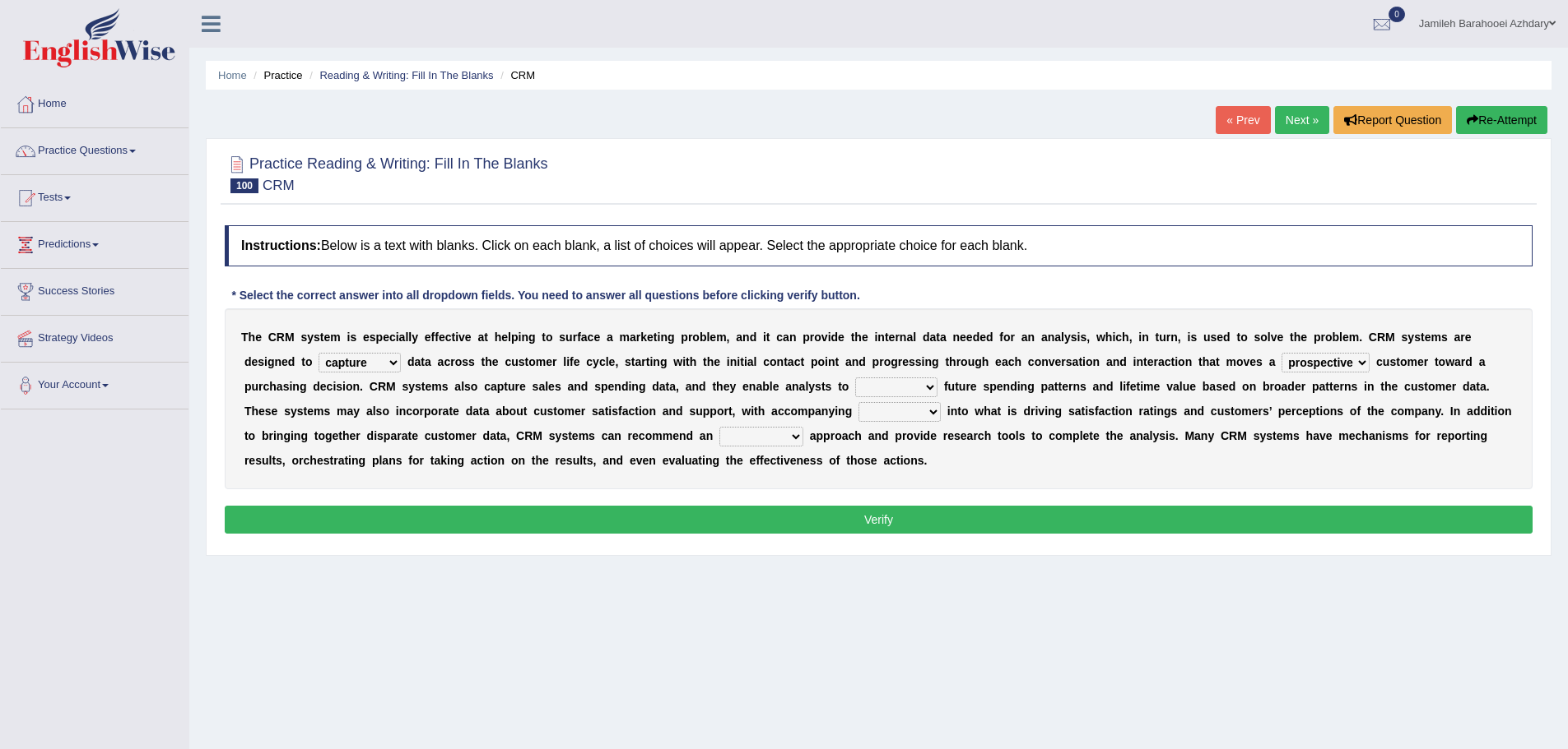
click at [855, 377] on select "descend reject deject project" at bounding box center [896, 387] width 82 height 20
click at [912, 384] on select "descend reject deject project" at bounding box center [896, 387] width 82 height 20
click at [855, 377] on select "descend reject deject project" at bounding box center [896, 387] width 82 height 20
click at [899, 411] on select "insights plights aughts highlights" at bounding box center [899, 412] width 82 height 20
select select "insights"
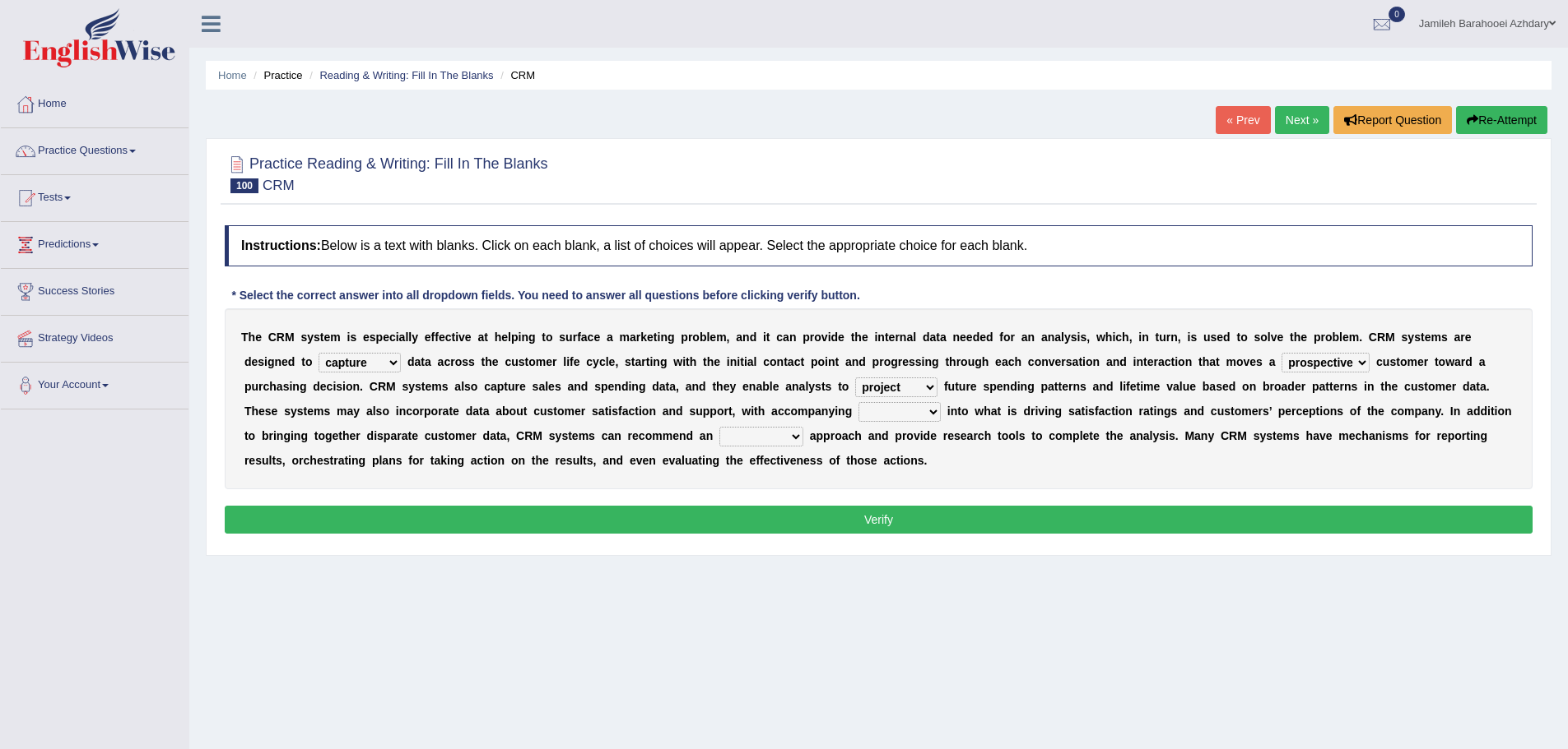
click at [858, 402] on select "insights plights aughts highlights" at bounding box center [899, 412] width 82 height 20
click at [747, 442] on select "uncritical apolitical analytical impractical" at bounding box center [761, 436] width 84 height 20
select select "analytical"
click at [720, 426] on select "uncritical apolitical analytical impractical" at bounding box center [761, 436] width 84 height 20
click at [796, 514] on button "Verify" at bounding box center [878, 520] width 1308 height 28
